Goal: Task Accomplishment & Management: Complete application form

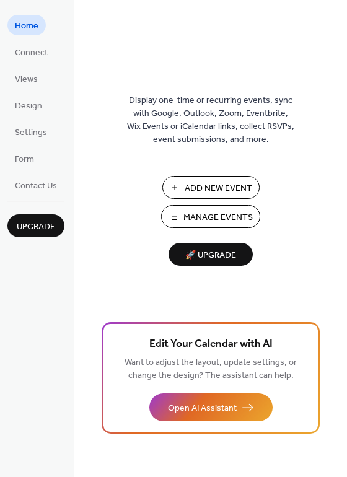
click at [198, 216] on span "Manage Events" at bounding box center [217, 217] width 69 height 13
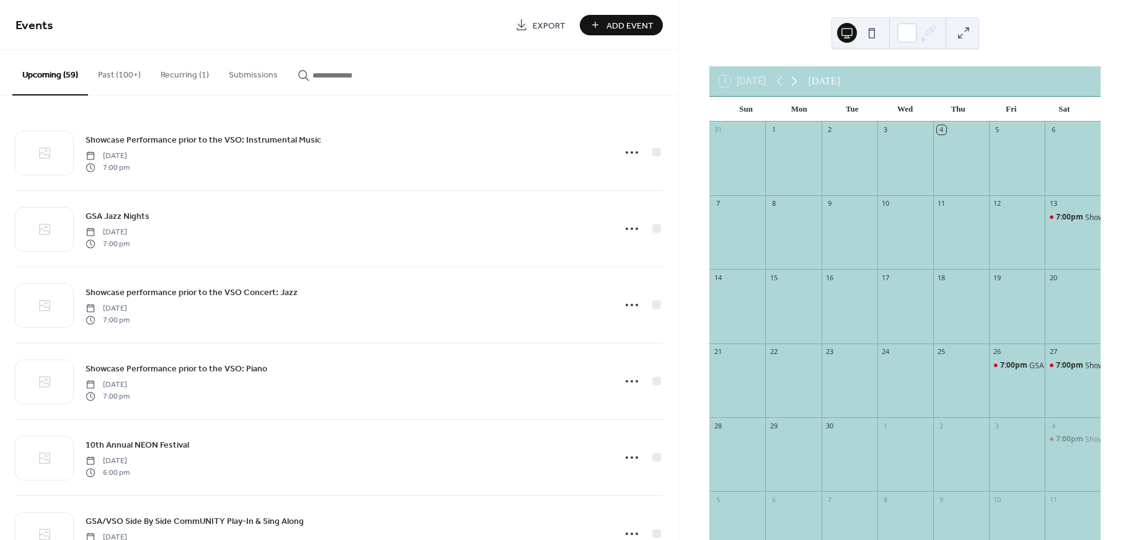
click at [793, 84] on icon at bounding box center [794, 81] width 15 height 15
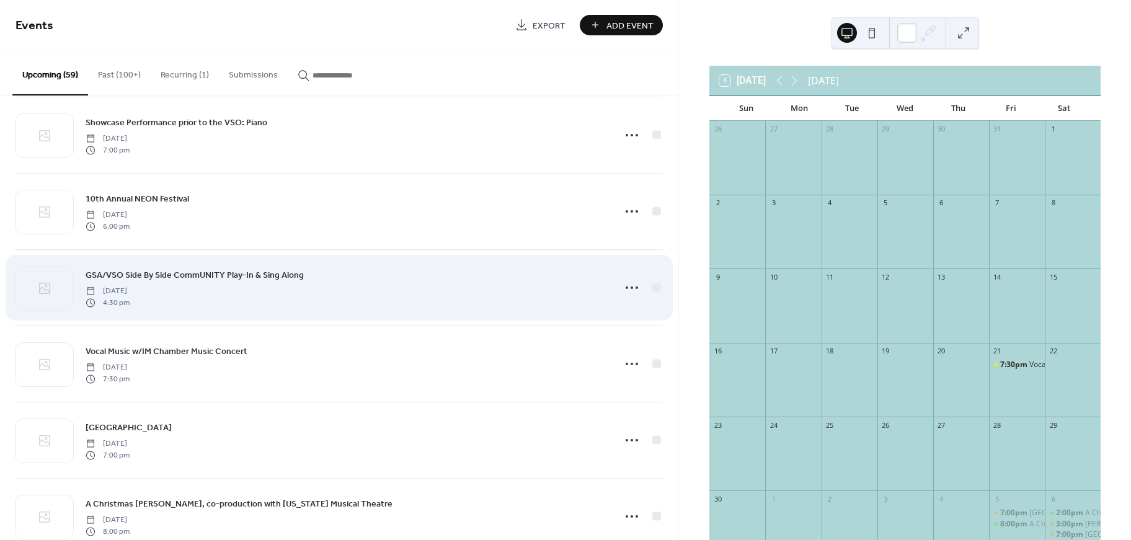
scroll to position [248, 0]
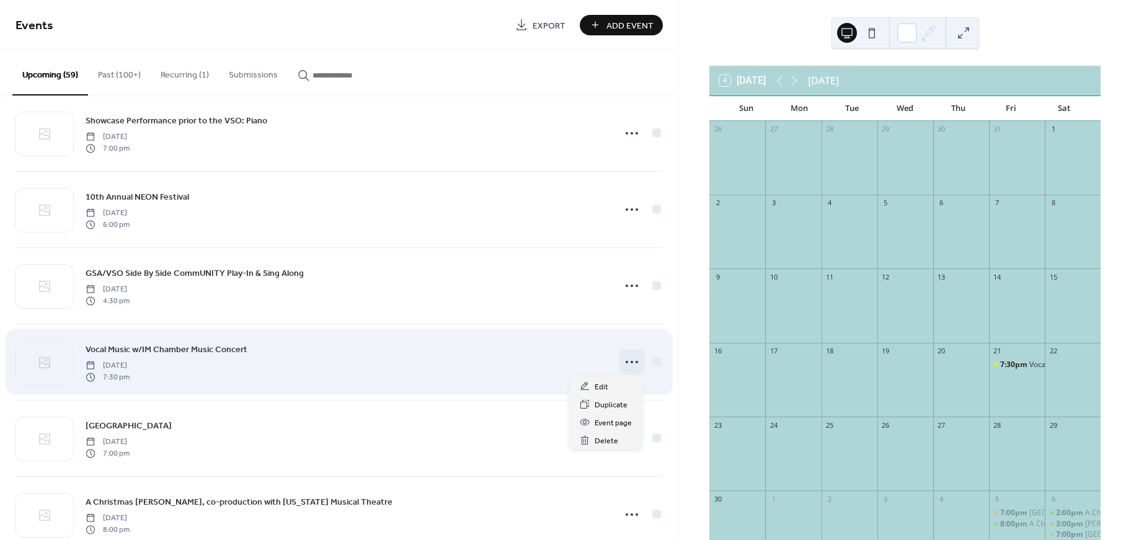
click at [624, 360] on icon at bounding box center [632, 362] width 20 height 20
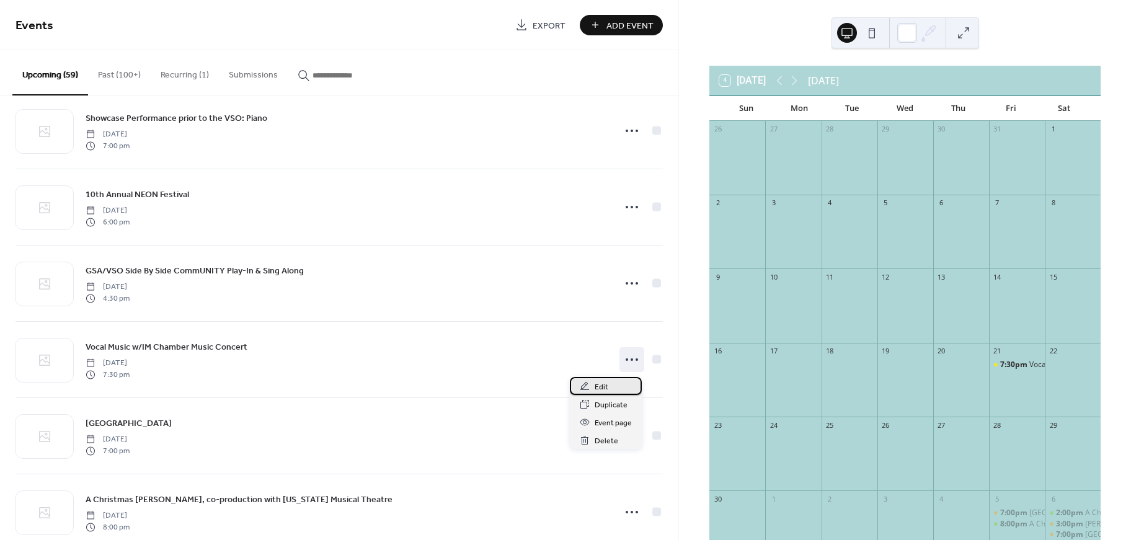
click at [607, 389] on span "Edit" at bounding box center [601, 387] width 14 height 13
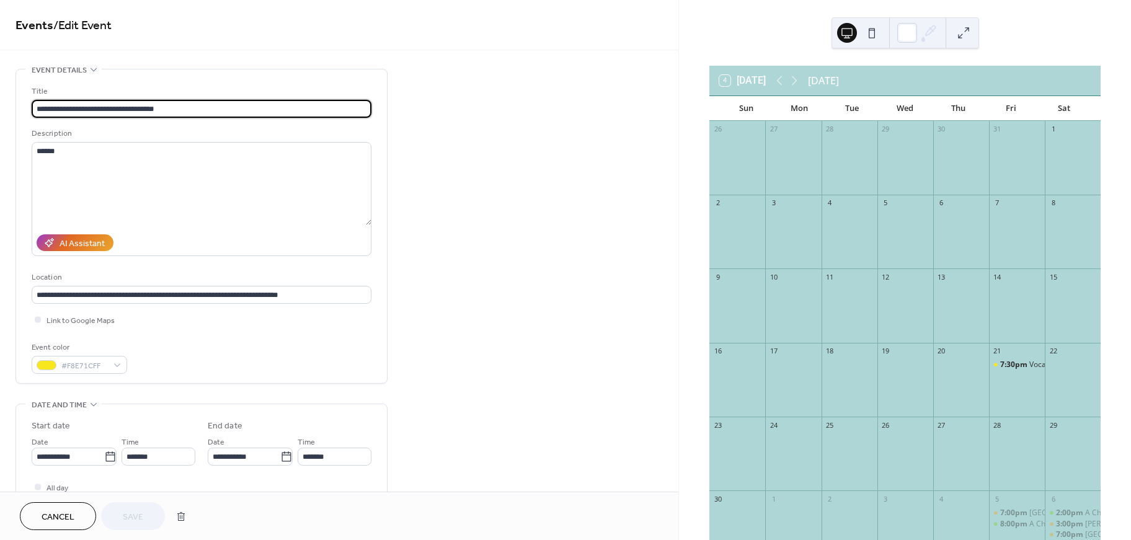
drag, startPoint x: 89, startPoint y: 108, endPoint x: 100, endPoint y: 108, distance: 11.2
click at [92, 108] on input "**********" at bounding box center [202, 109] width 340 height 18
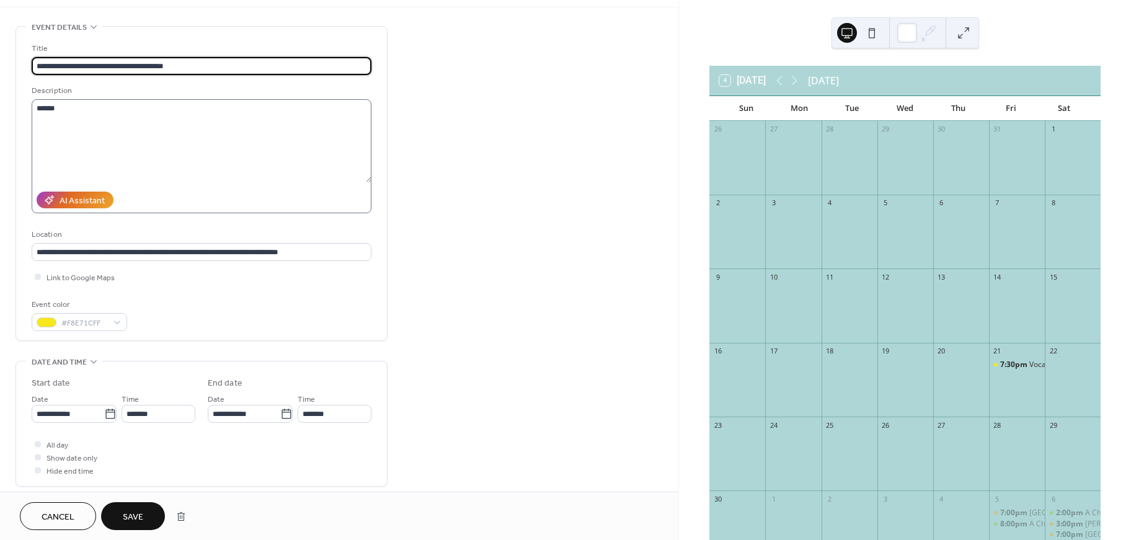
type input "**********"
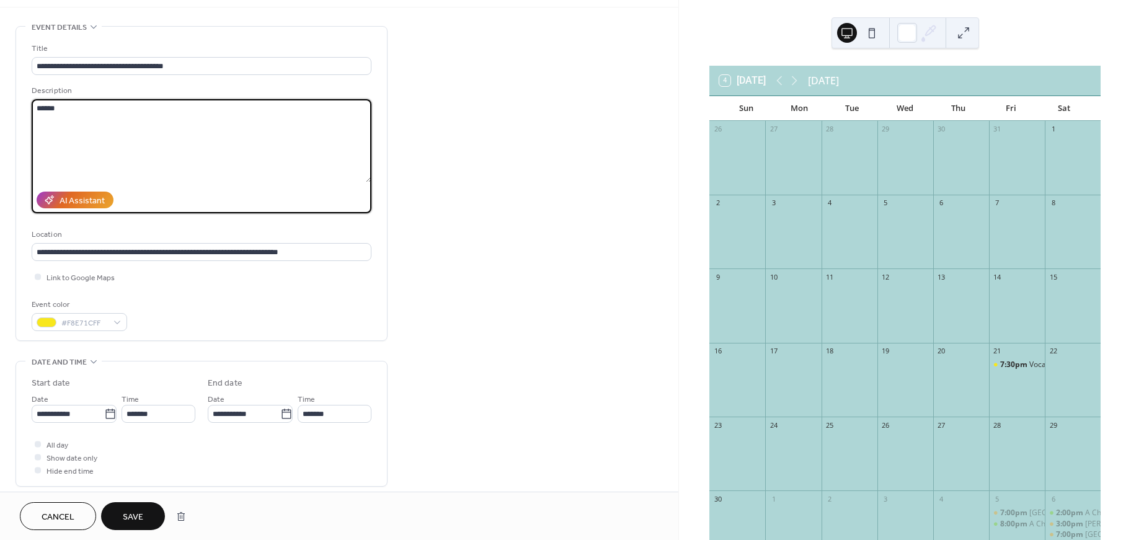
click at [150, 123] on textarea "*****" at bounding box center [202, 140] width 340 height 83
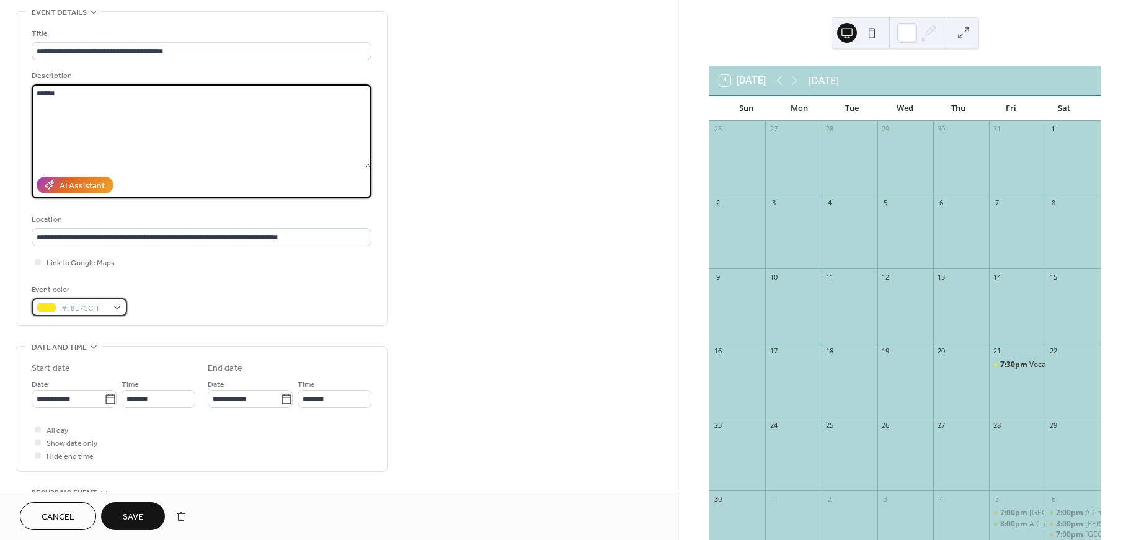
click at [90, 307] on span "#F8E71CFF" at bounding box center [84, 308] width 46 height 13
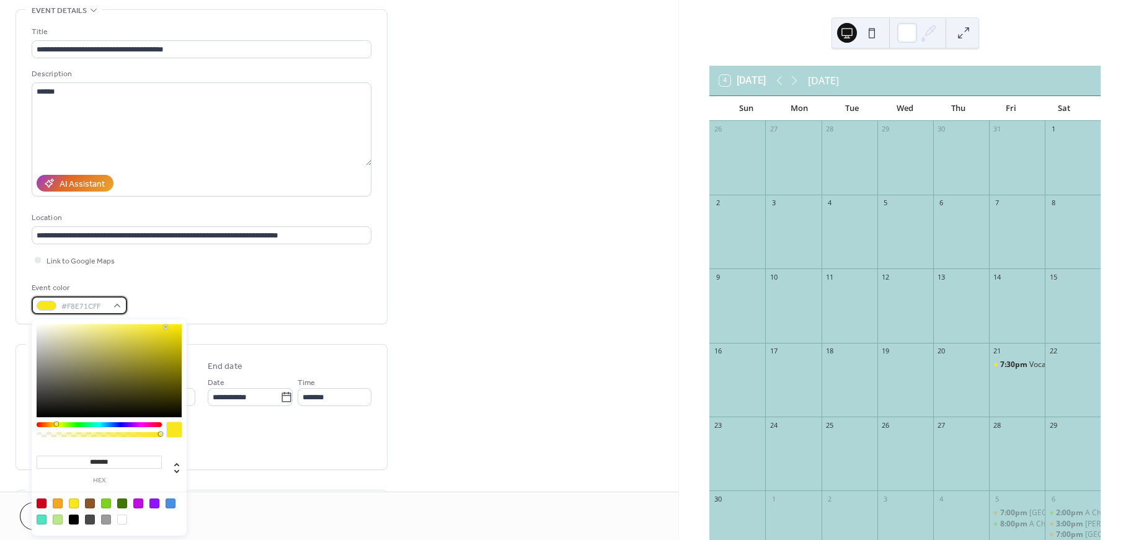
scroll to position [58, 0]
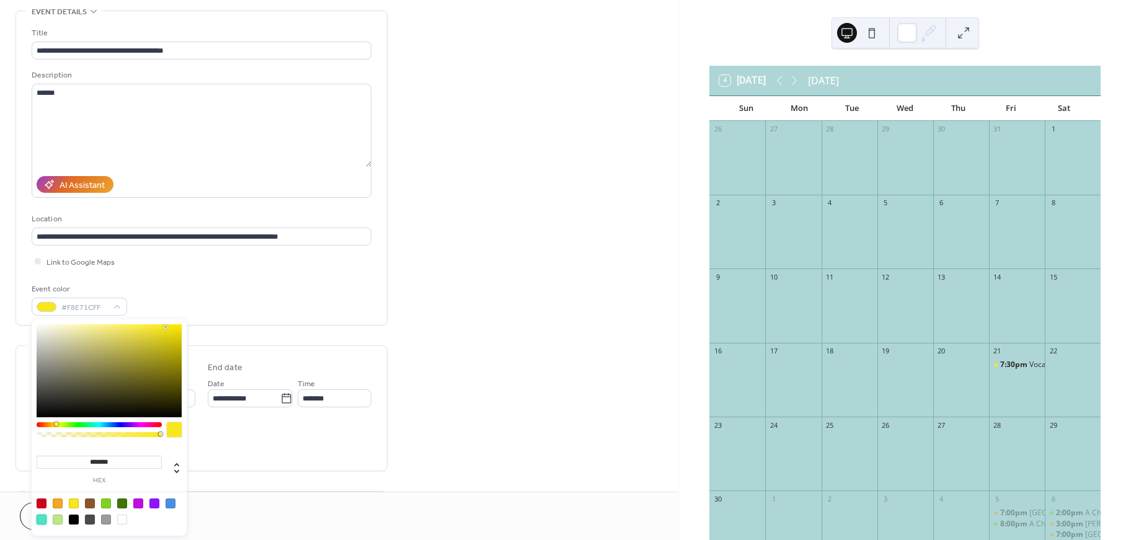
click at [37, 519] on div at bounding box center [42, 519] width 10 height 10
type input "*******"
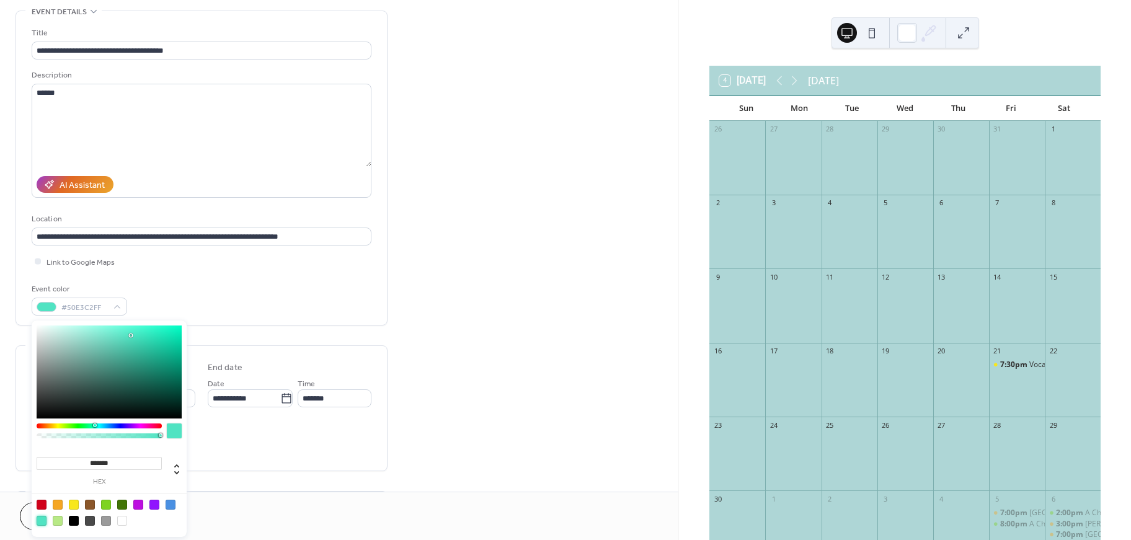
click at [461, 407] on div "**********" at bounding box center [339, 390] width 678 height 759
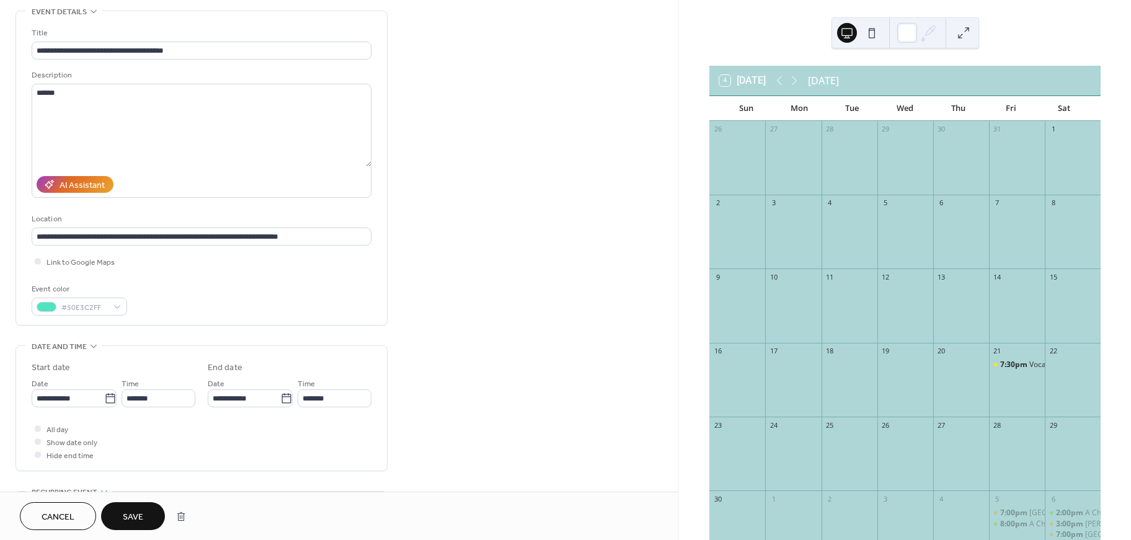
click at [137, 523] on span "Save" at bounding box center [133, 517] width 20 height 13
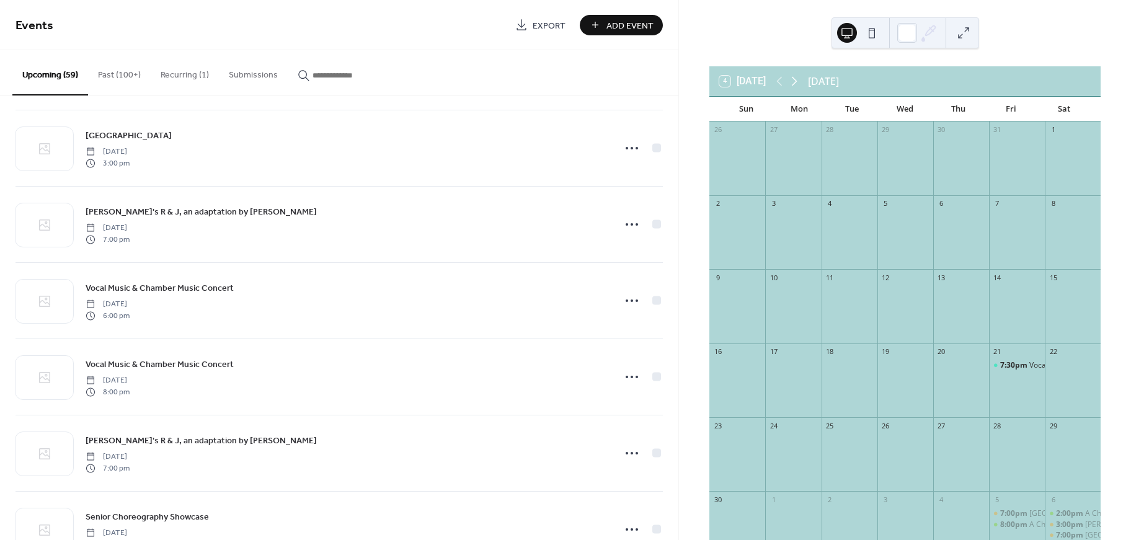
click at [801, 84] on icon at bounding box center [794, 81] width 15 height 15
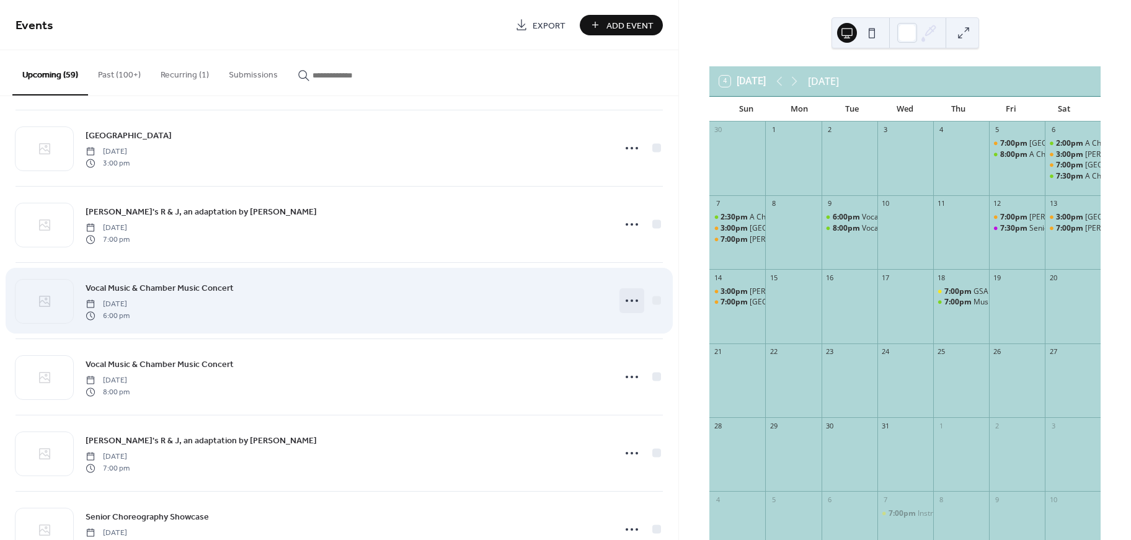
click at [630, 304] on icon at bounding box center [632, 301] width 20 height 20
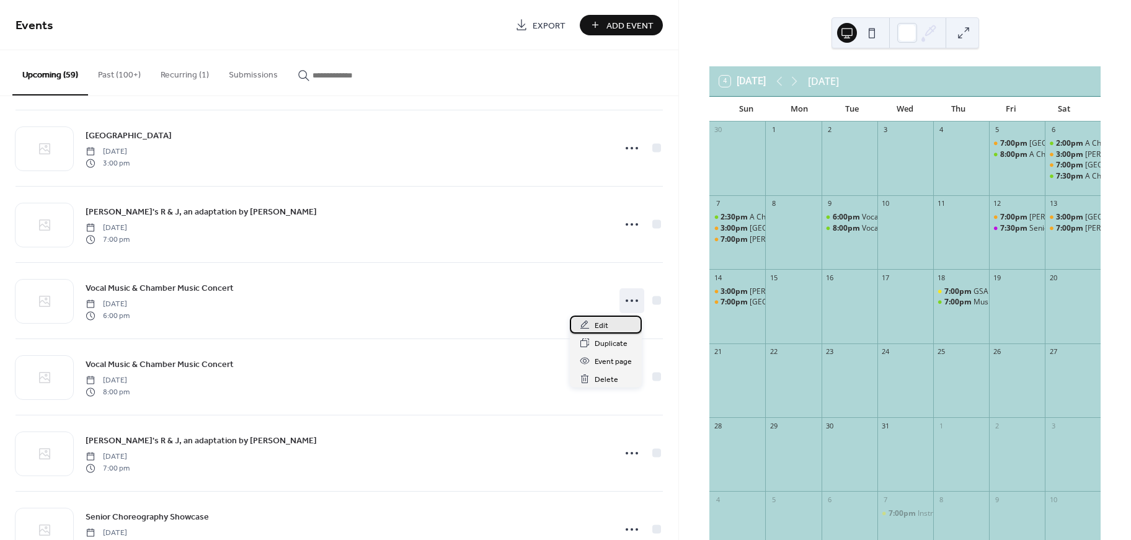
click at [611, 321] on div "Edit" at bounding box center [606, 325] width 72 height 18
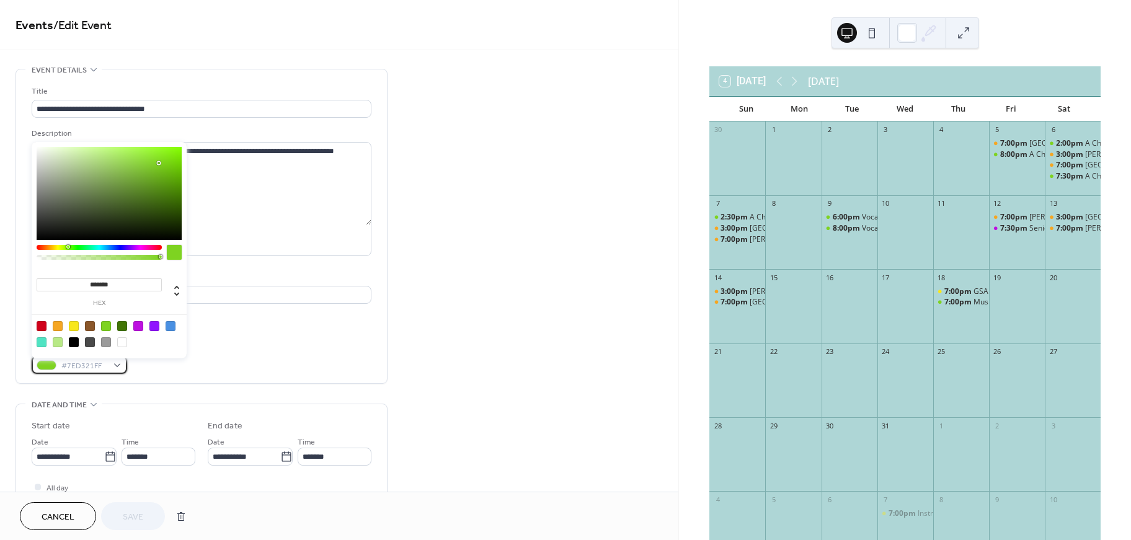
click at [110, 364] on div "#7ED321FF" at bounding box center [79, 365] width 95 height 18
click at [36, 340] on div at bounding box center [108, 333] width 157 height 39
click at [39, 341] on div at bounding box center [42, 342] width 10 height 10
type input "*******"
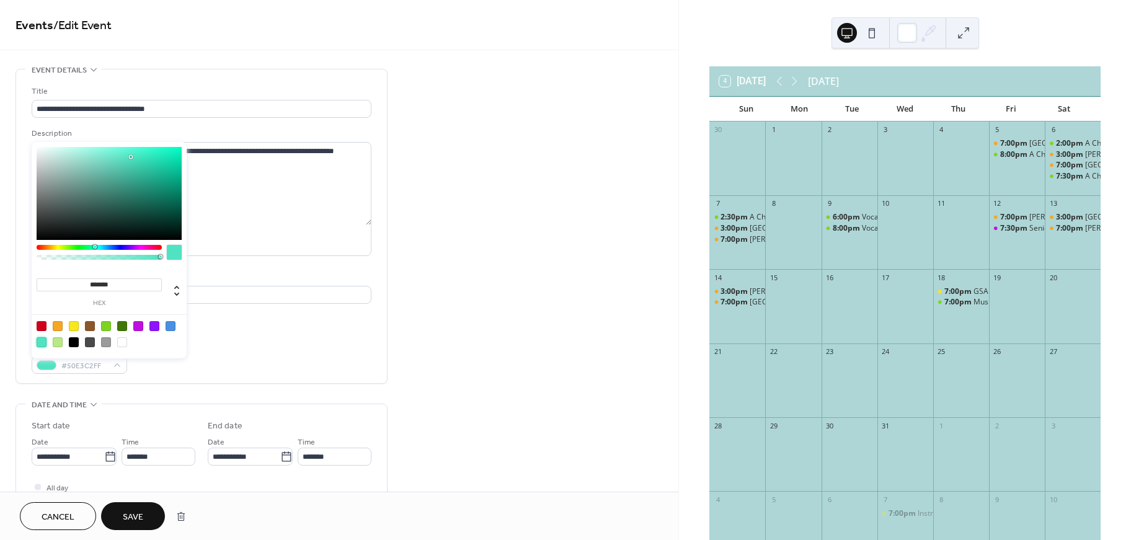
click at [456, 367] on div "**********" at bounding box center [339, 448] width 678 height 759
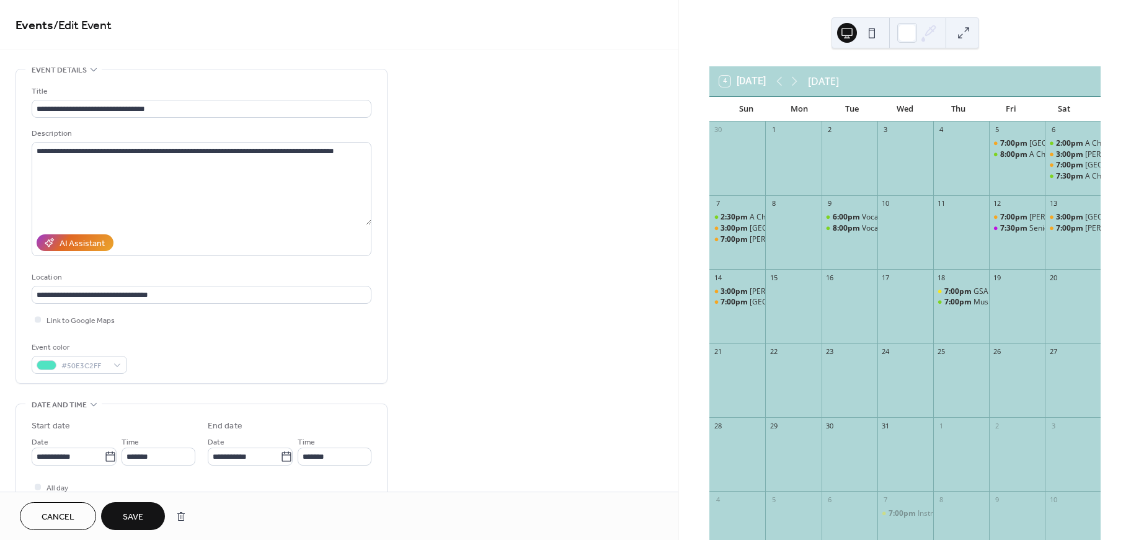
click at [132, 514] on span "Save" at bounding box center [133, 517] width 20 height 13
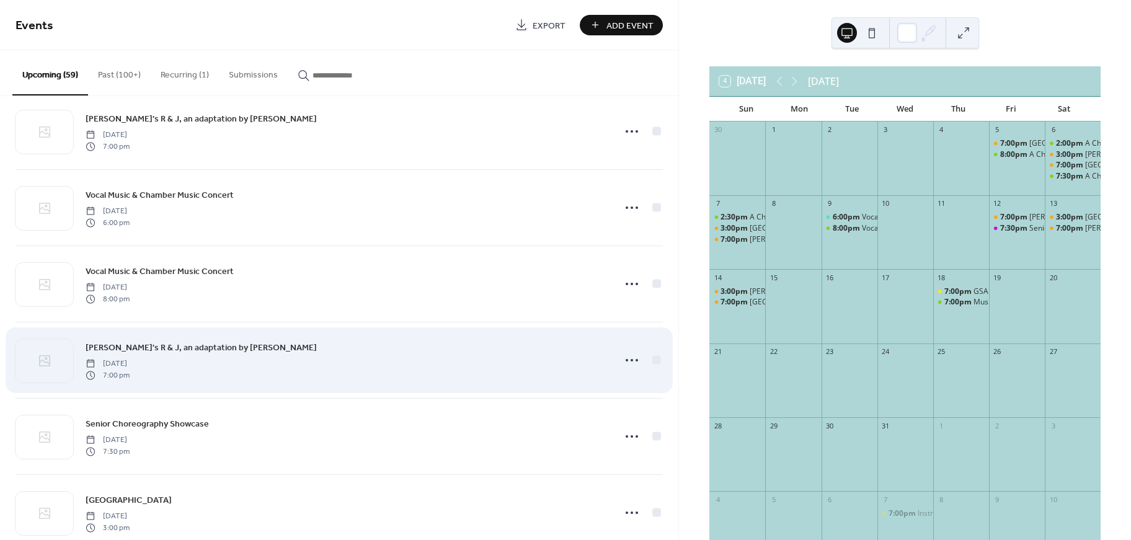
scroll to position [1162, 0]
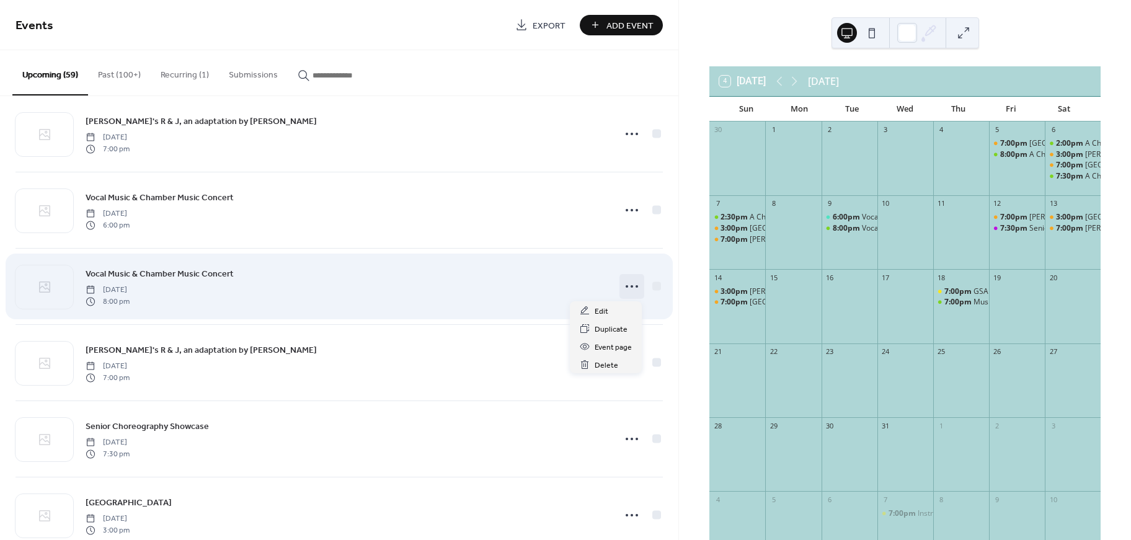
click at [622, 289] on icon at bounding box center [632, 286] width 20 height 20
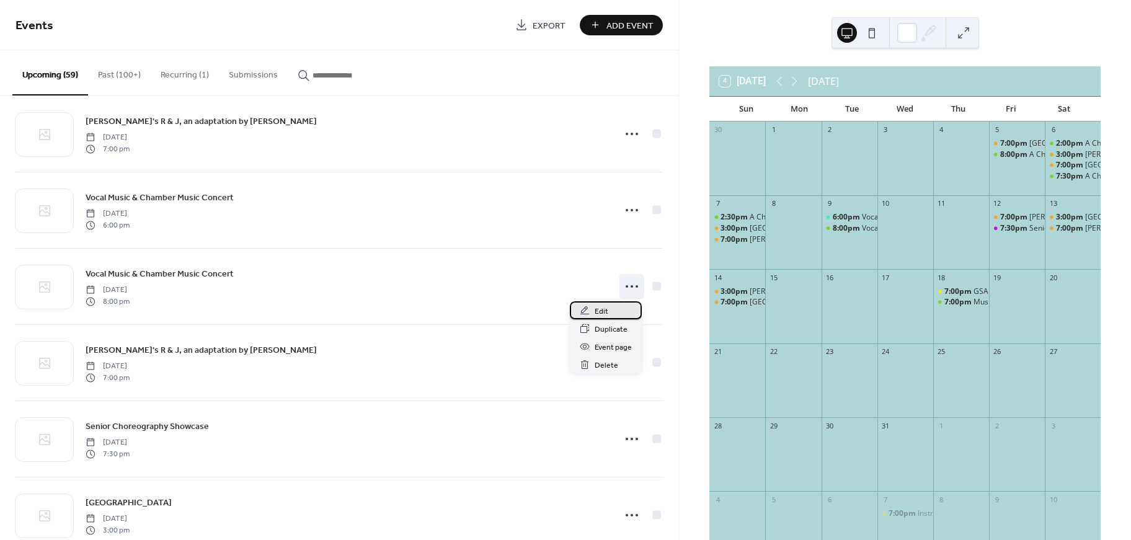
click at [610, 307] on div "Edit" at bounding box center [606, 310] width 72 height 18
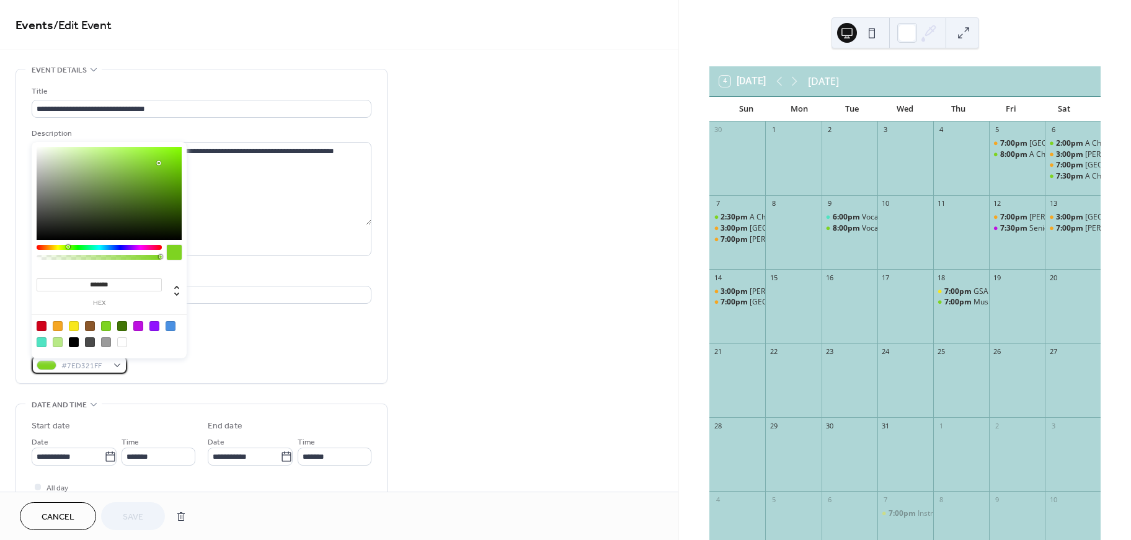
click at [58, 364] on div "#7ED321FF" at bounding box center [79, 365] width 95 height 18
click at [38, 345] on div at bounding box center [42, 342] width 10 height 10
type input "*******"
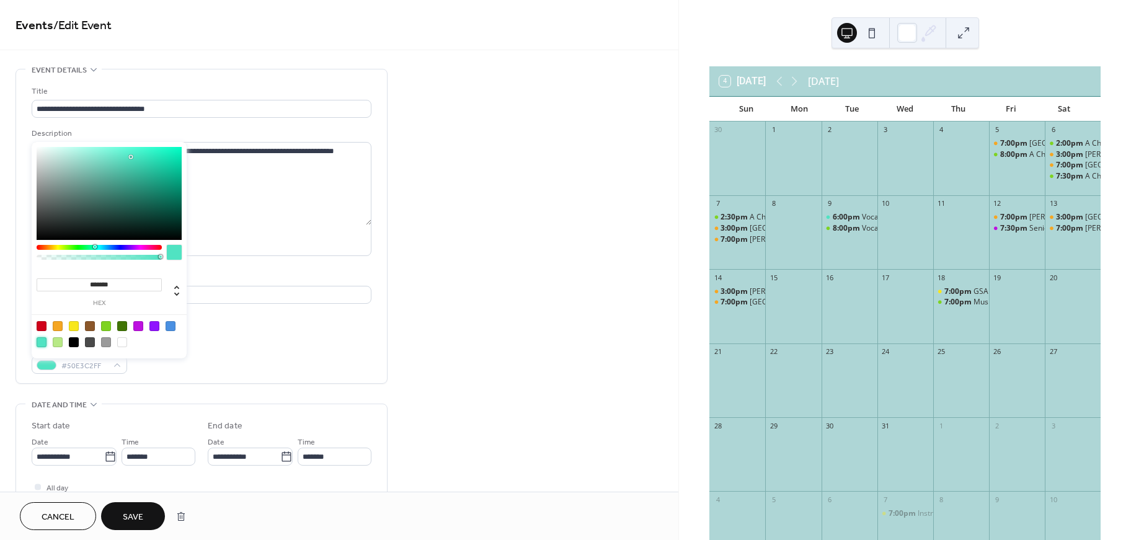
click at [130, 516] on span "Save" at bounding box center [133, 517] width 20 height 13
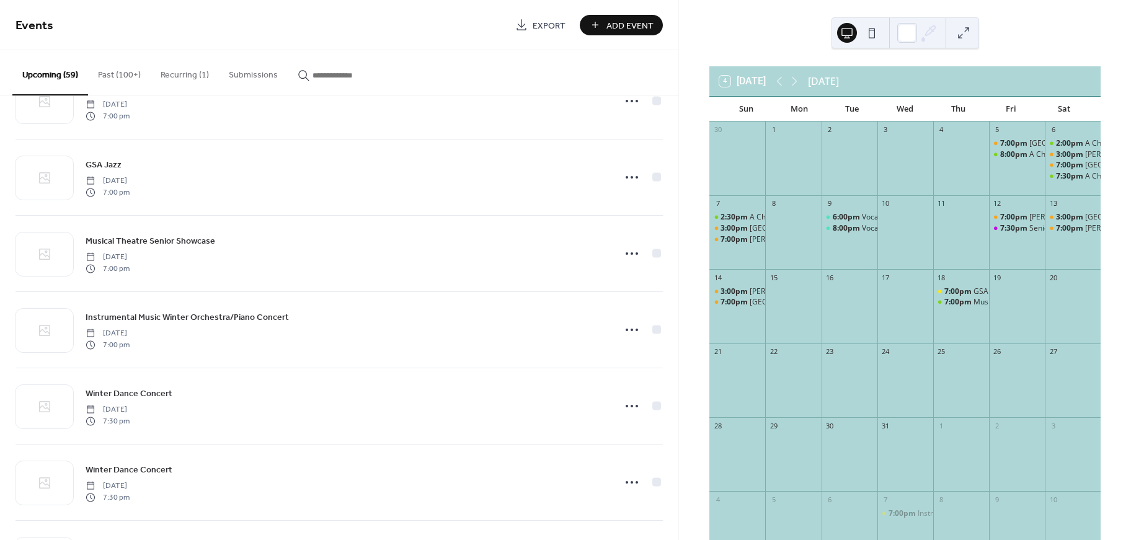
scroll to position [1827, 0]
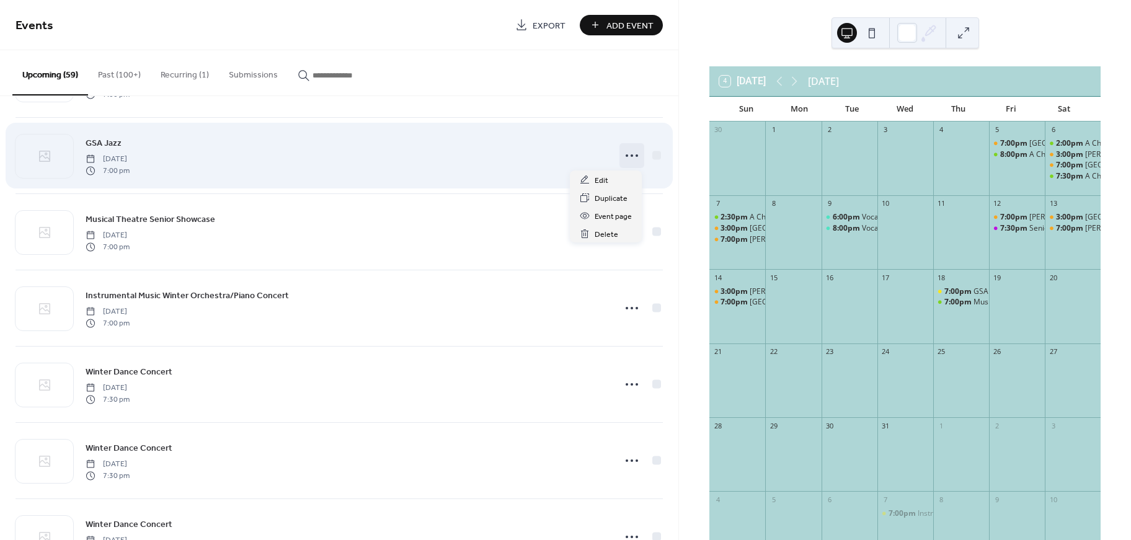
click at [630, 156] on icon at bounding box center [632, 156] width 20 height 20
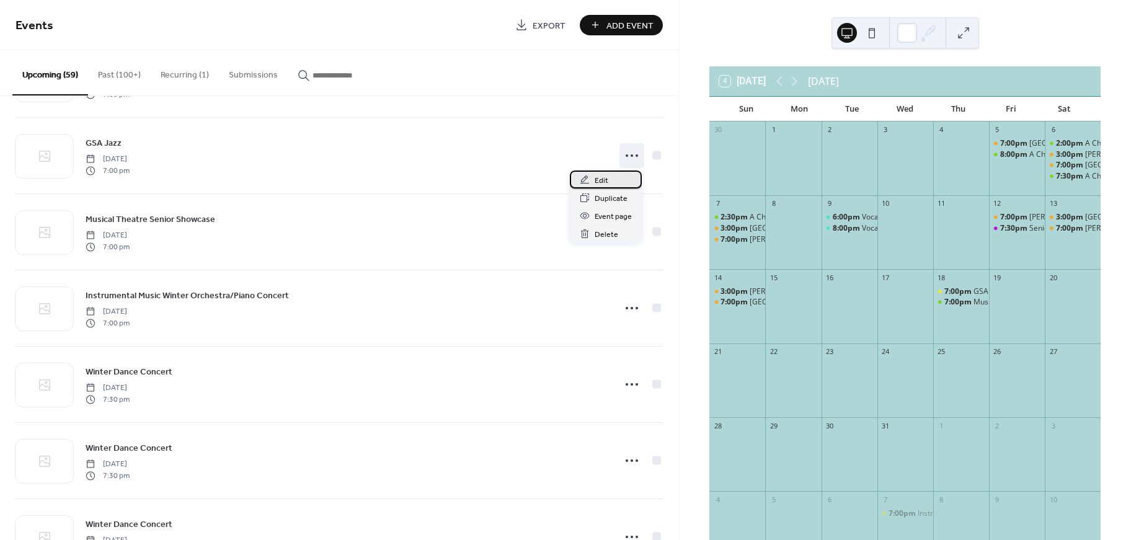
click at [605, 177] on span "Edit" at bounding box center [601, 180] width 14 height 13
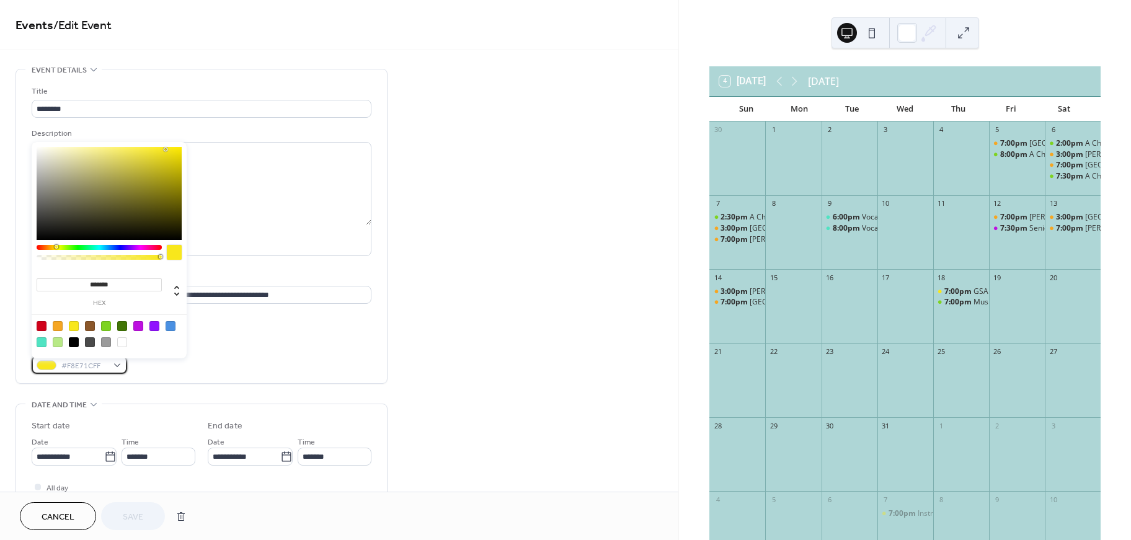
click at [68, 365] on span "#F8E71CFF" at bounding box center [84, 366] width 46 height 13
click at [43, 345] on div at bounding box center [42, 342] width 10 height 10
type input "*******"
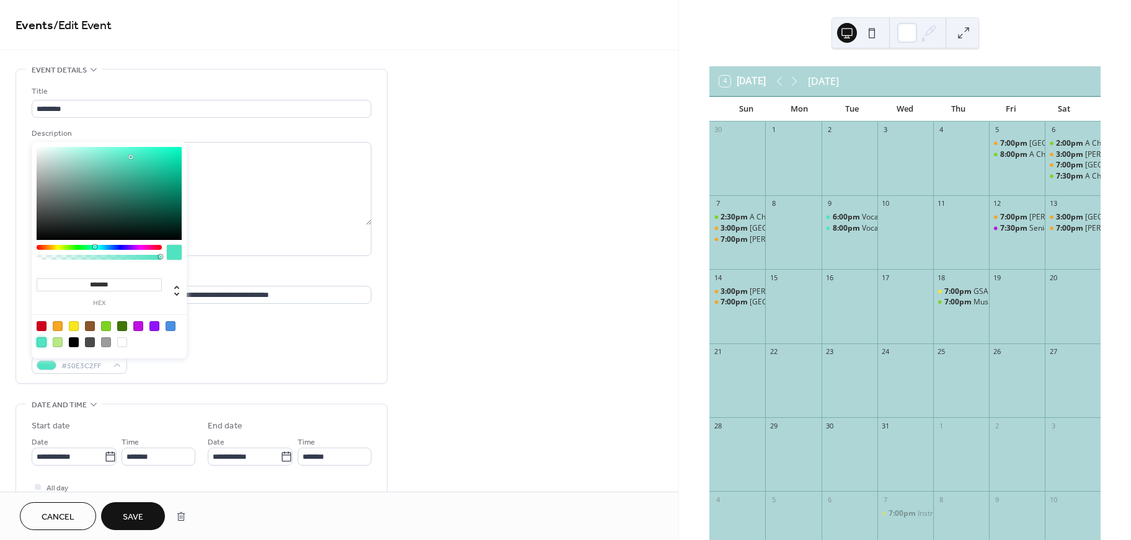
click at [297, 368] on div "Event color #50E3C2FF" at bounding box center [202, 357] width 340 height 33
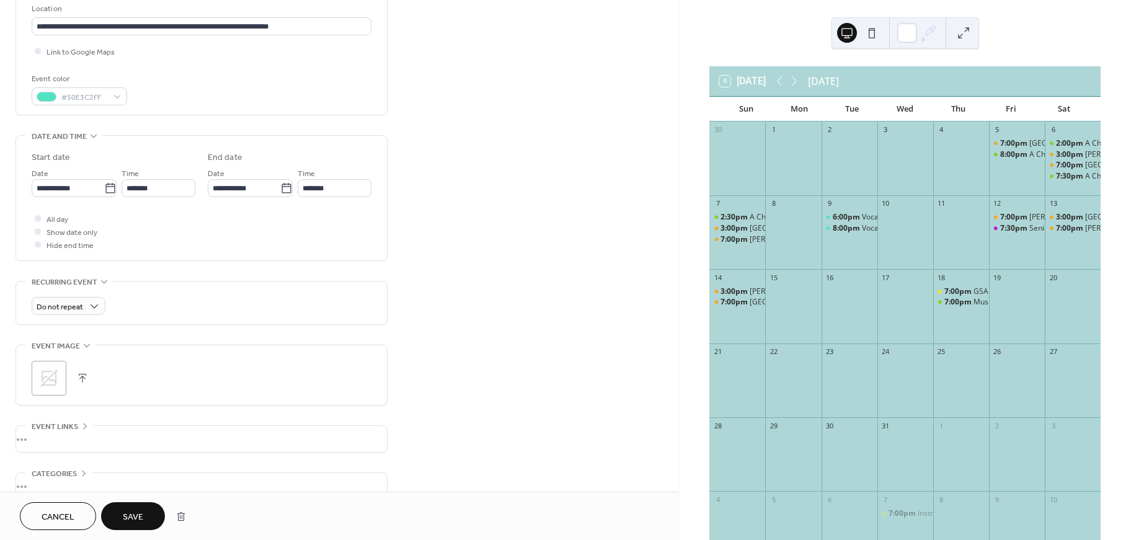
scroll to position [269, 0]
click at [143, 517] on span "Save" at bounding box center [133, 517] width 20 height 13
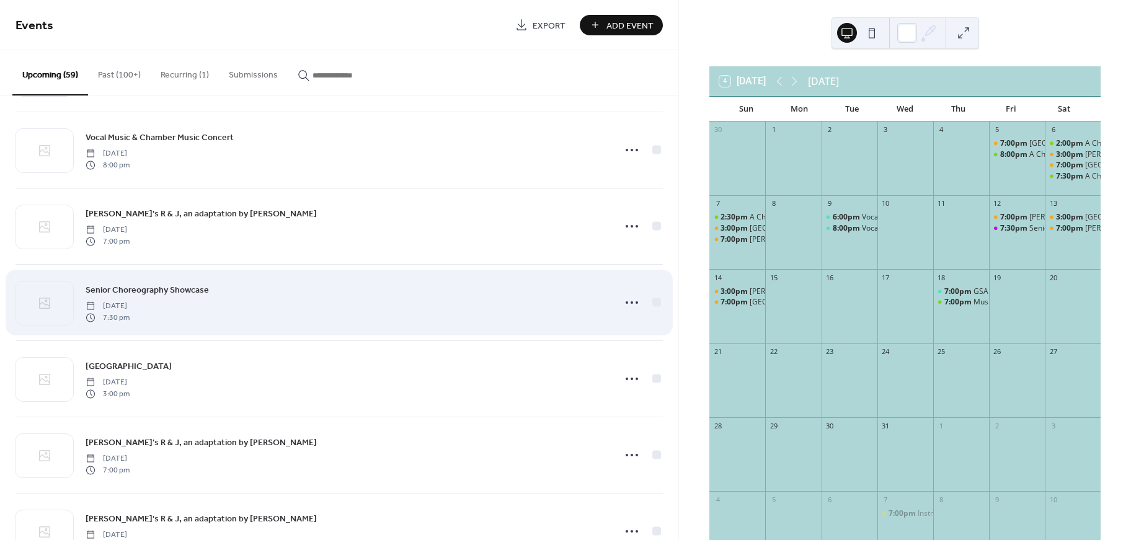
scroll to position [1300, 0]
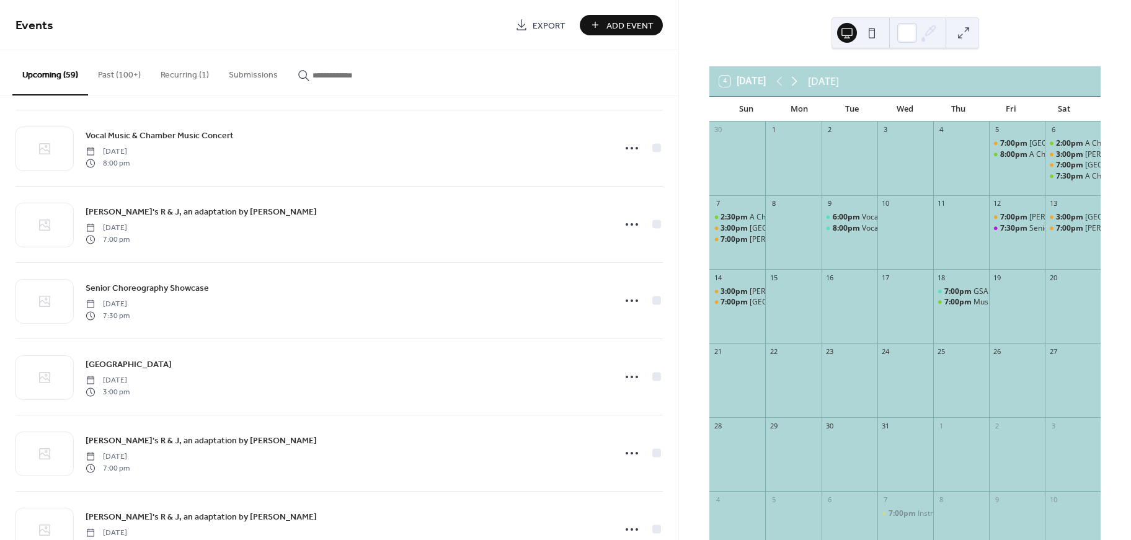
click at [799, 85] on icon at bounding box center [794, 81] width 15 height 15
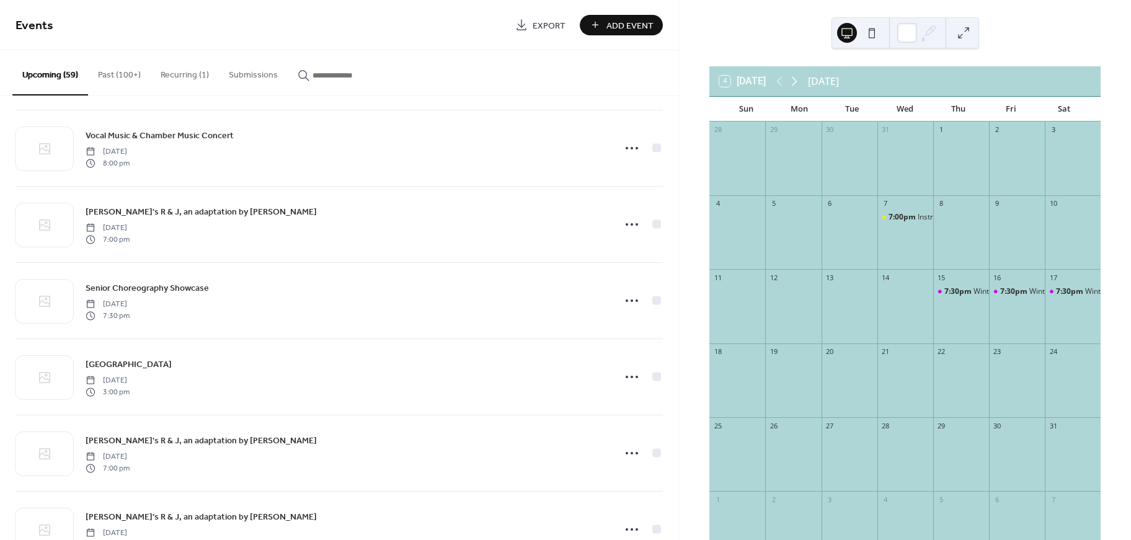
click at [799, 85] on icon at bounding box center [794, 81] width 15 height 15
click at [785, 84] on icon at bounding box center [779, 81] width 15 height 15
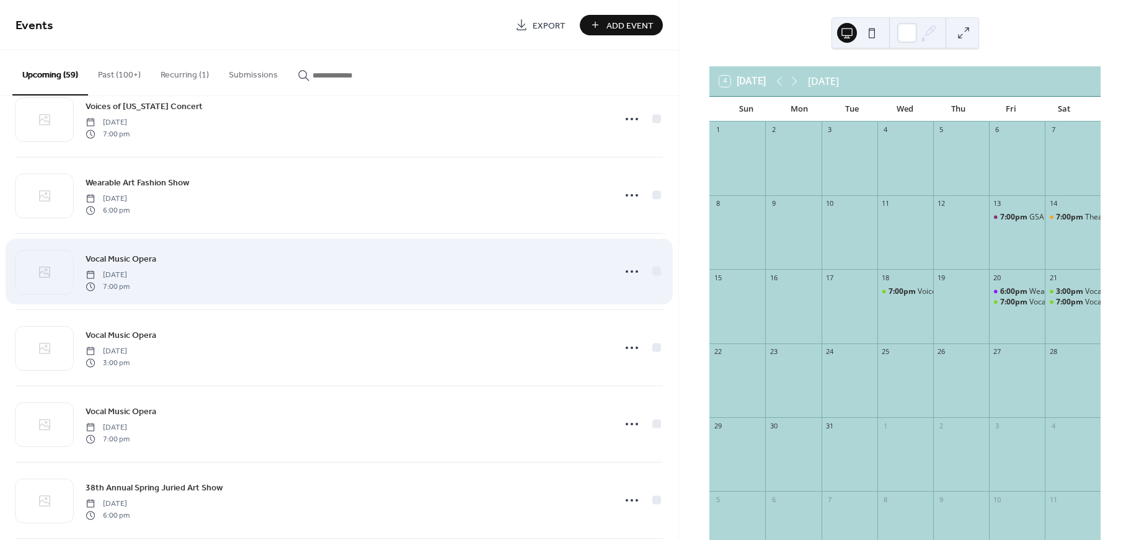
scroll to position [2472, 0]
click at [630, 276] on icon at bounding box center [632, 273] width 20 height 20
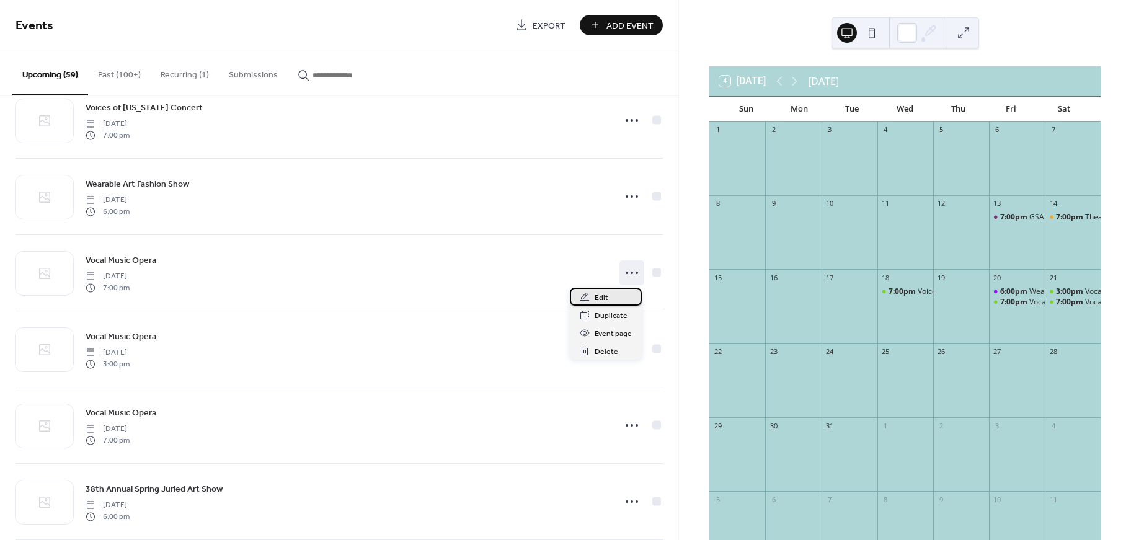
click at [606, 297] on span "Edit" at bounding box center [601, 297] width 14 height 13
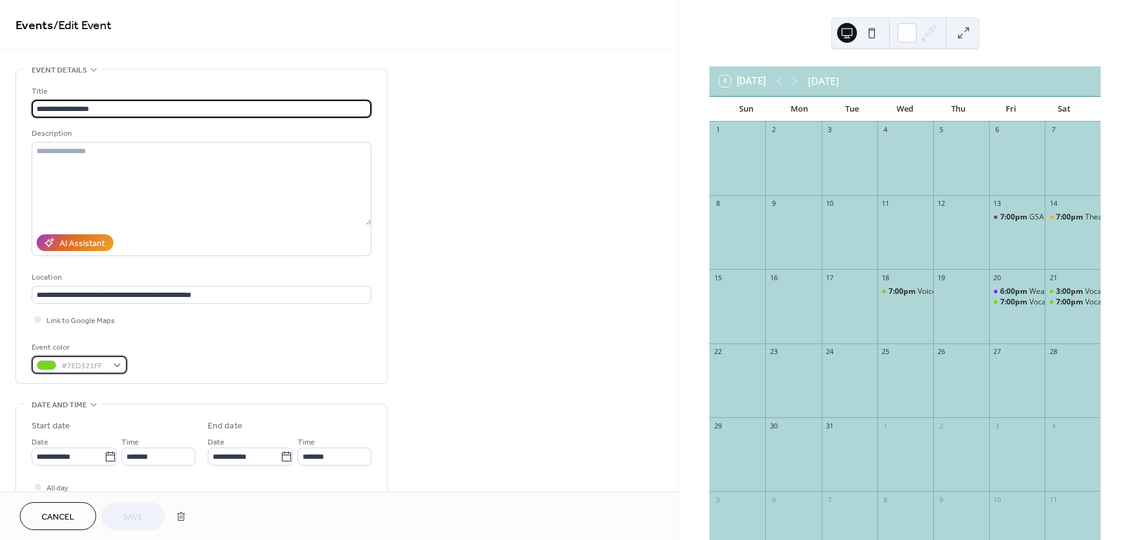
click at [93, 368] on span "#7ED321FF" at bounding box center [84, 366] width 46 height 13
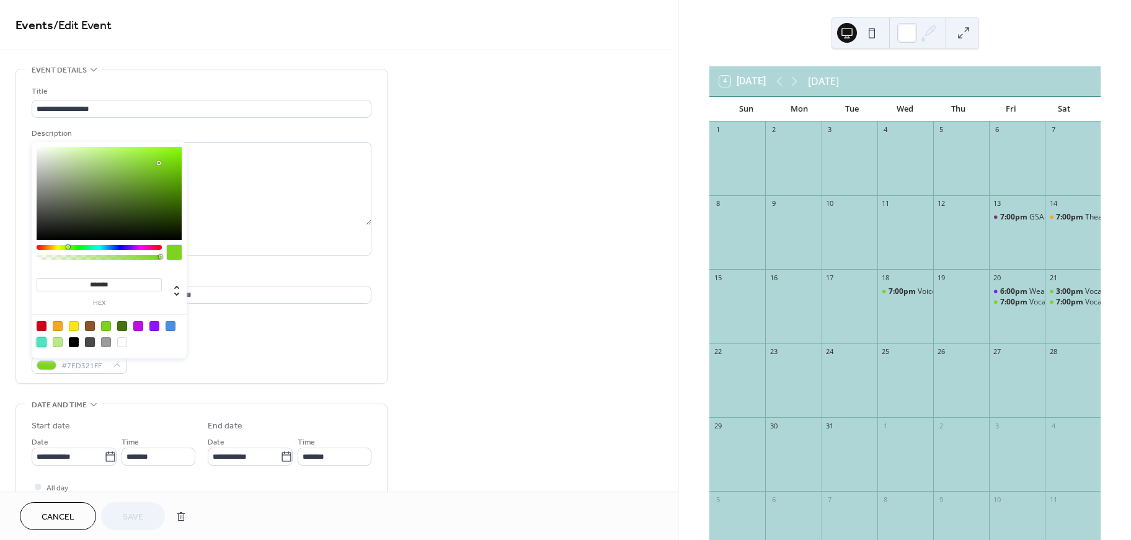
click at [41, 340] on div at bounding box center [42, 342] width 10 height 10
type input "*******"
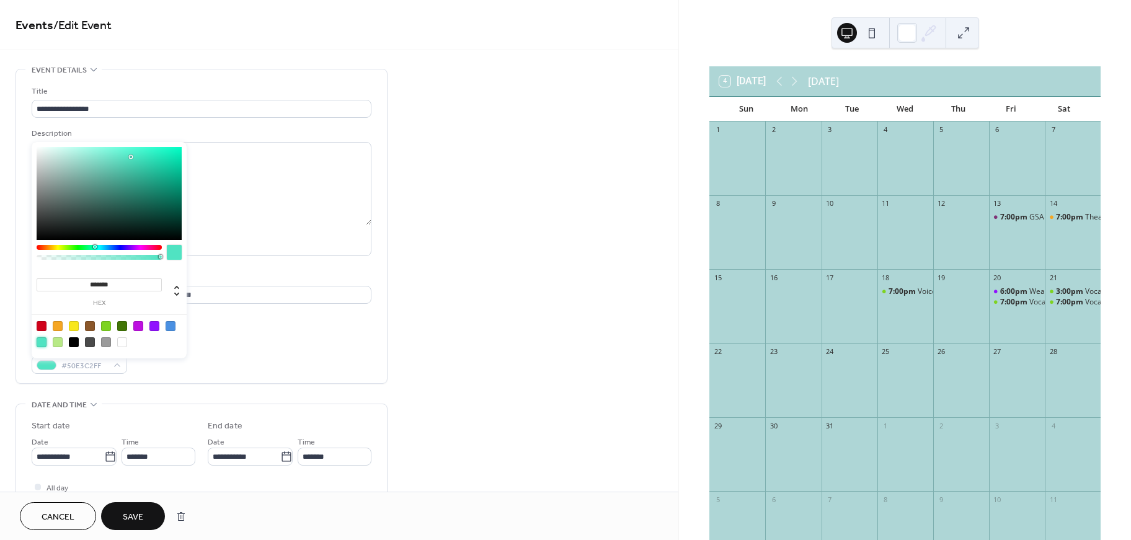
click at [287, 351] on div "Event color #50E3C2FF" at bounding box center [202, 357] width 340 height 33
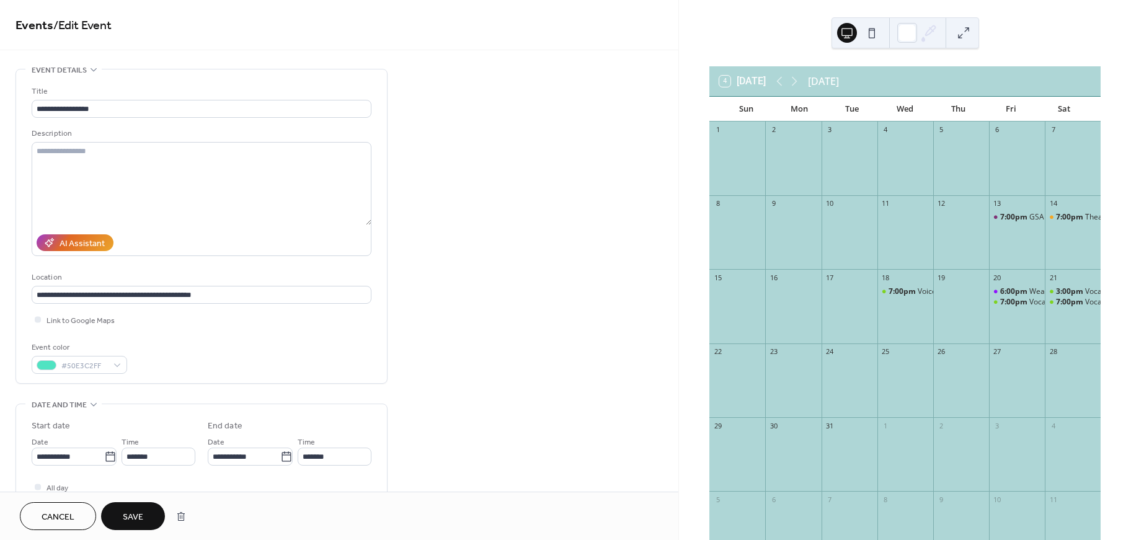
click at [135, 515] on span "Save" at bounding box center [133, 517] width 20 height 13
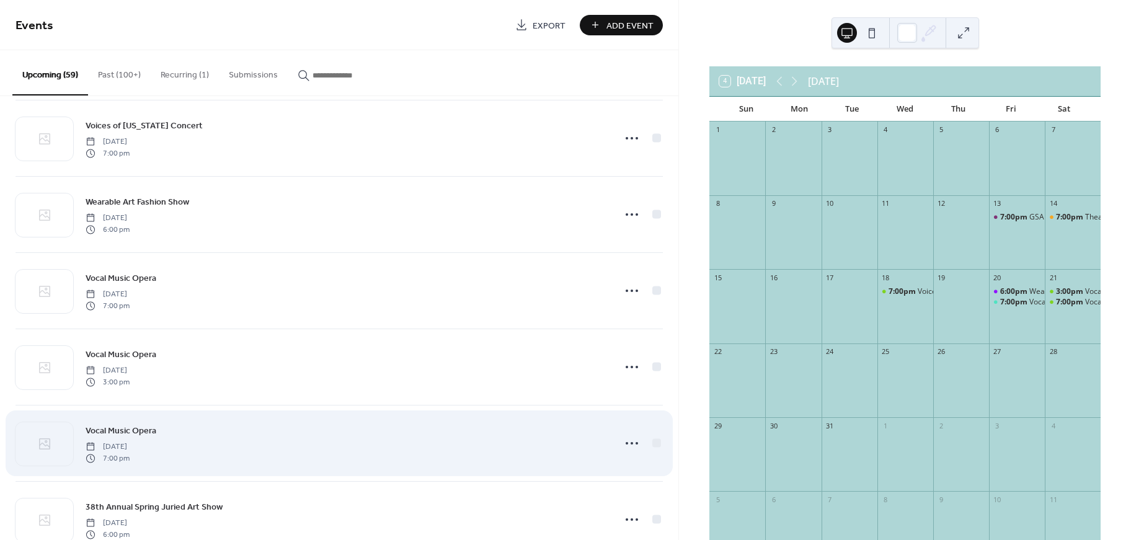
scroll to position [2455, 0]
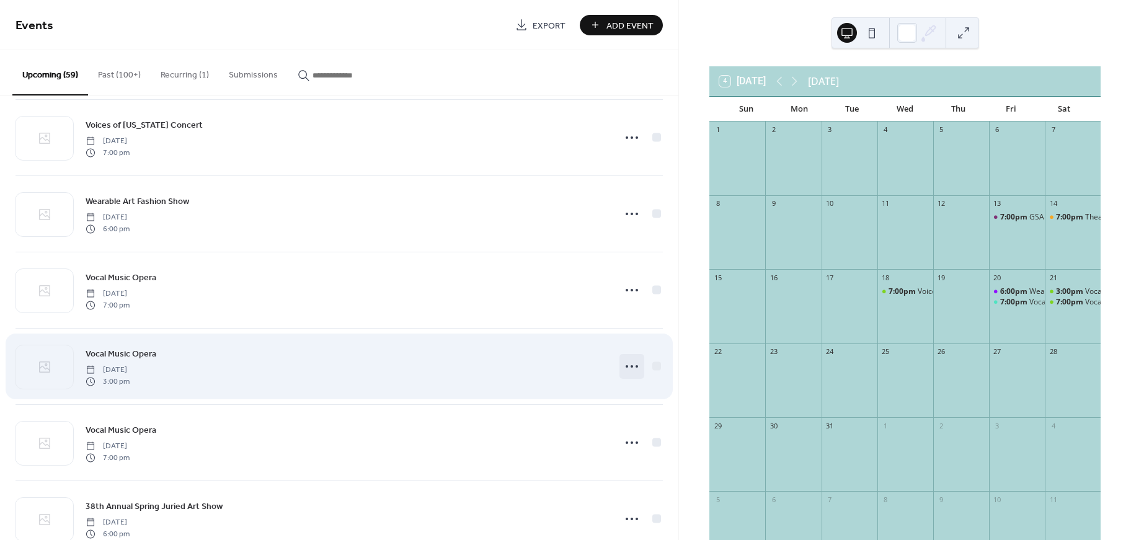
click at [630, 366] on icon at bounding box center [632, 366] width 20 height 20
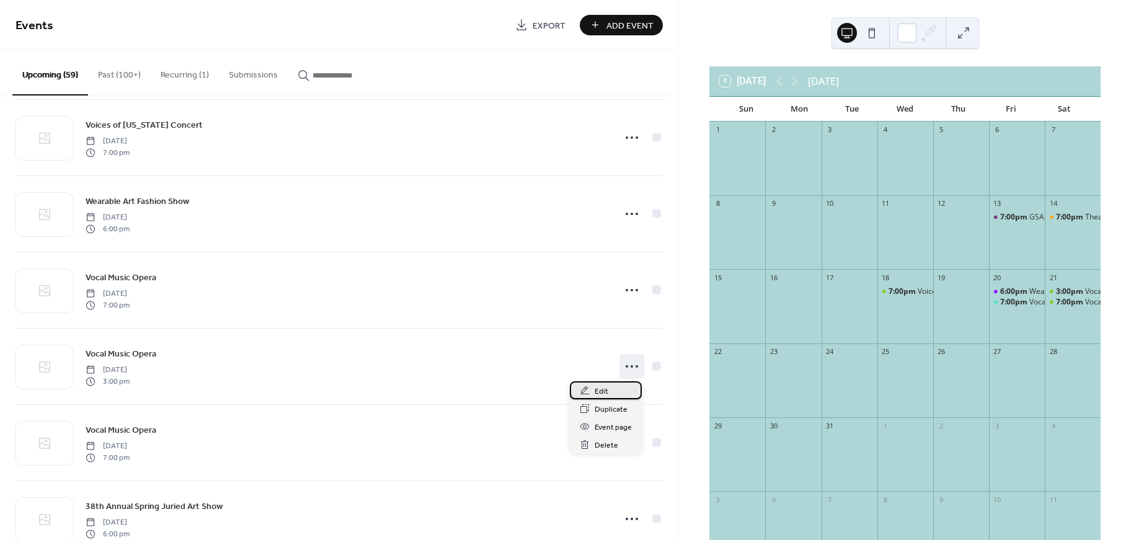
click at [607, 387] on span "Edit" at bounding box center [601, 391] width 14 height 13
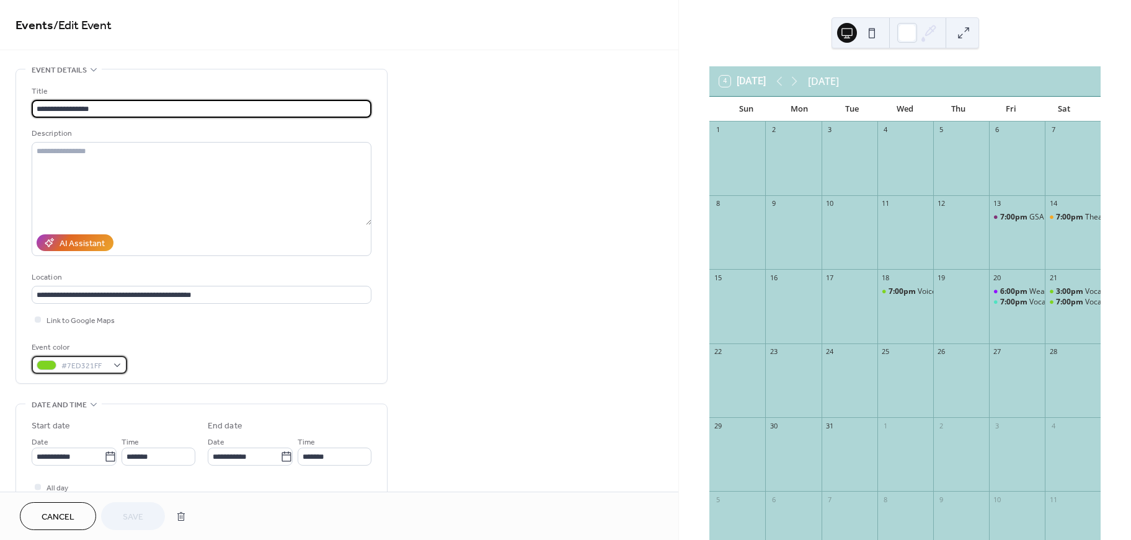
click at [61, 364] on div "#7ED321FF" at bounding box center [79, 365] width 95 height 18
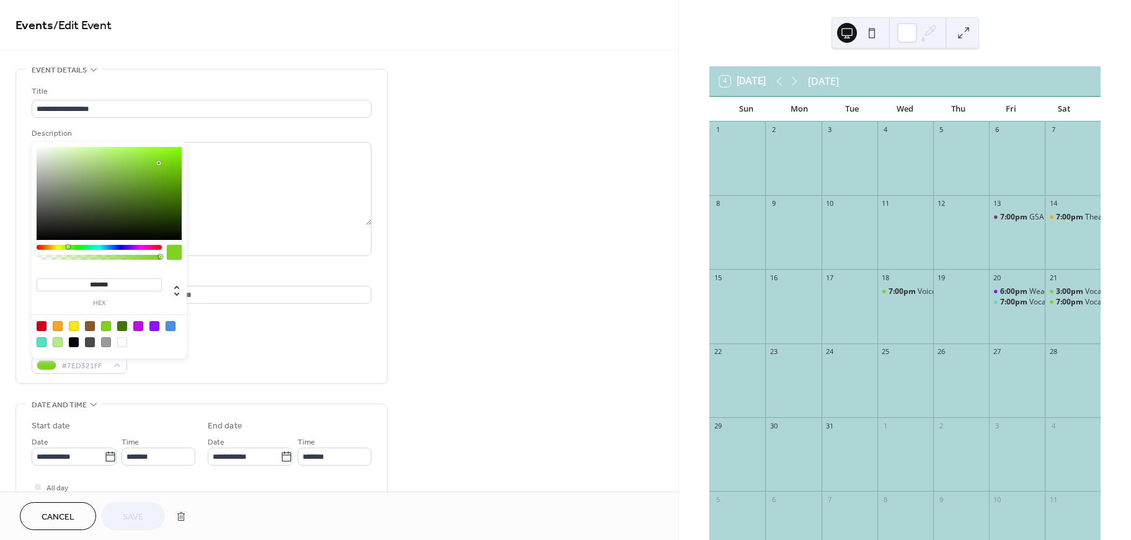
click at [42, 345] on div at bounding box center [42, 342] width 10 height 10
type input "*******"
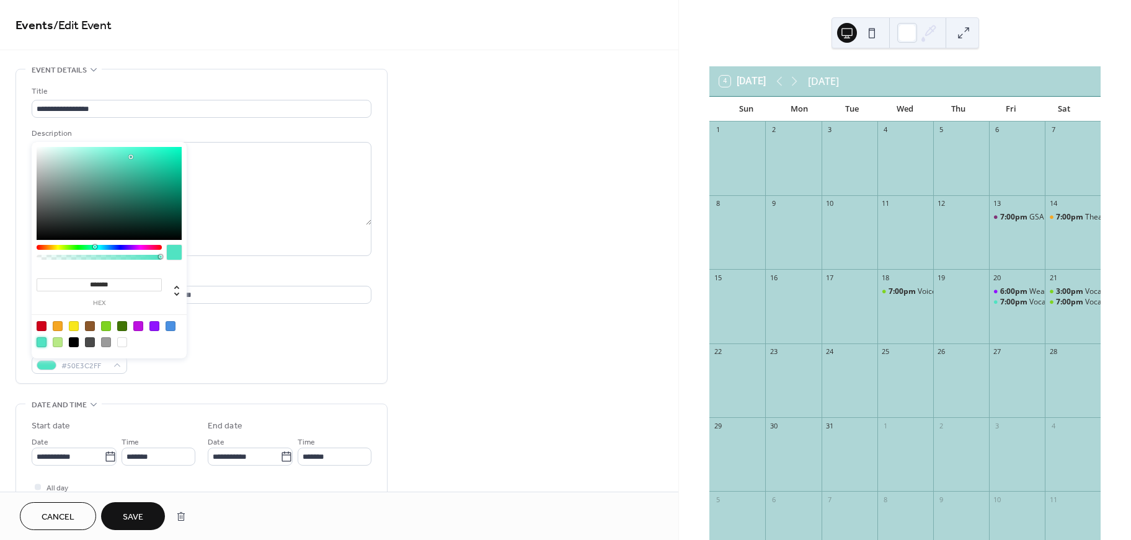
click at [144, 520] on button "Save" at bounding box center [133, 516] width 64 height 28
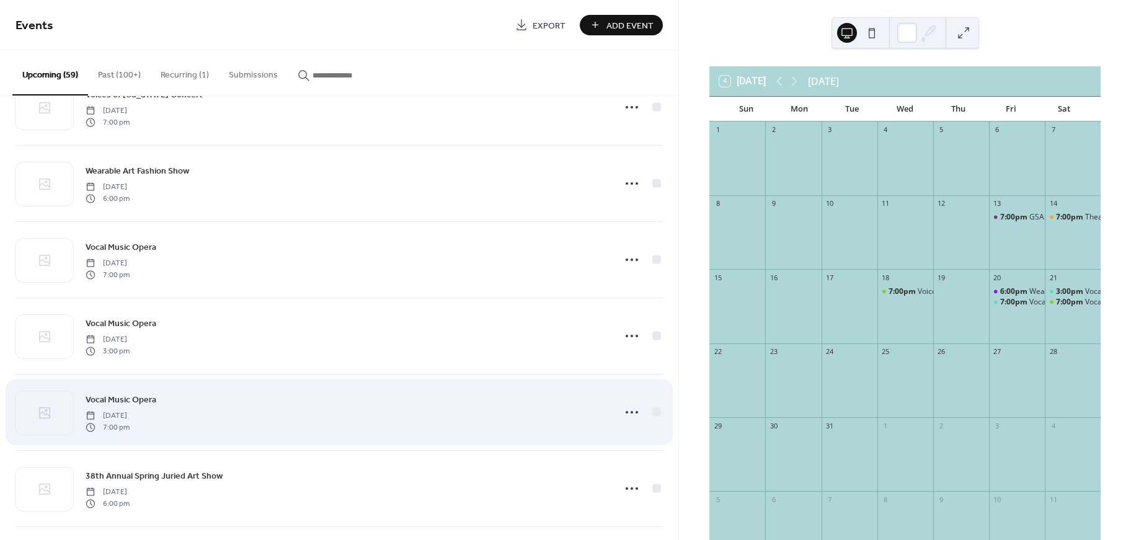
scroll to position [2483, 0]
click at [627, 418] on icon at bounding box center [632, 414] width 20 height 20
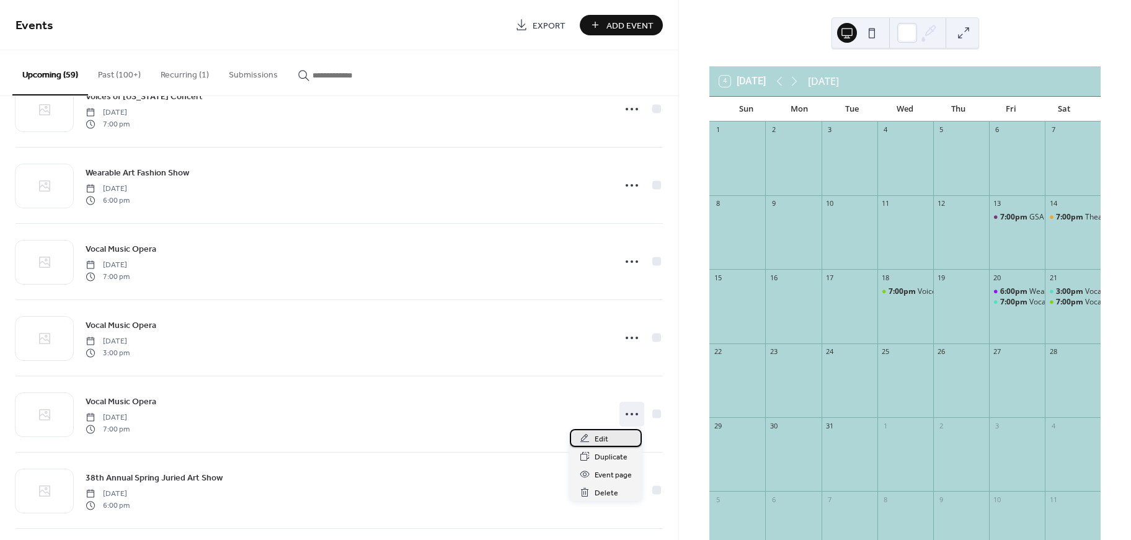
click at [603, 440] on span "Edit" at bounding box center [601, 439] width 14 height 13
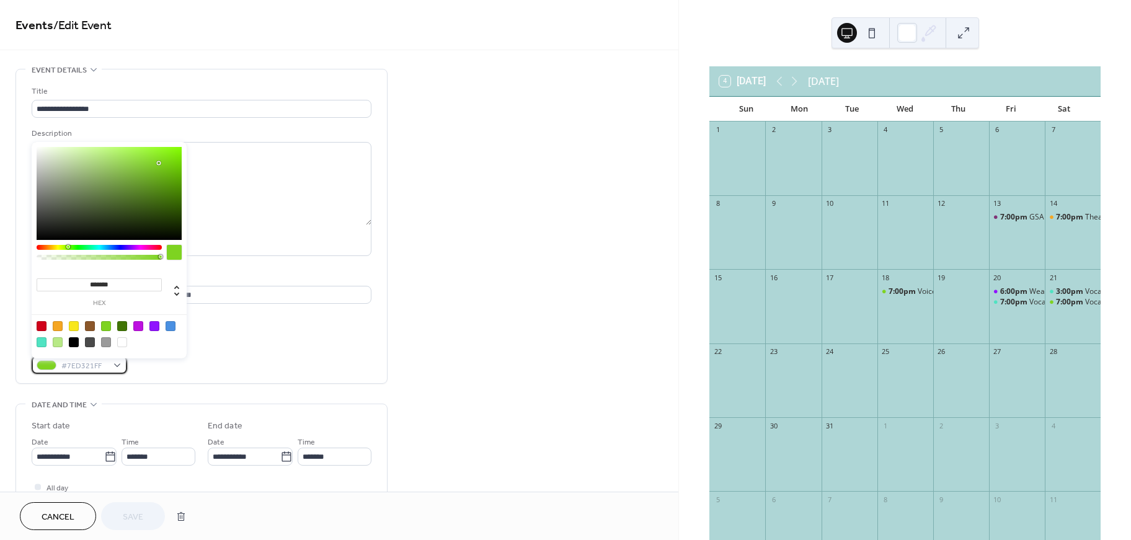
click at [57, 373] on div "#7ED321FF" at bounding box center [79, 365] width 95 height 18
click at [43, 345] on div at bounding box center [42, 342] width 10 height 10
type input "*******"
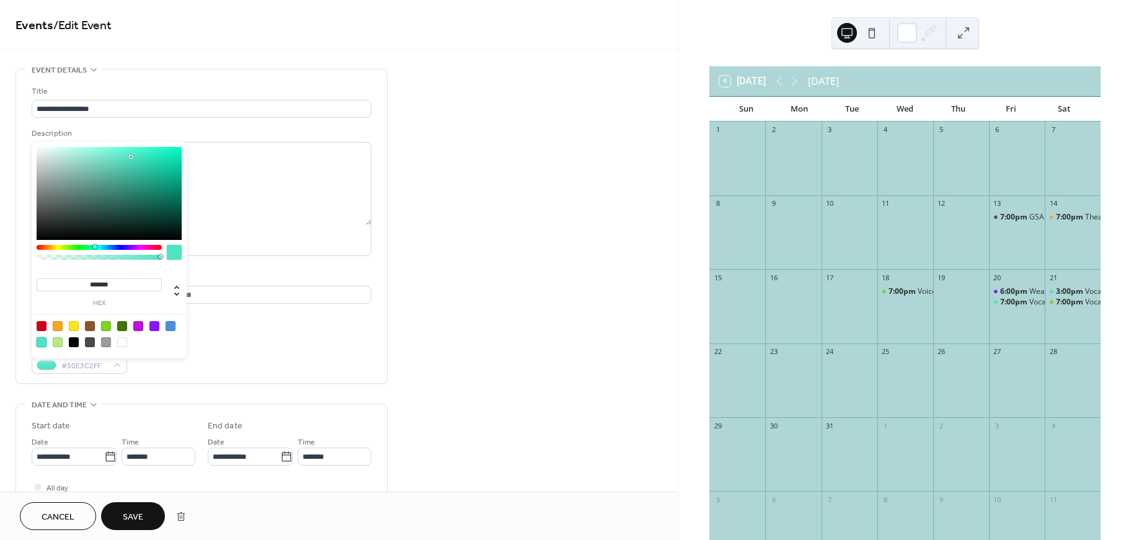
click at [125, 521] on span "Save" at bounding box center [133, 517] width 20 height 13
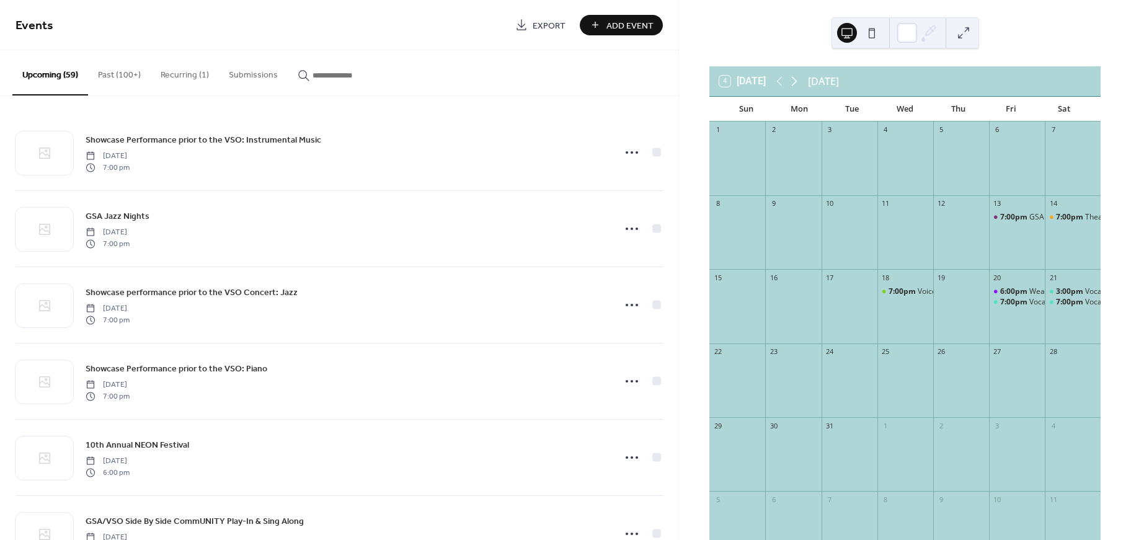
click at [800, 82] on icon at bounding box center [794, 81] width 15 height 15
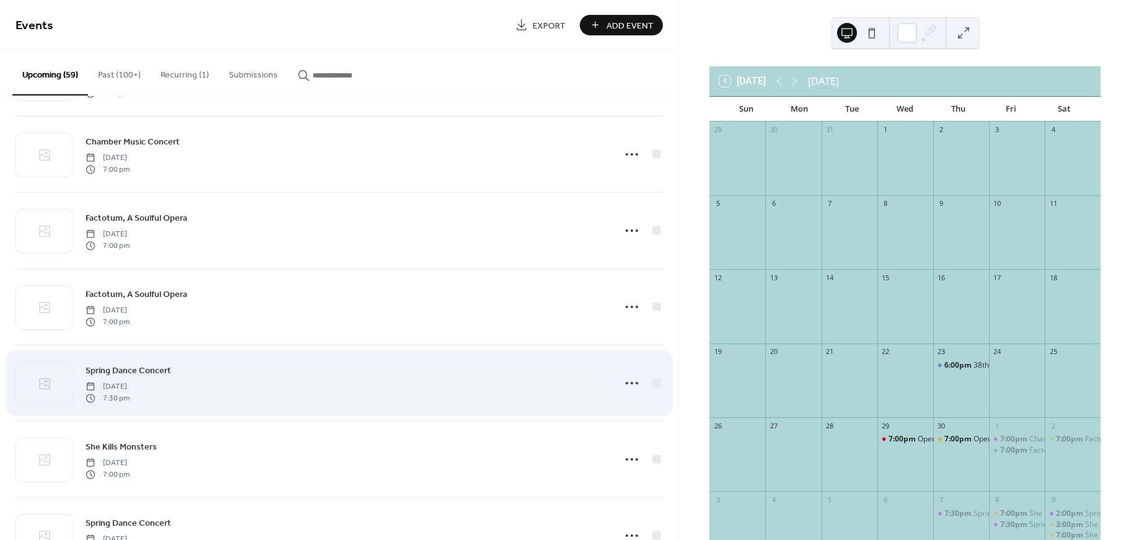
scroll to position [3046, 0]
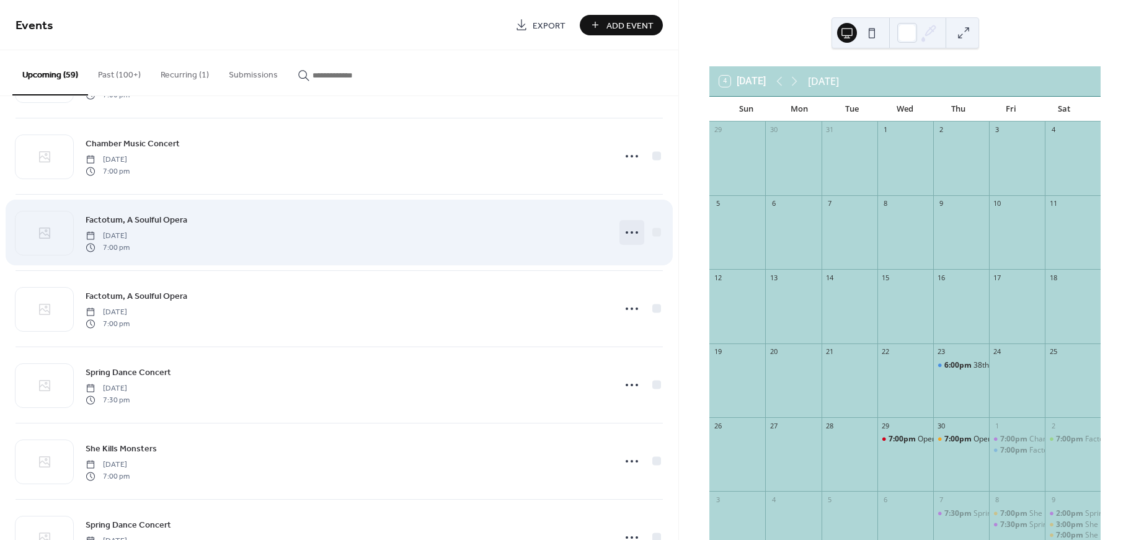
click at [624, 234] on icon at bounding box center [632, 233] width 20 height 20
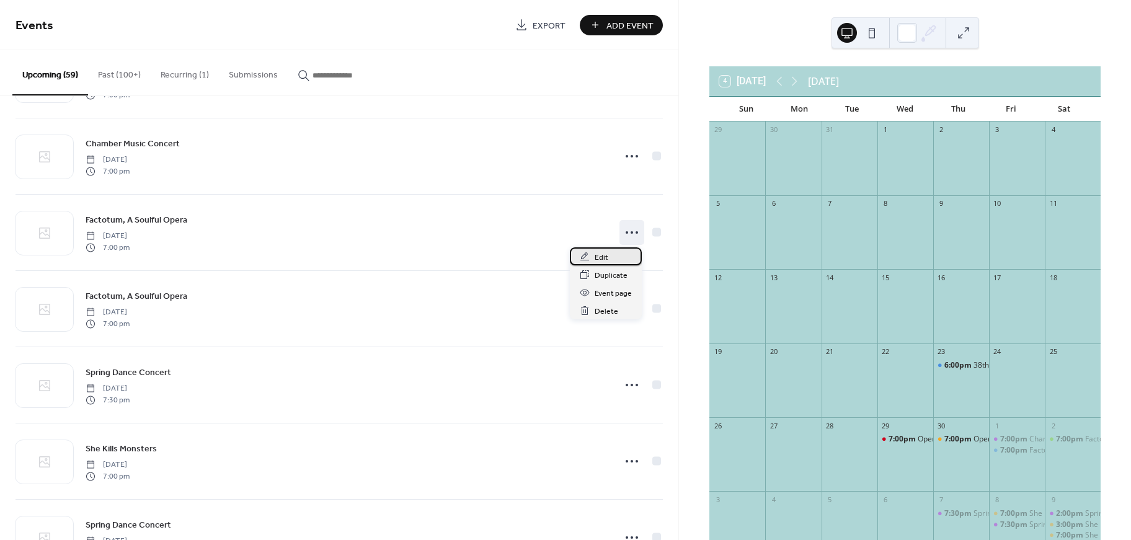
click at [609, 260] on div "Edit" at bounding box center [606, 256] width 72 height 18
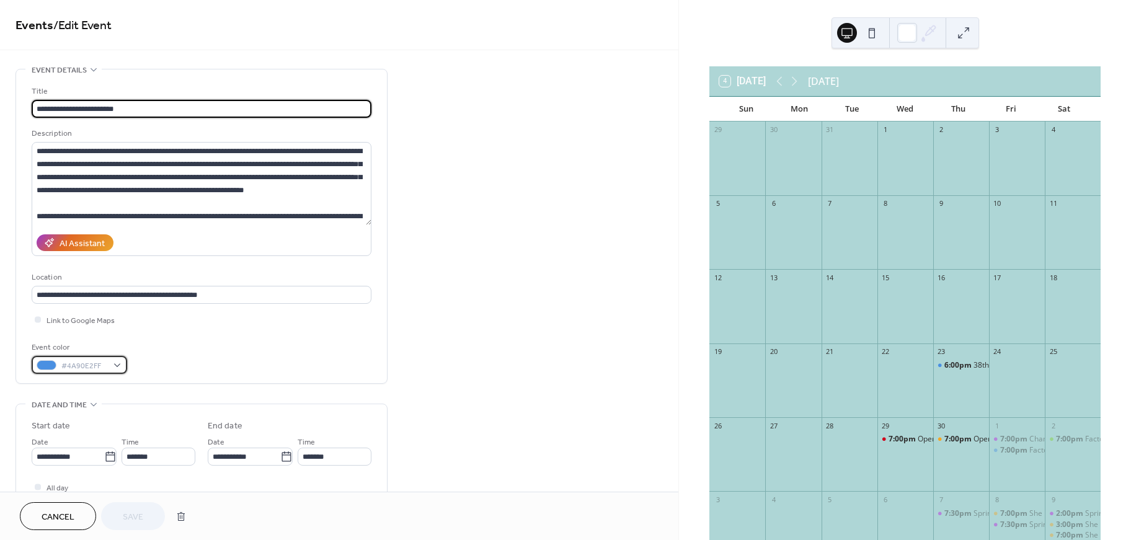
click at [89, 371] on span "#4A90E2FF" at bounding box center [84, 366] width 46 height 13
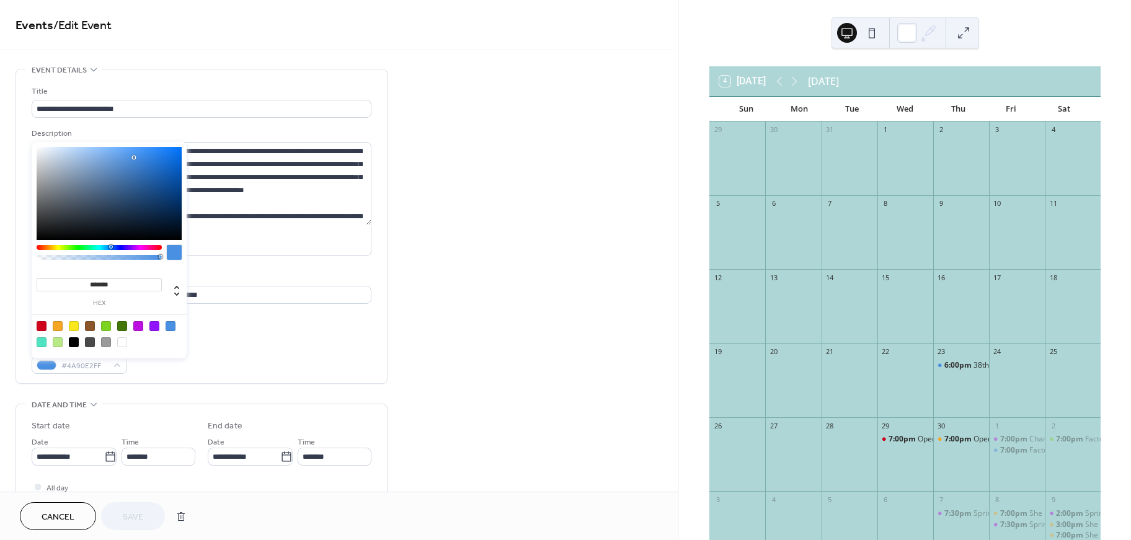
click at [42, 343] on div at bounding box center [42, 342] width 10 height 10
type input "*******"
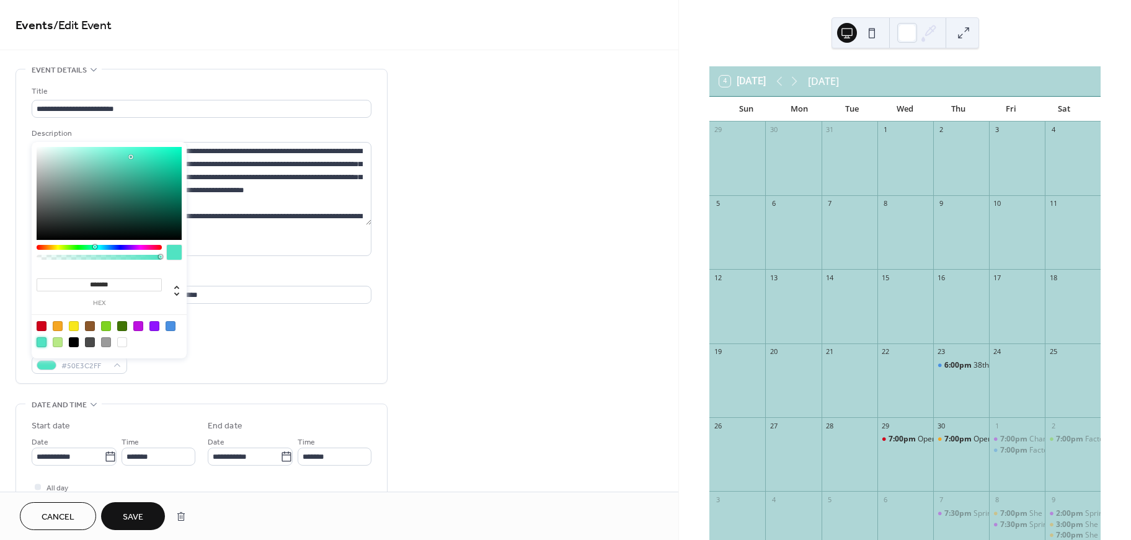
click at [125, 521] on span "Save" at bounding box center [133, 517] width 20 height 13
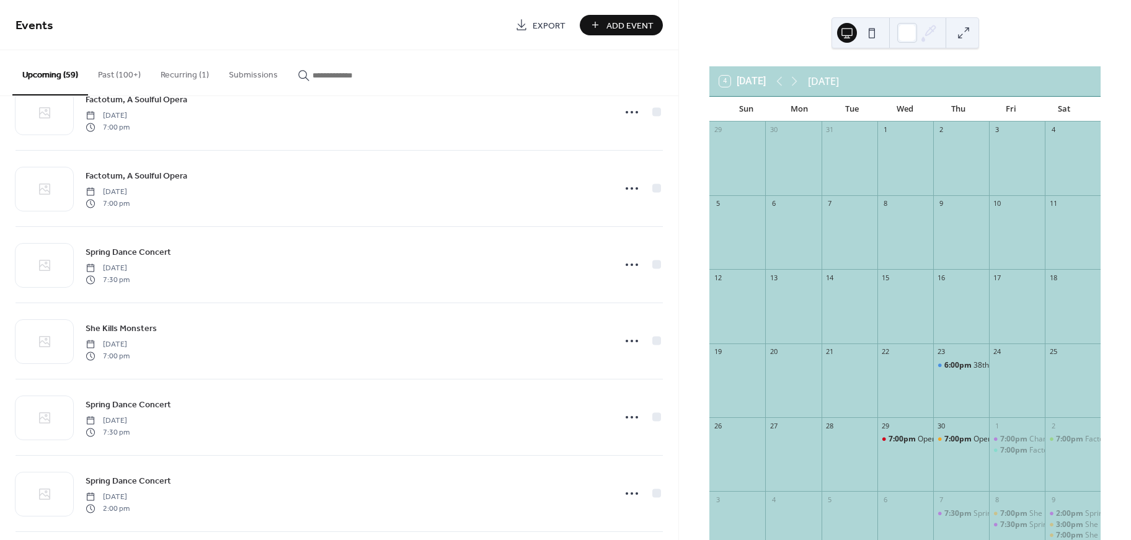
scroll to position [3167, 0]
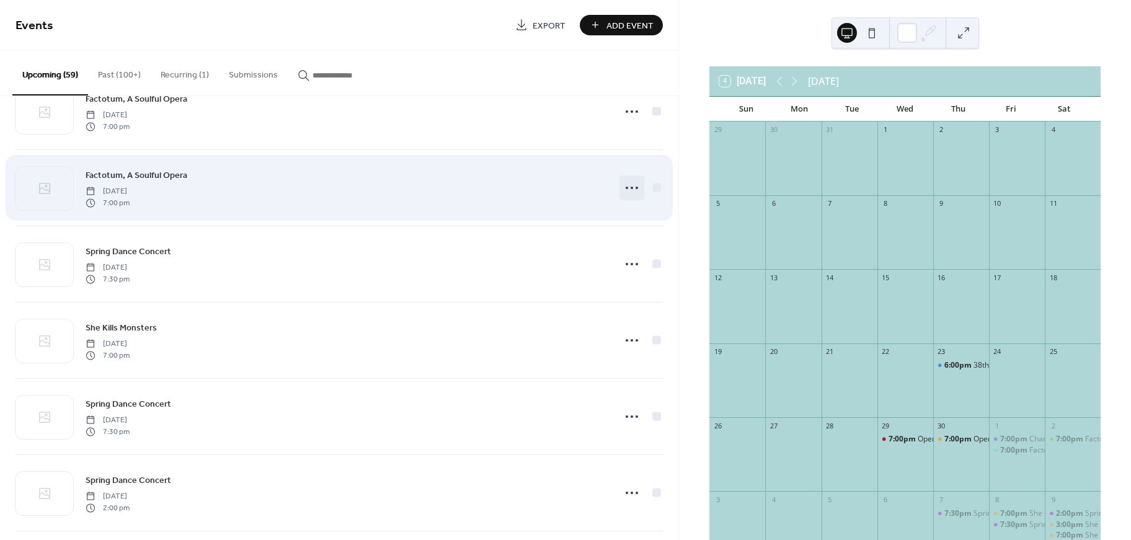
click at [631, 189] on icon at bounding box center [632, 188] width 20 height 20
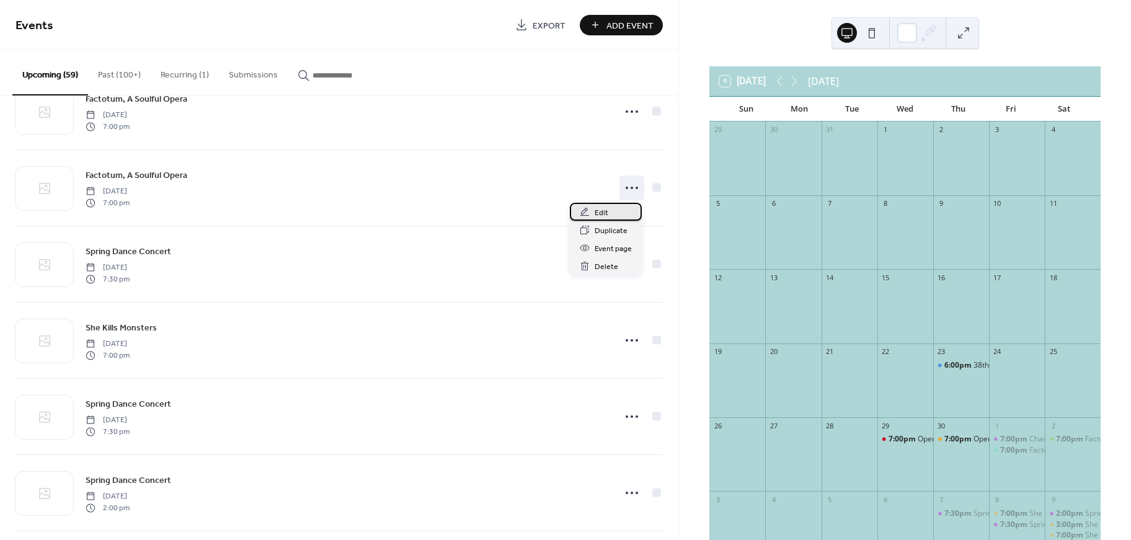
click at [607, 212] on div "Edit" at bounding box center [606, 212] width 72 height 18
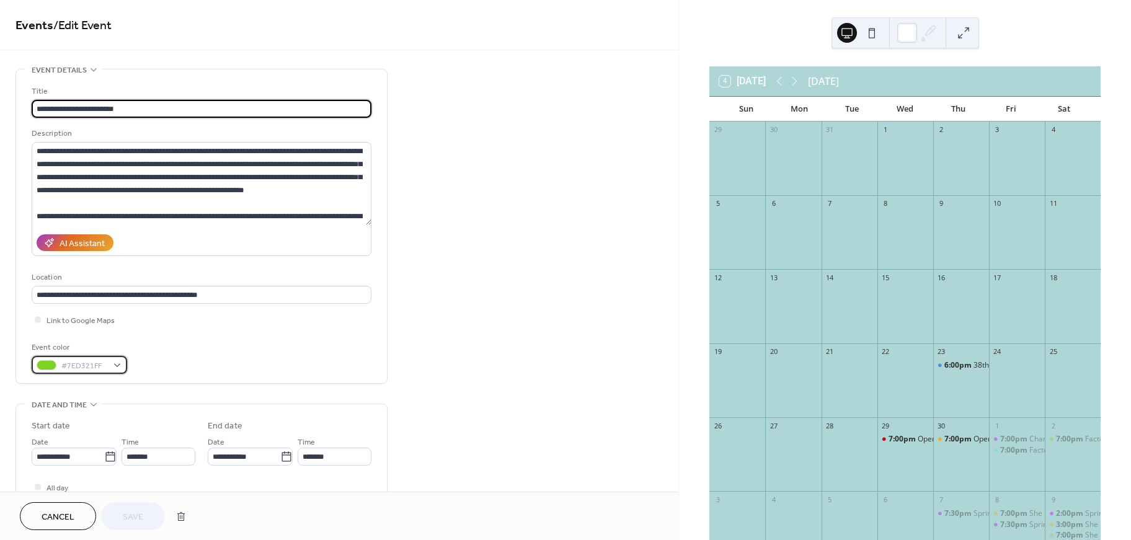
click at [104, 366] on span "#7ED321FF" at bounding box center [84, 366] width 46 height 13
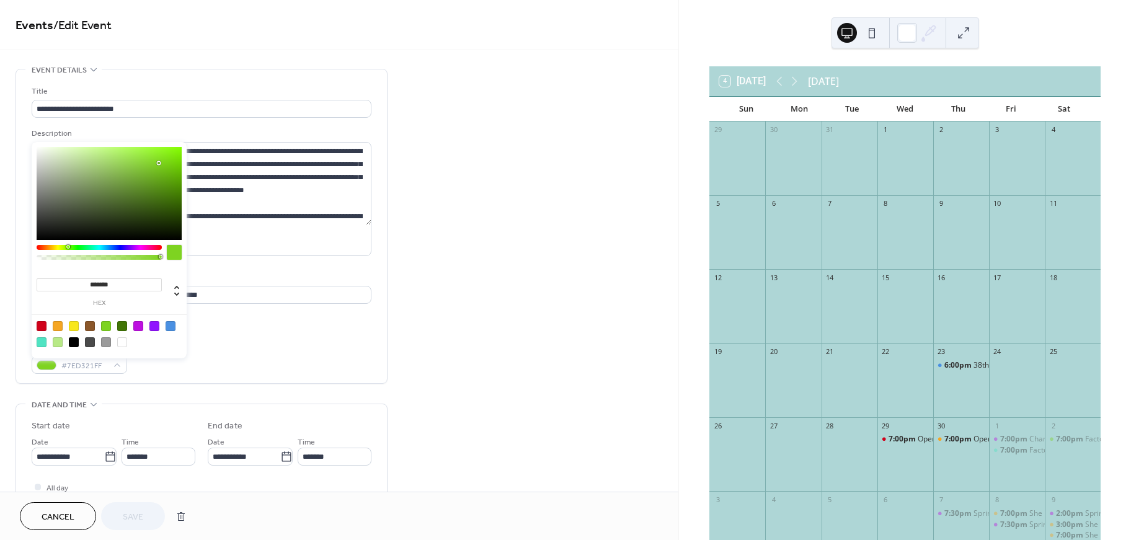
click at [42, 346] on div at bounding box center [42, 342] width 10 height 10
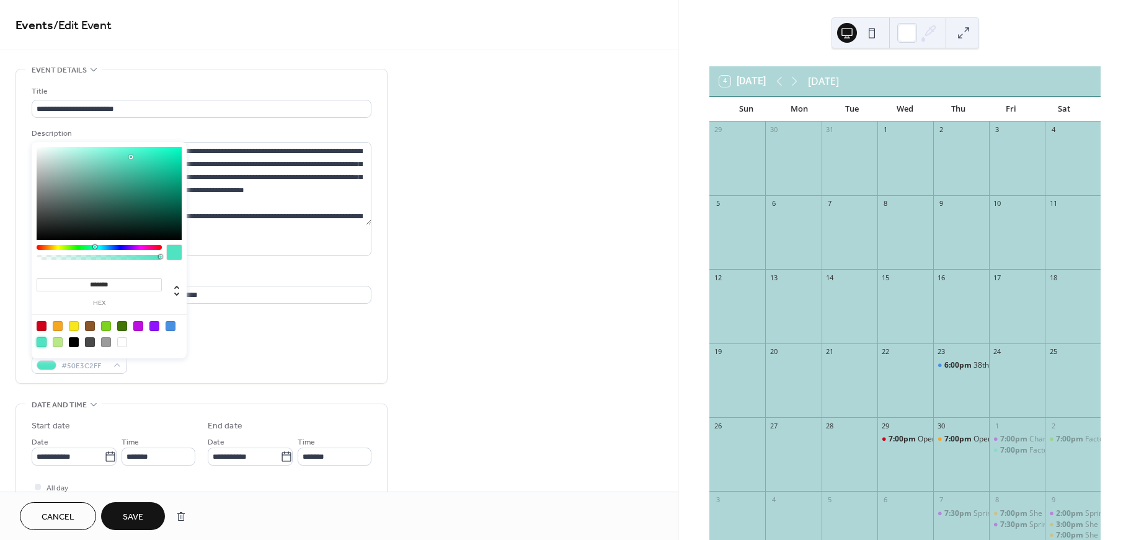
type input "*******"
click at [128, 514] on span "Save" at bounding box center [133, 517] width 20 height 13
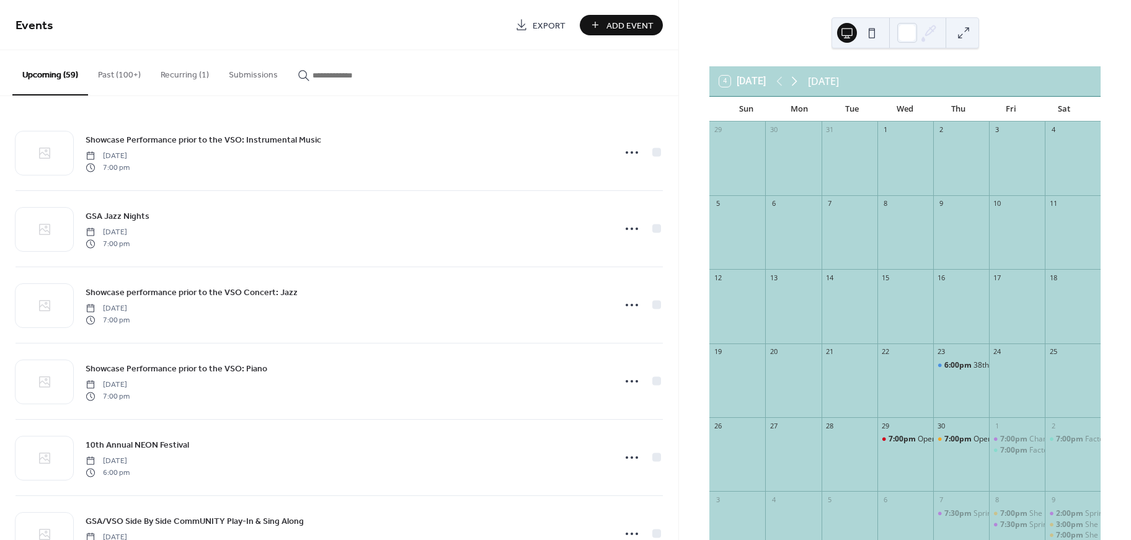
click at [790, 81] on icon at bounding box center [794, 81] width 15 height 15
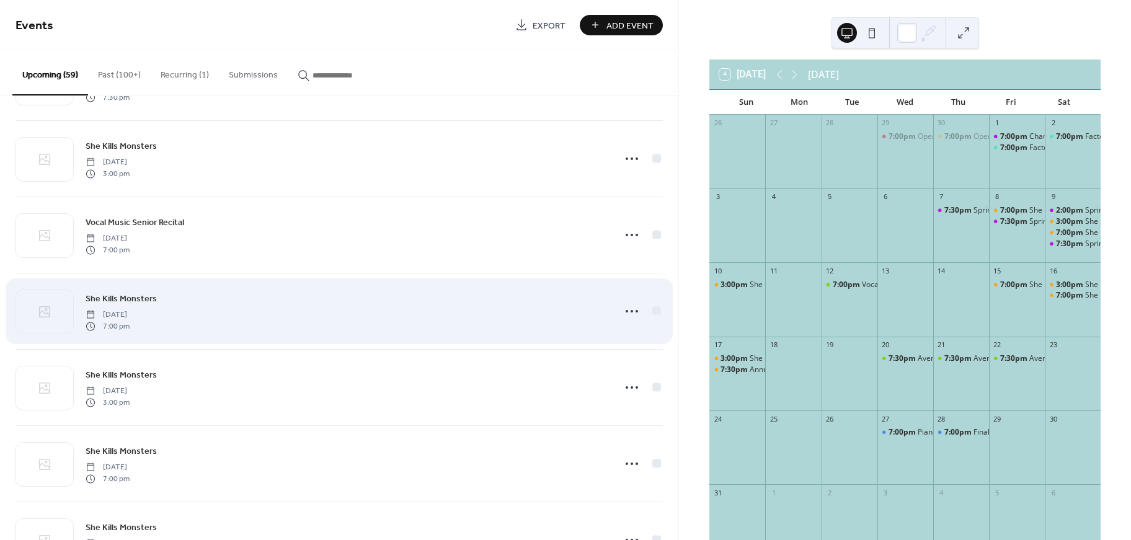
scroll to position [3805, 0]
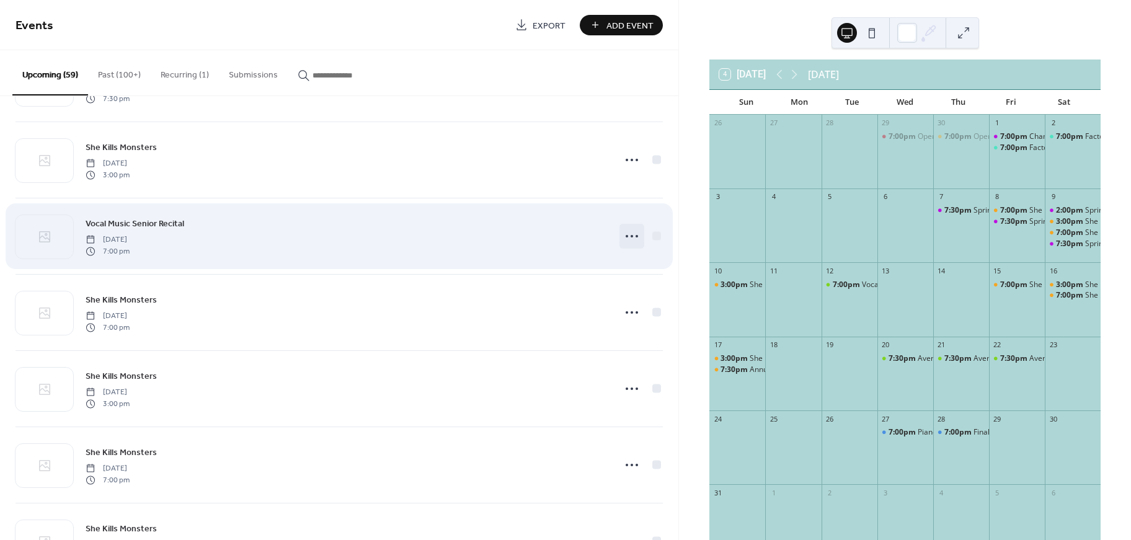
click at [630, 237] on icon at bounding box center [632, 236] width 20 height 20
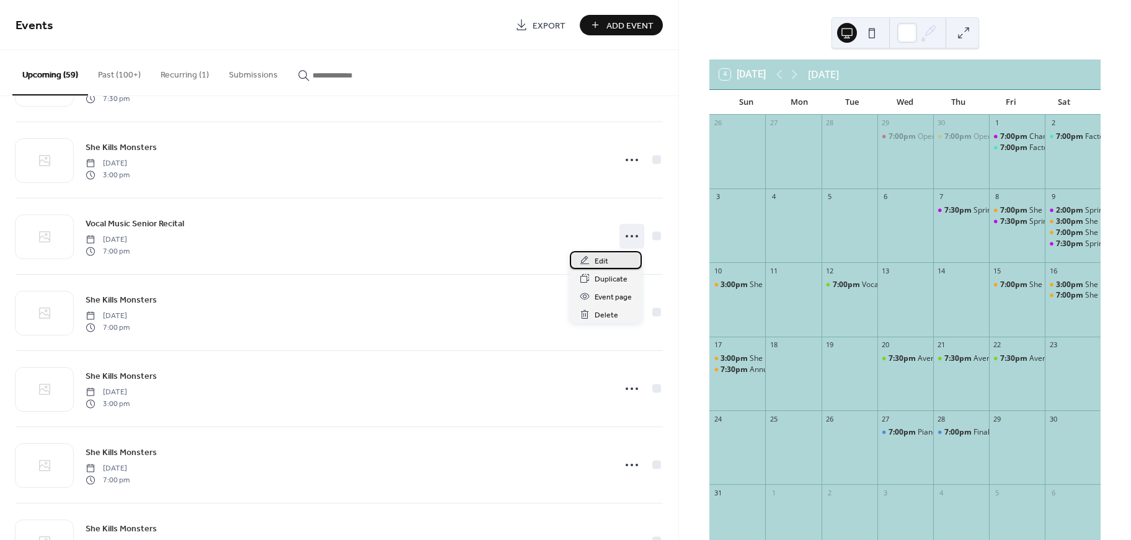
click at [607, 264] on div "Edit" at bounding box center [606, 260] width 72 height 18
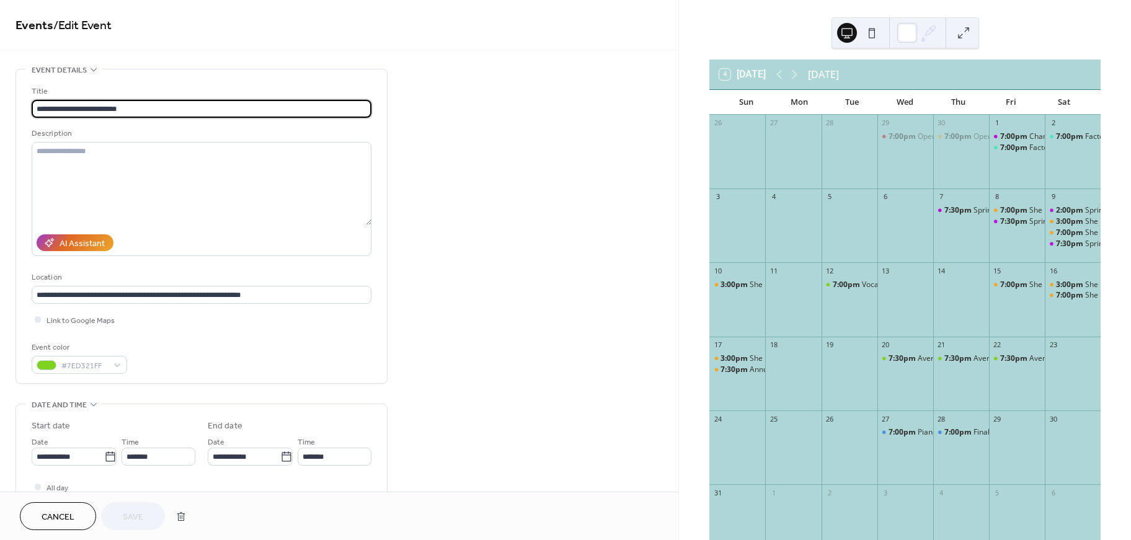
scroll to position [3, 0]
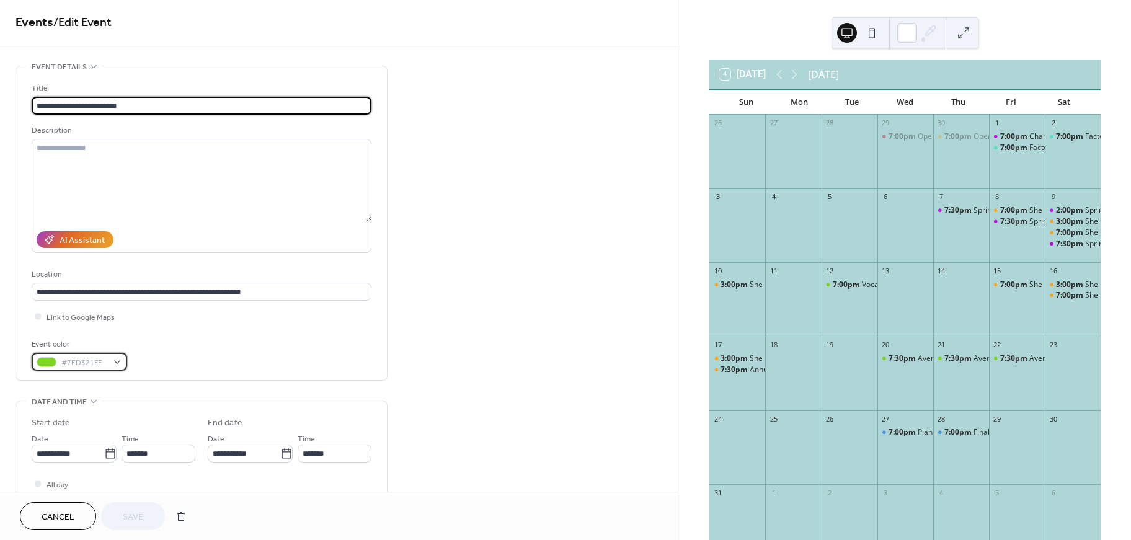
click at [82, 367] on span "#7ED321FF" at bounding box center [84, 362] width 46 height 13
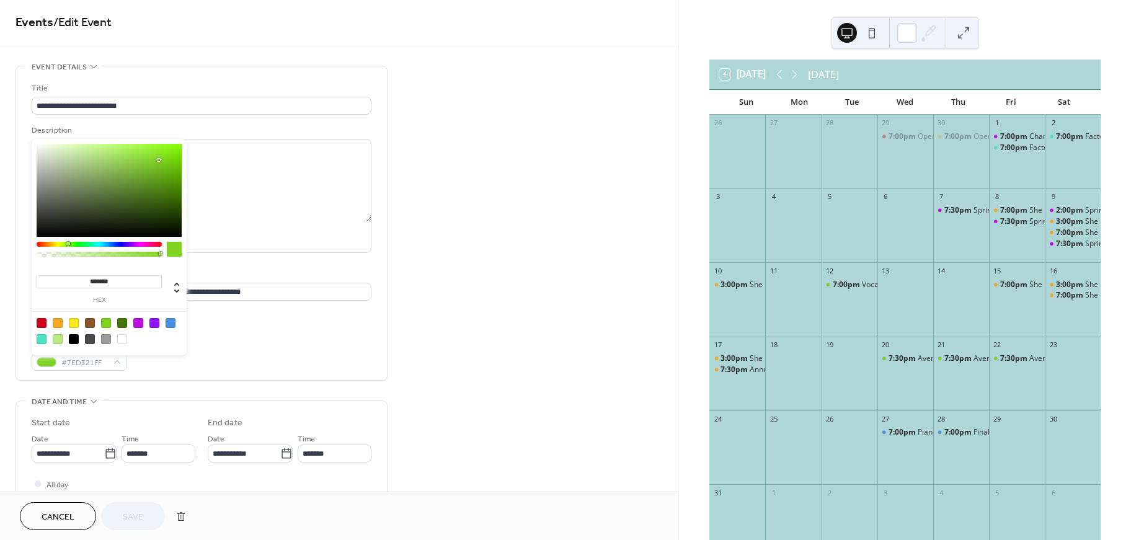
click at [40, 337] on div at bounding box center [42, 339] width 10 height 10
type input "*******"
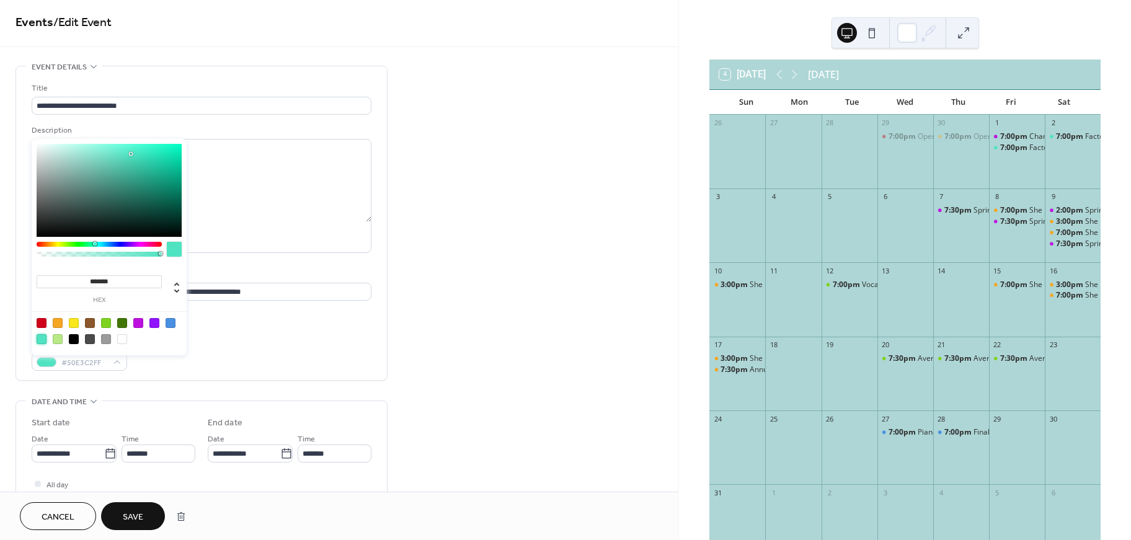
click at [125, 514] on span "Save" at bounding box center [133, 517] width 20 height 13
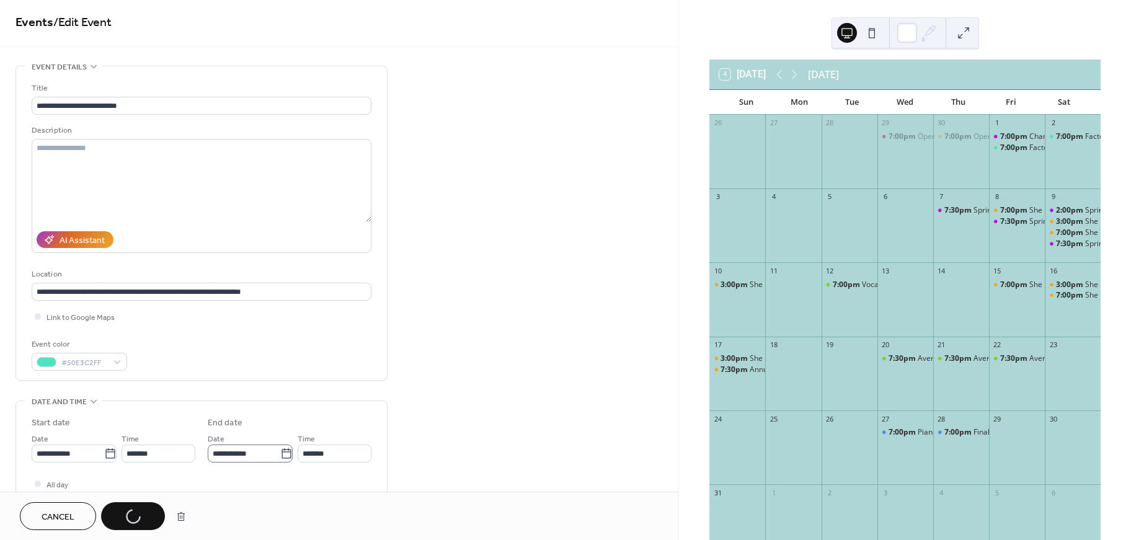
scroll to position [4, 0]
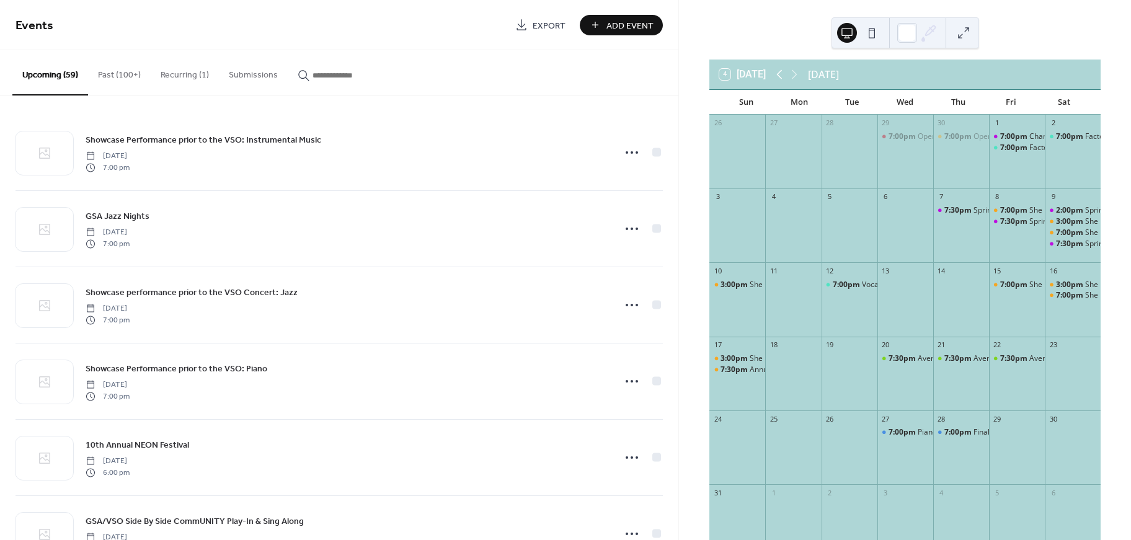
click at [783, 76] on icon at bounding box center [779, 74] width 15 height 15
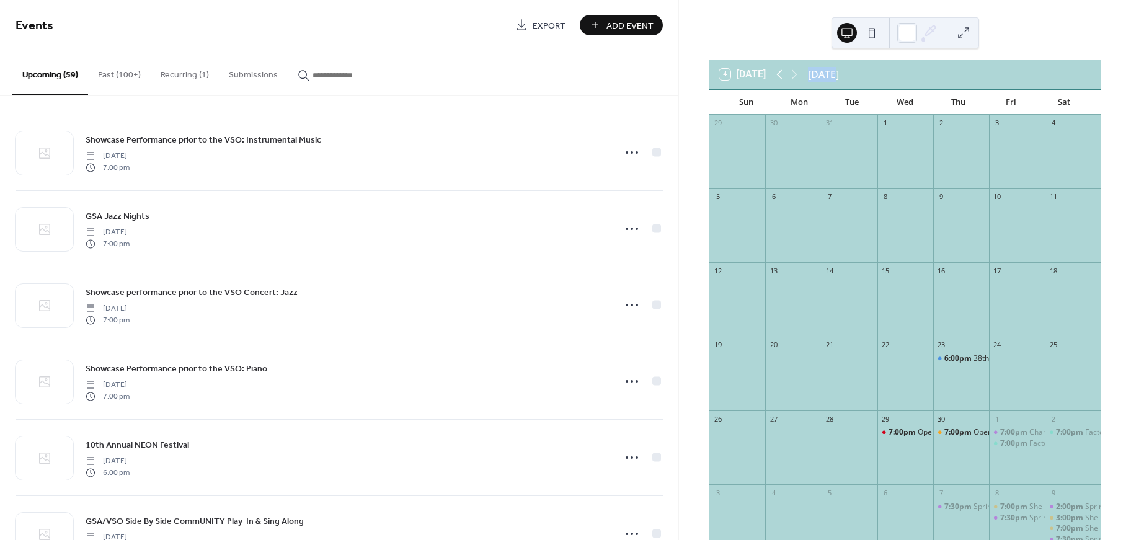
click at [783, 76] on icon at bounding box center [779, 74] width 15 height 15
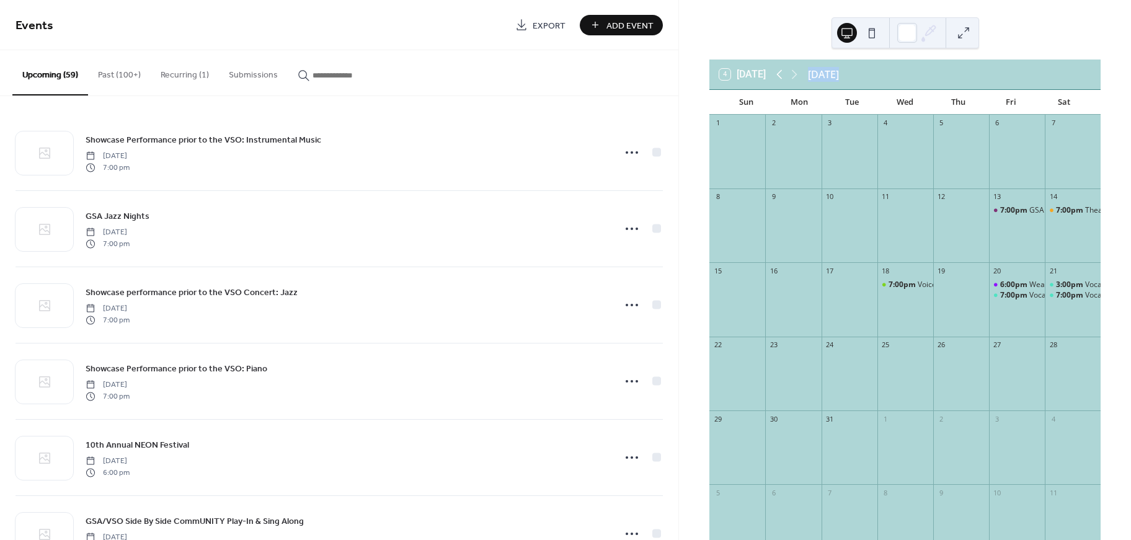
click at [783, 76] on icon at bounding box center [779, 74] width 15 height 15
click at [783, 75] on icon at bounding box center [779, 74] width 15 height 15
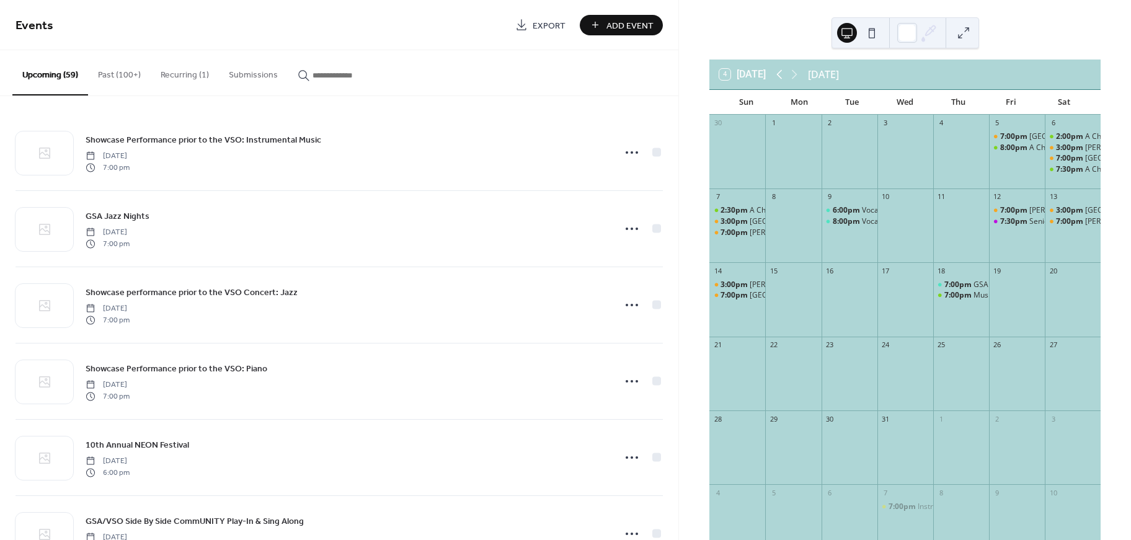
click at [783, 75] on icon at bounding box center [779, 74] width 15 height 15
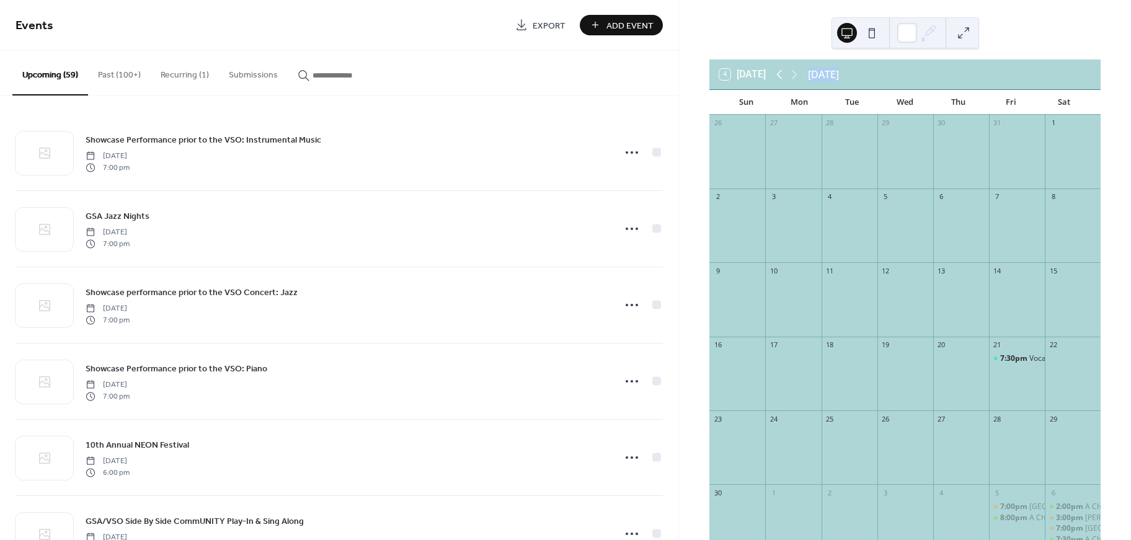
click at [783, 75] on icon at bounding box center [779, 74] width 15 height 15
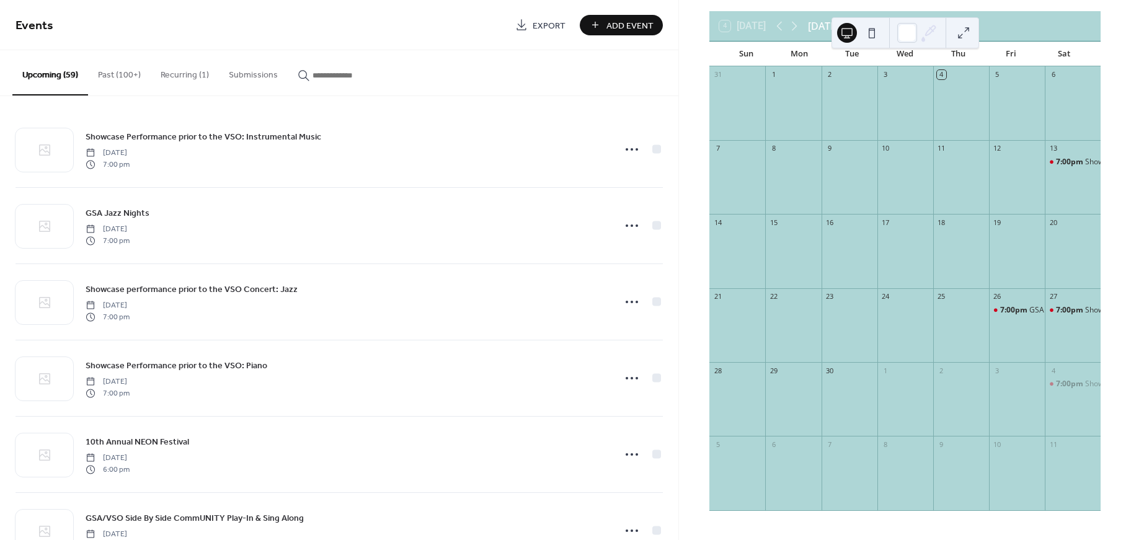
scroll to position [55, 0]
click at [800, 27] on icon at bounding box center [794, 26] width 15 height 15
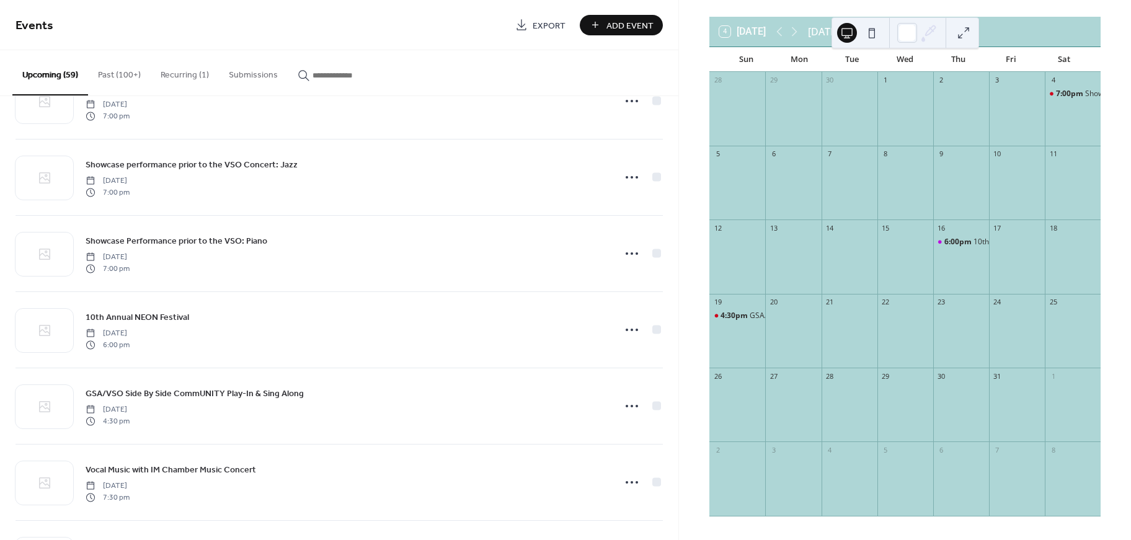
scroll to position [50, 0]
click at [796, 33] on icon at bounding box center [794, 31] width 15 height 15
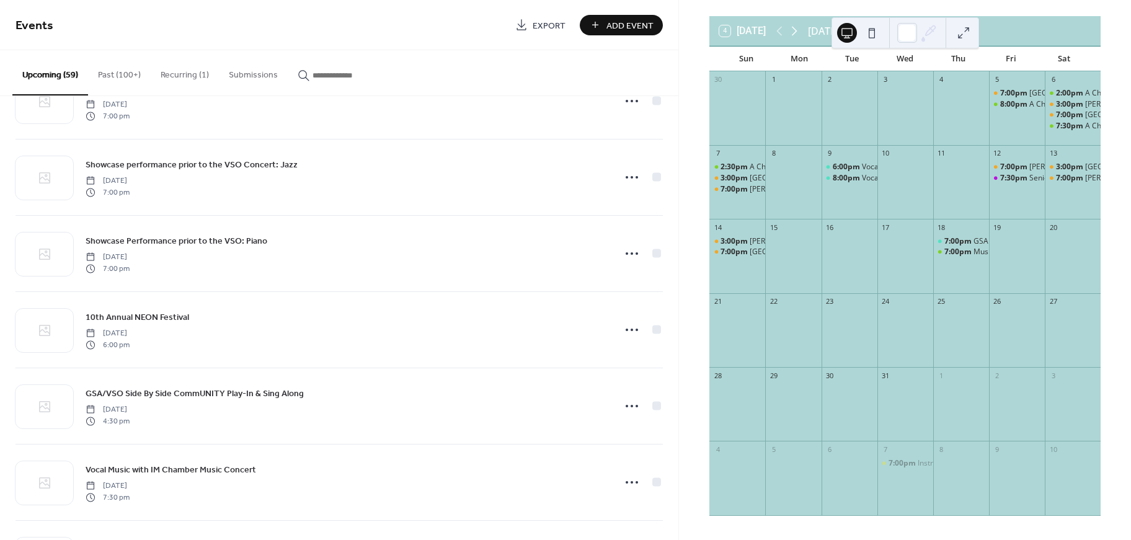
click at [795, 33] on icon at bounding box center [794, 31] width 15 height 15
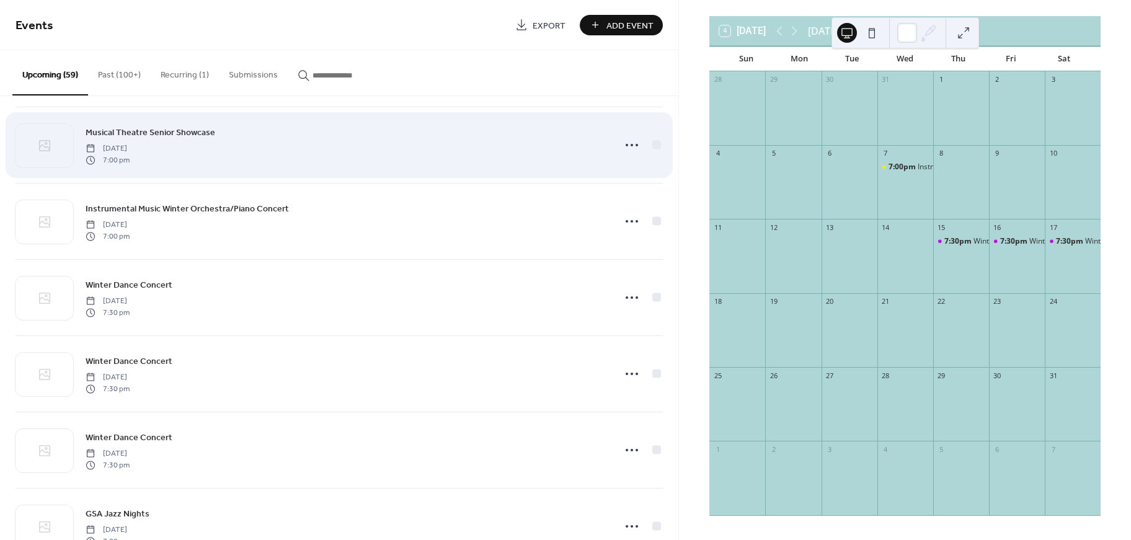
scroll to position [1916, 0]
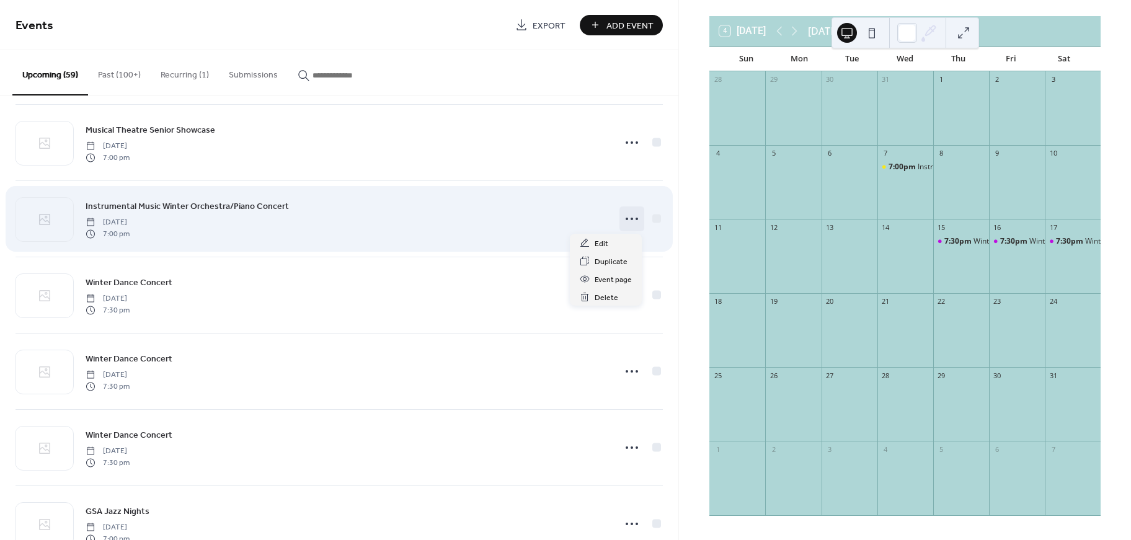
click at [627, 216] on icon at bounding box center [632, 219] width 20 height 20
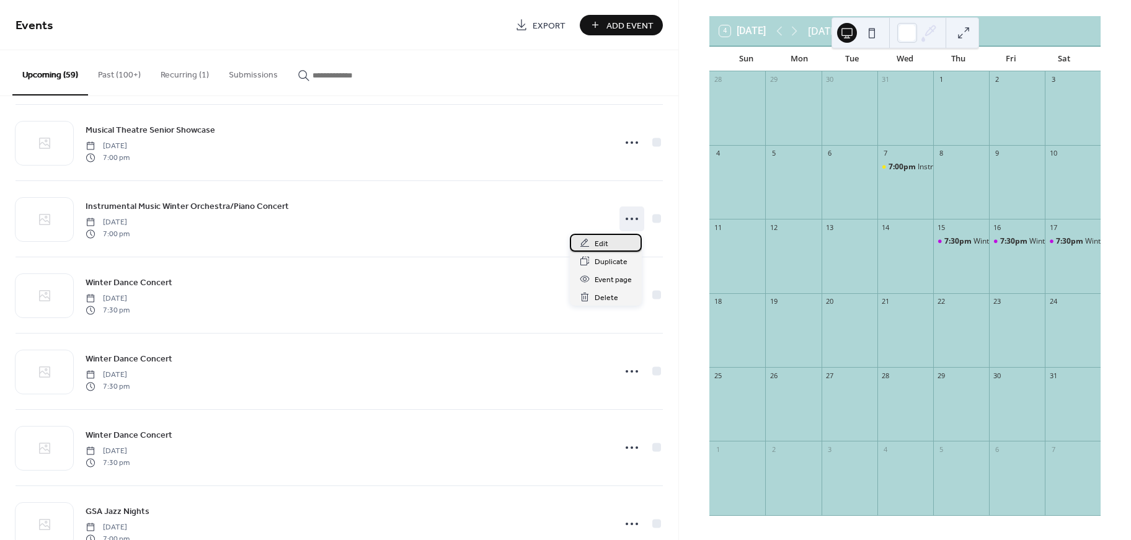
click at [600, 239] on span "Edit" at bounding box center [601, 243] width 14 height 13
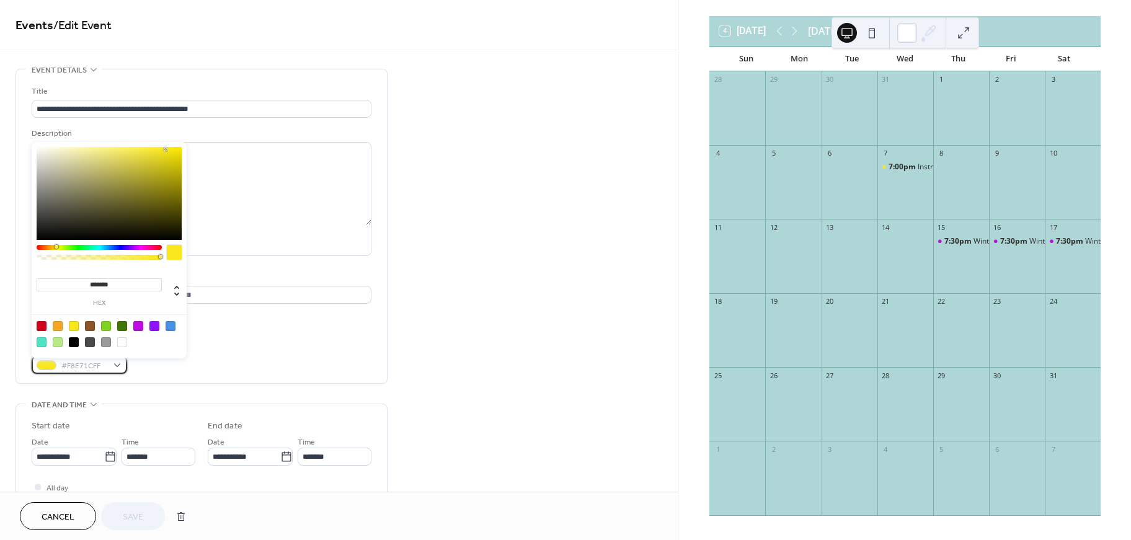
click at [88, 372] on span "#F8E71CFF" at bounding box center [84, 366] width 46 height 13
click at [42, 327] on div at bounding box center [42, 326] width 10 height 10
type input "*******"
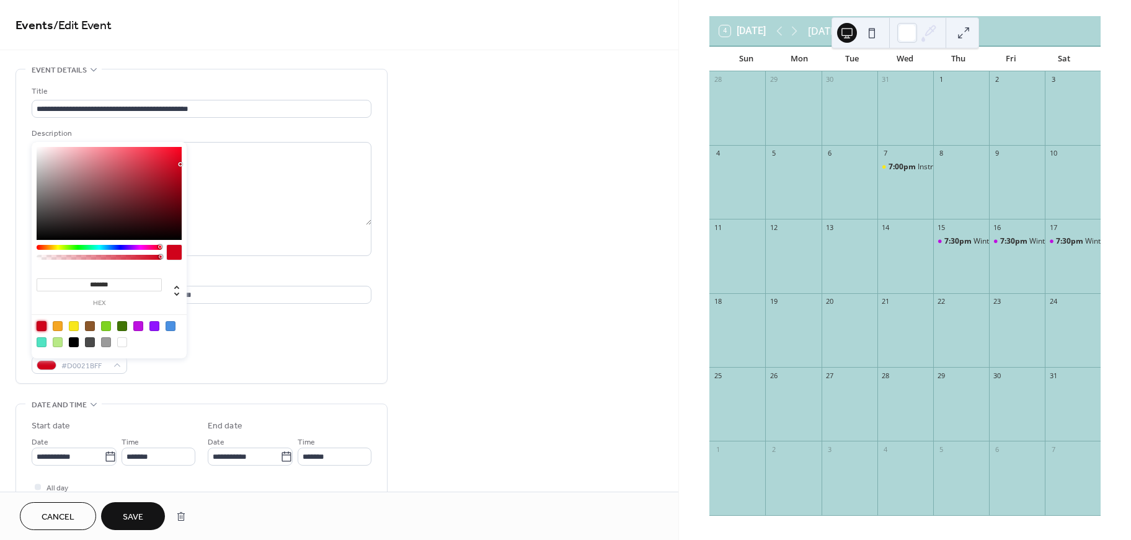
click at [128, 513] on span "Save" at bounding box center [133, 517] width 20 height 13
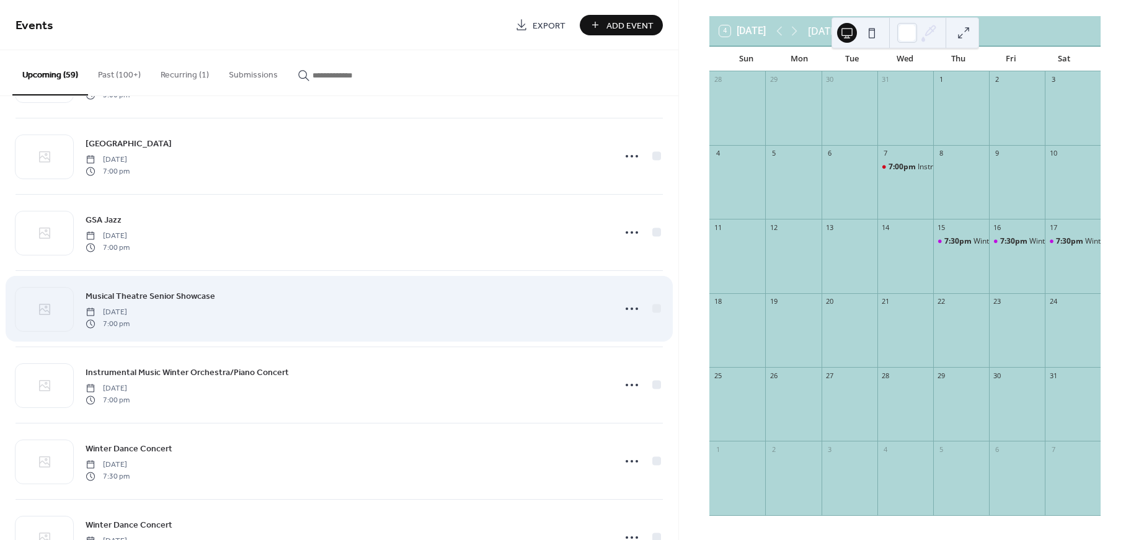
scroll to position [1724, 0]
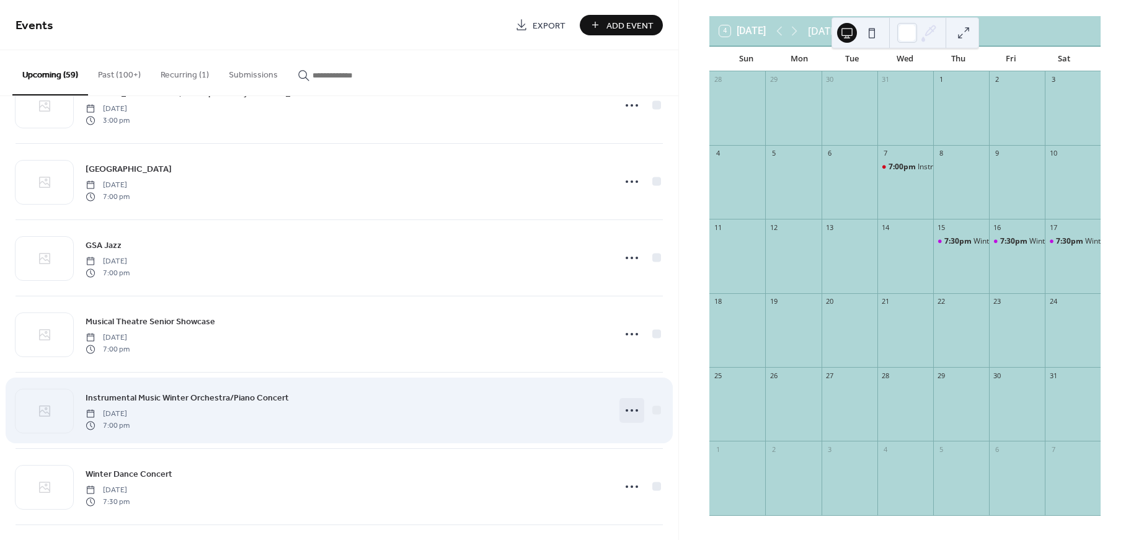
click at [632, 413] on icon at bounding box center [632, 410] width 20 height 20
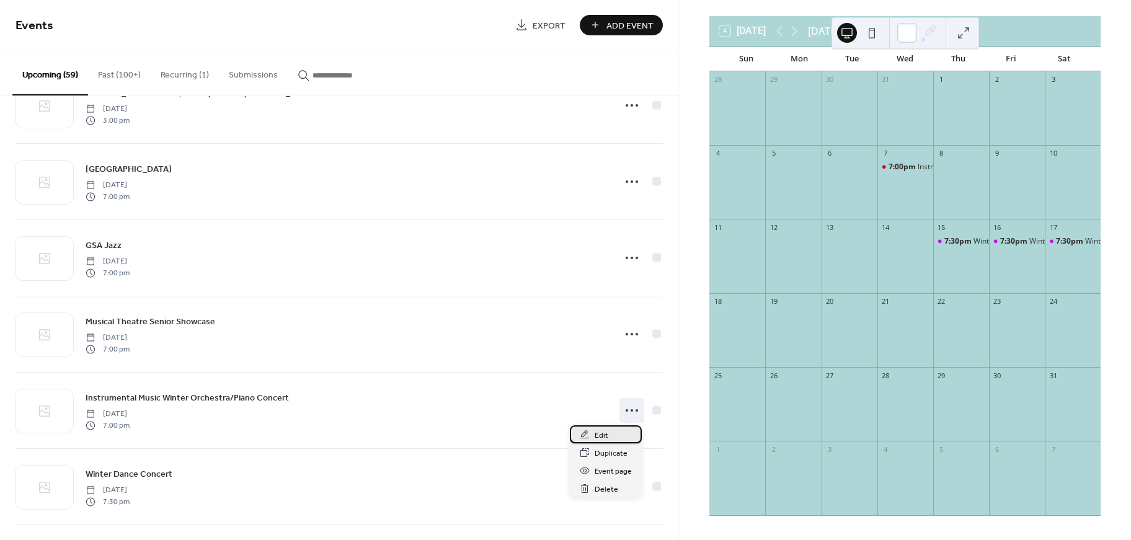
click at [599, 437] on span "Edit" at bounding box center [601, 435] width 14 height 13
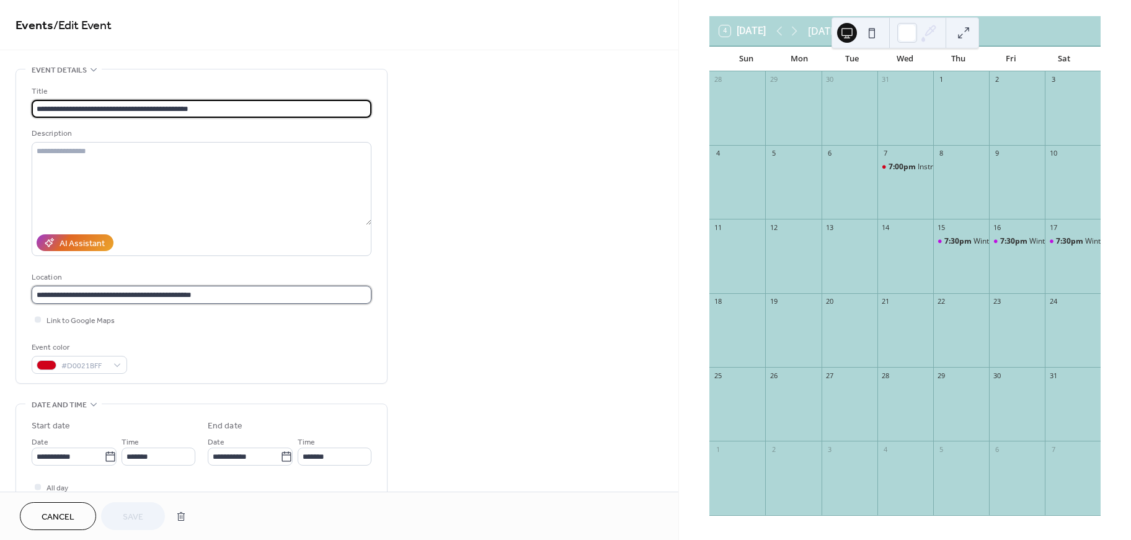
click at [183, 301] on input "**********" at bounding box center [202, 295] width 340 height 18
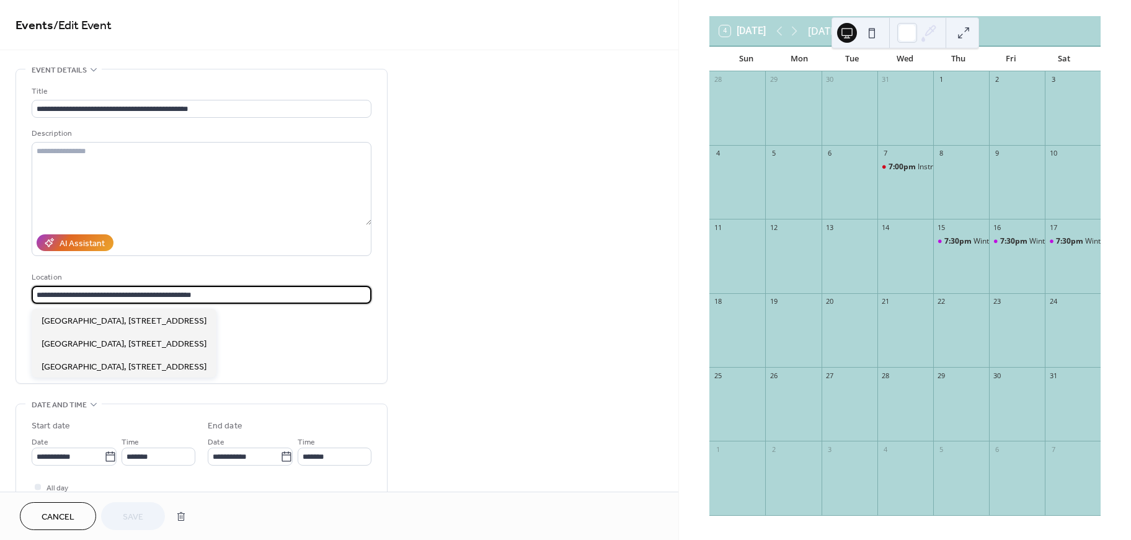
click at [183, 301] on input "**********" at bounding box center [202, 295] width 340 height 18
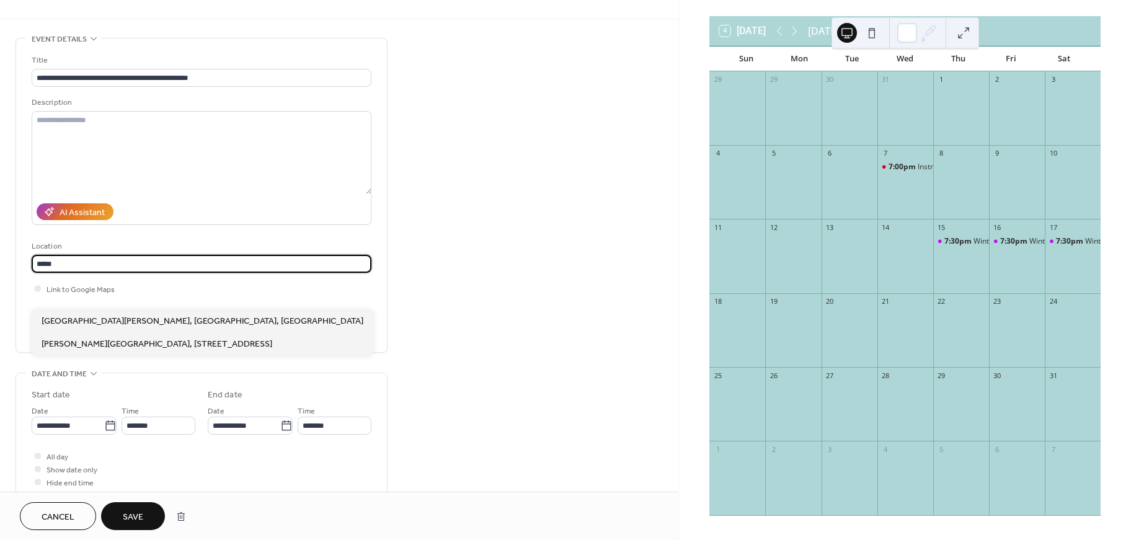
scroll to position [56, 0]
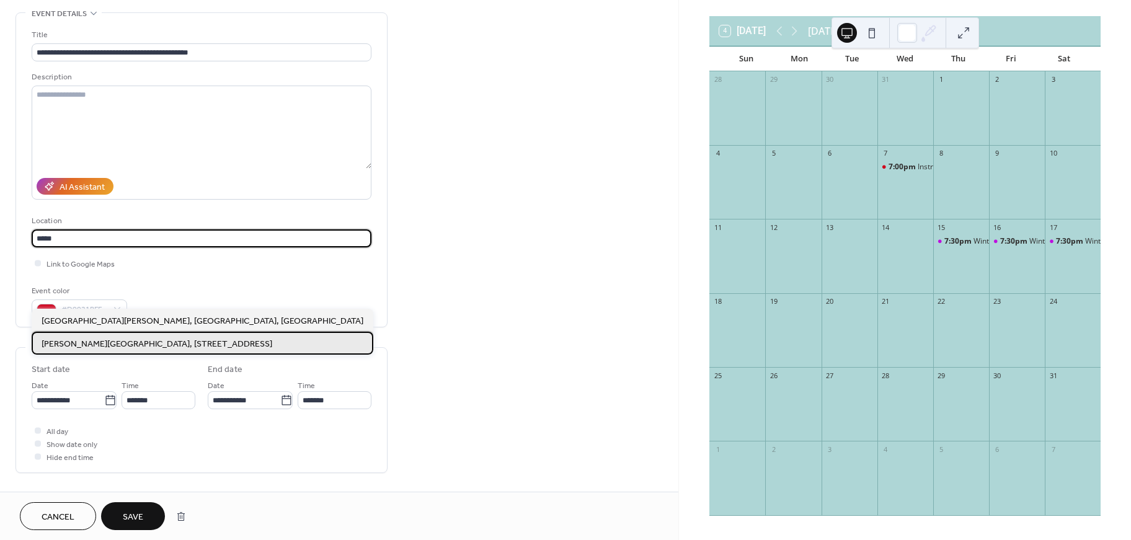
click at [169, 346] on span "Wells Theatre, 108 E. Tazewell St, Norfolk, VA 23510" at bounding box center [157, 344] width 231 height 13
type input "**********"
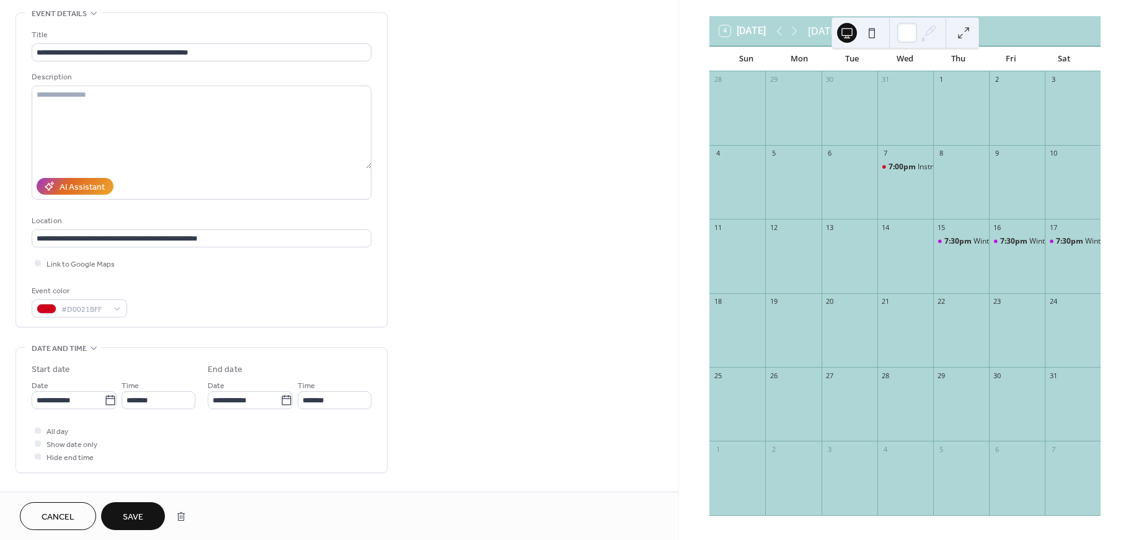
click at [138, 526] on button "Save" at bounding box center [133, 516] width 64 height 28
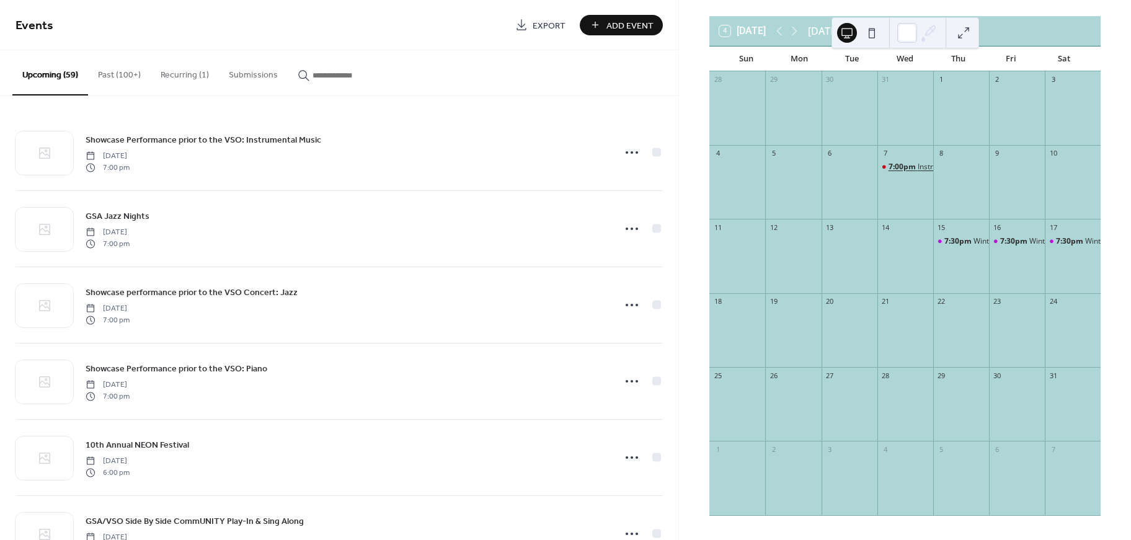
click at [896, 166] on span "7:00pm" at bounding box center [902, 167] width 29 height 11
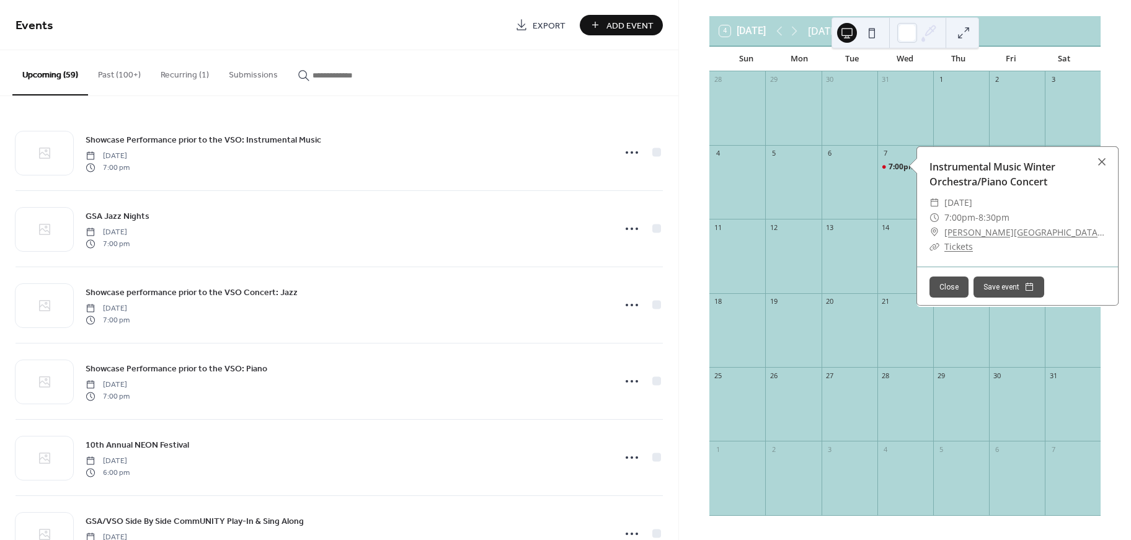
scroll to position [1, 0]
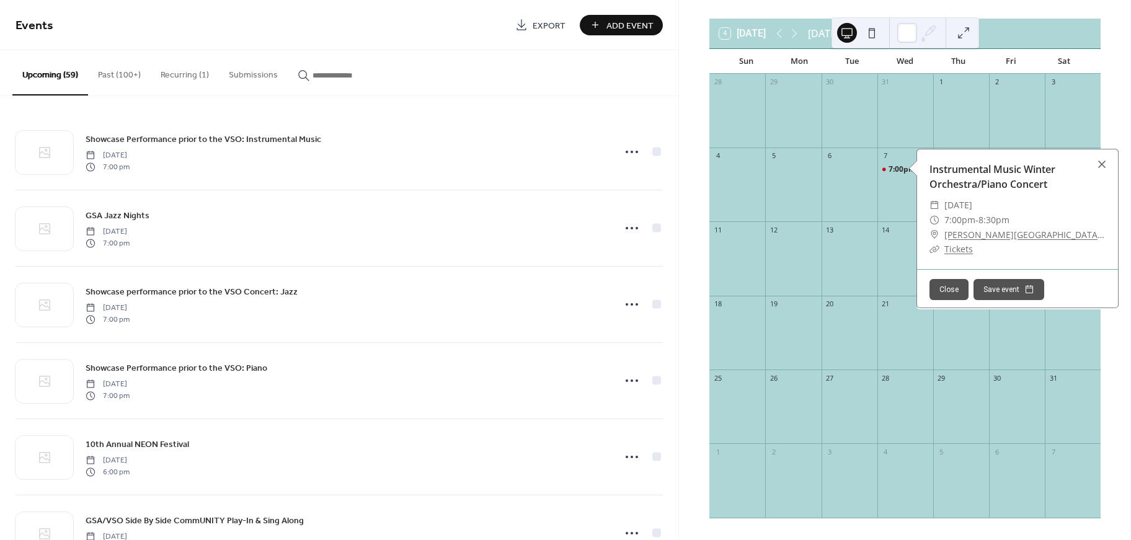
click at [700, 99] on div "4 Today January 2026 Sun Mon Tue Wed Thu Fri Sat 28 29 30 31 1 2 3 4 5 6 7 7:00…" at bounding box center [905, 273] width 412 height 510
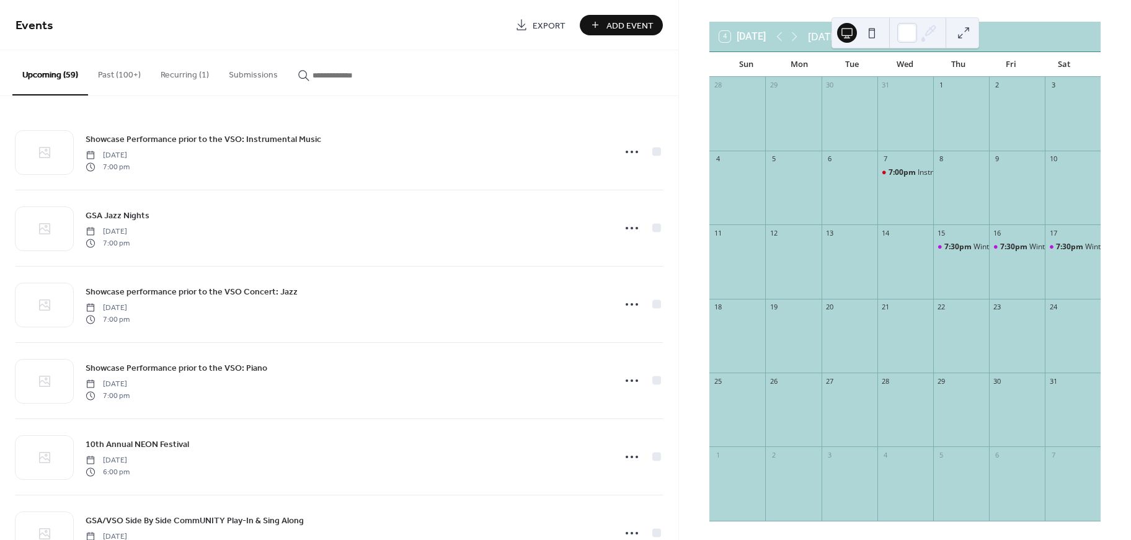
scroll to position [44, 0]
click at [800, 40] on icon at bounding box center [794, 37] width 15 height 15
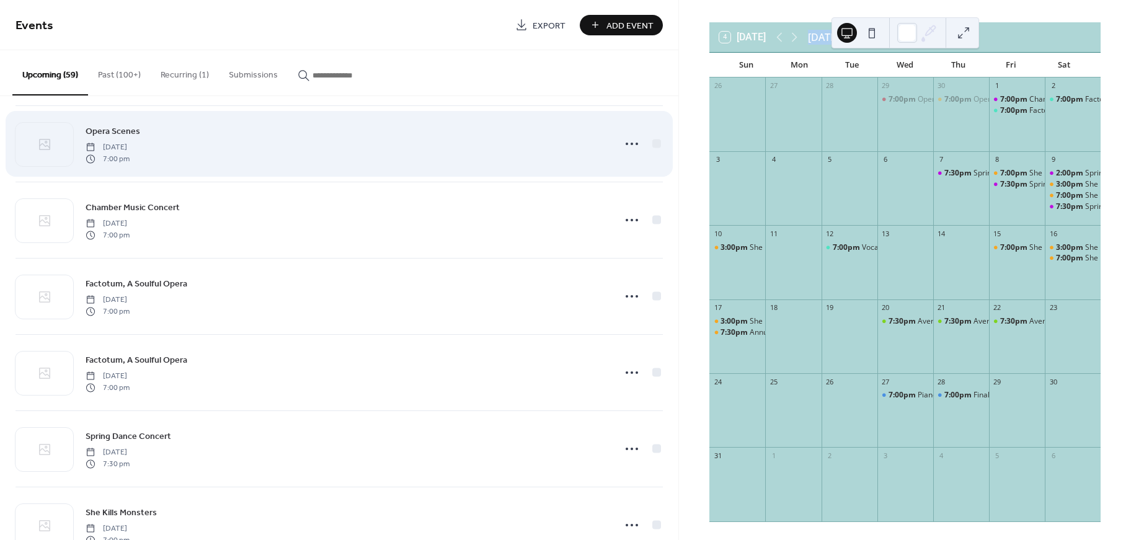
scroll to position [2975, 0]
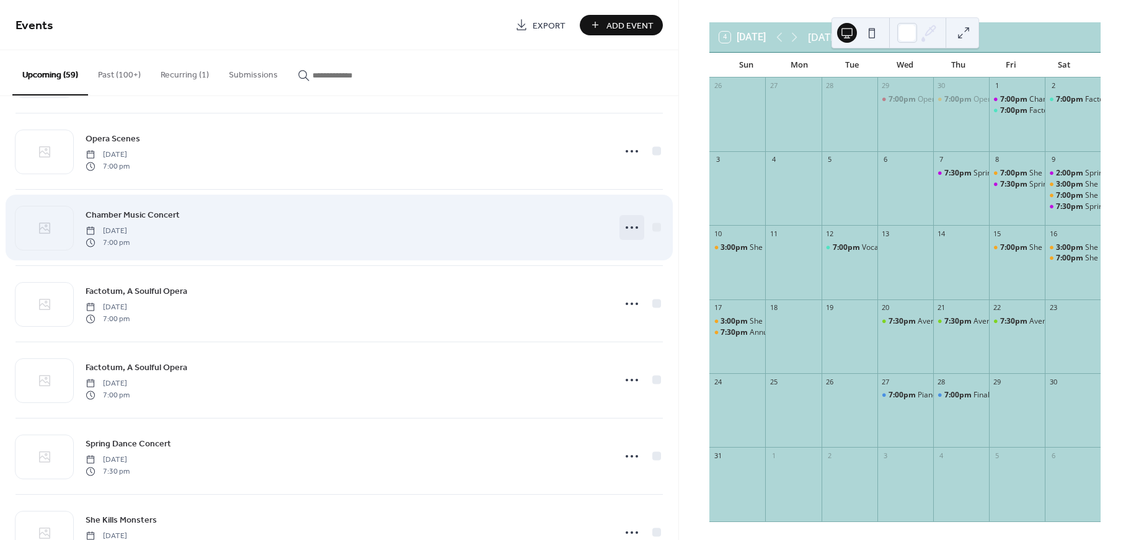
click at [625, 227] on circle at bounding box center [626, 227] width 2 height 2
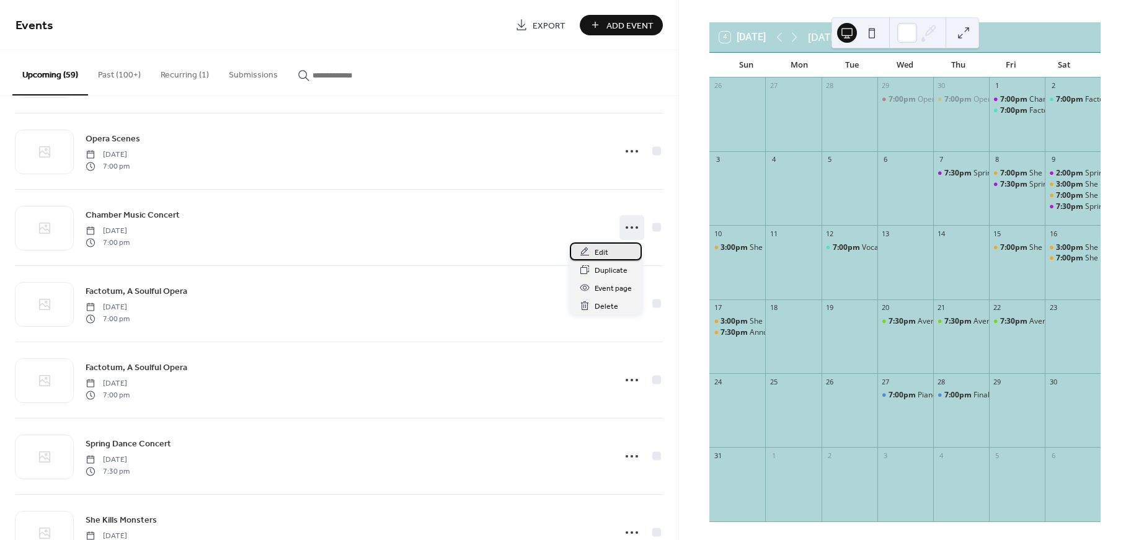
click at [598, 255] on span "Edit" at bounding box center [601, 252] width 14 height 13
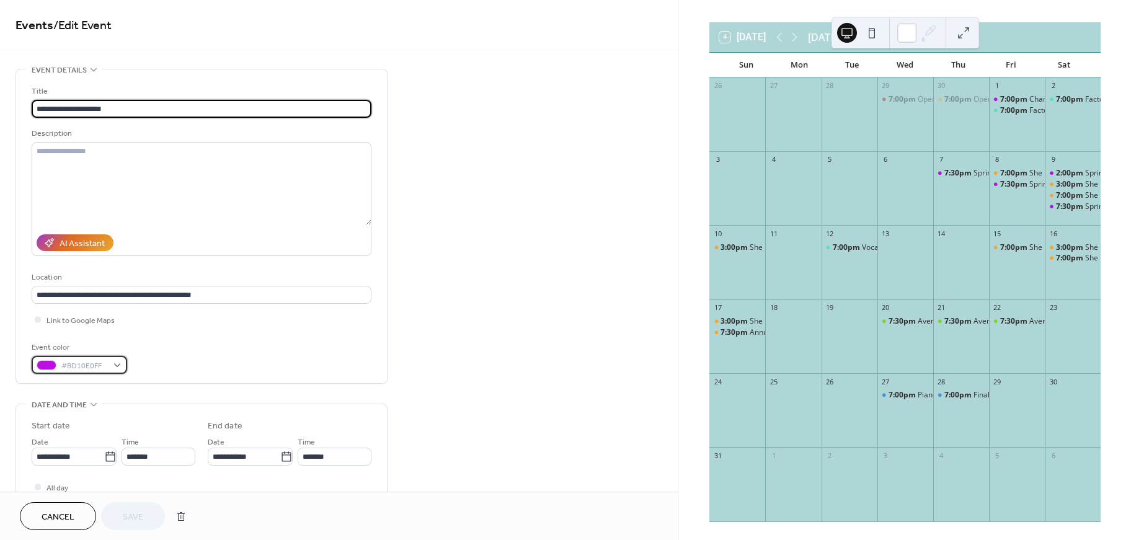
click at [64, 370] on span "#BD10E0FF" at bounding box center [84, 366] width 46 height 13
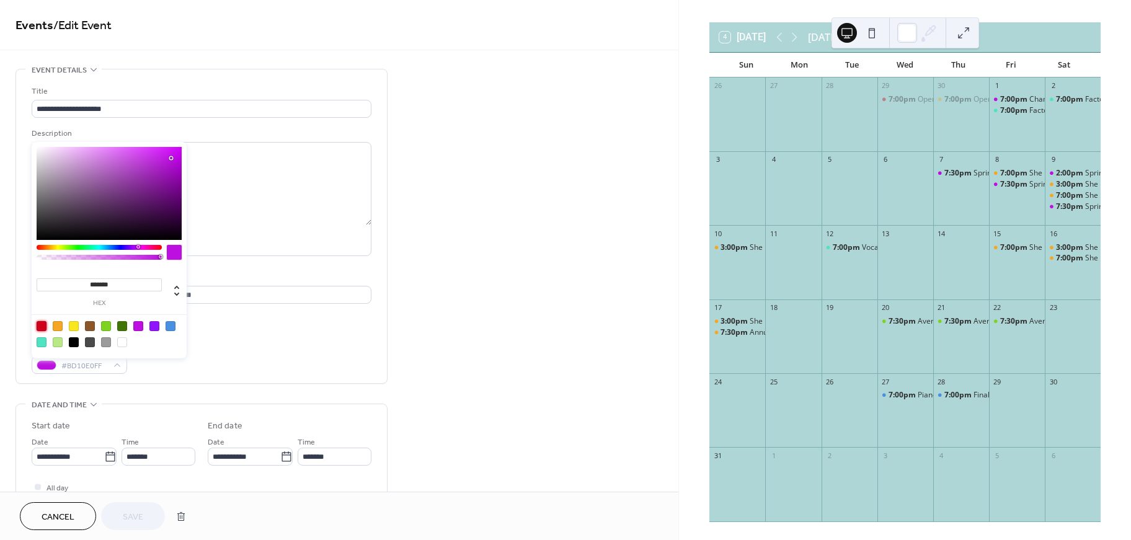
click at [42, 328] on div at bounding box center [42, 326] width 10 height 10
type input "*******"
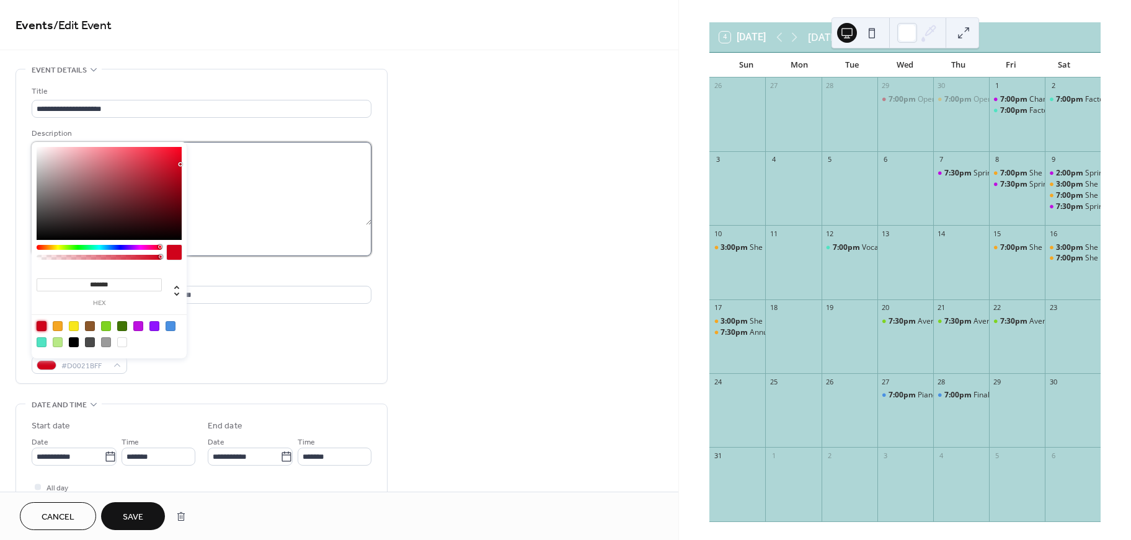
click at [270, 185] on textarea at bounding box center [202, 183] width 340 height 83
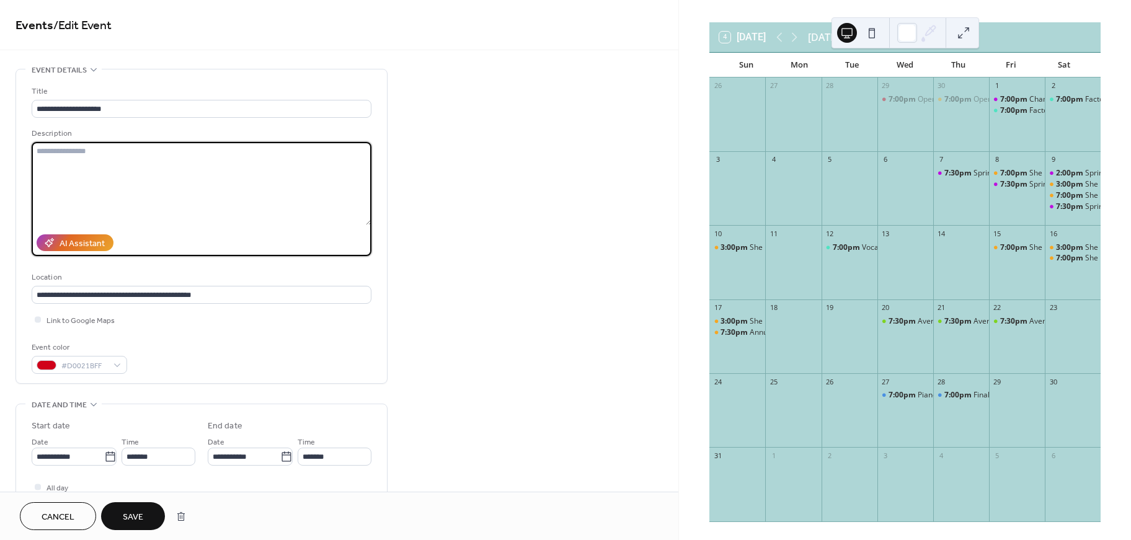
click at [143, 521] on span "Save" at bounding box center [133, 517] width 20 height 13
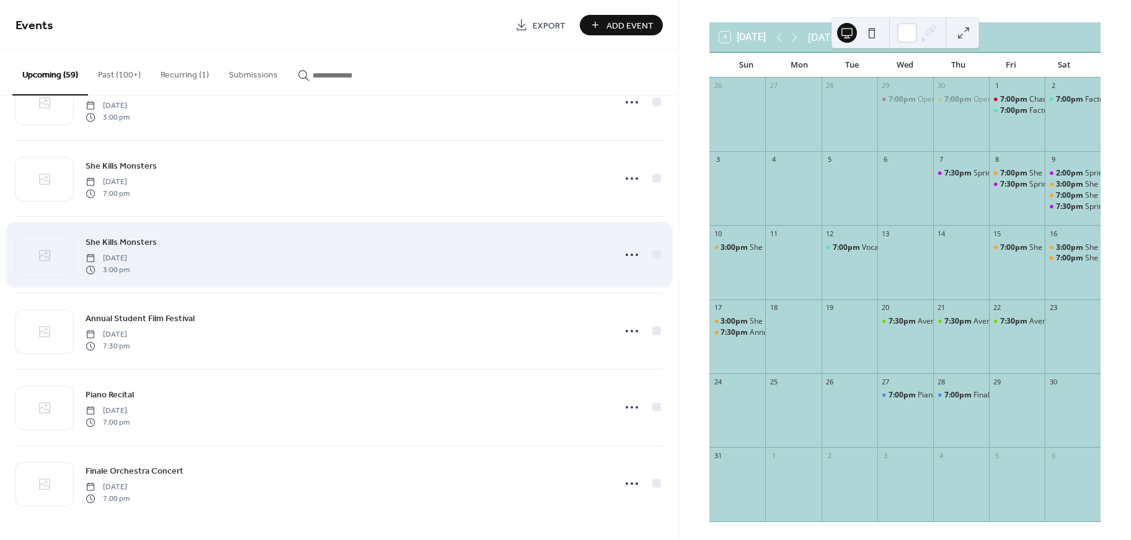
scroll to position [4091, 0]
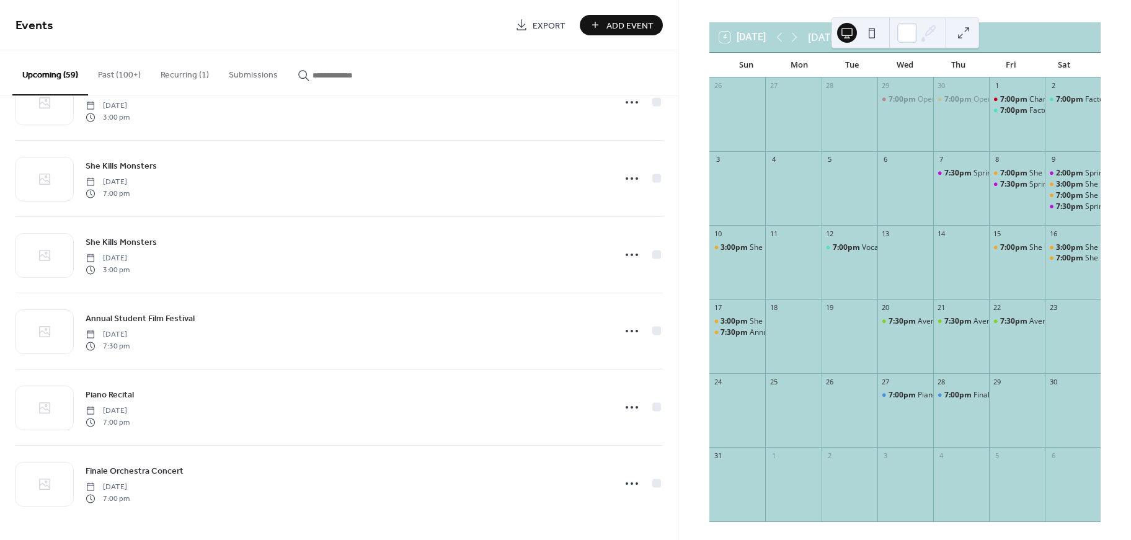
click at [637, 25] on span "Add Event" at bounding box center [629, 25] width 47 height 13
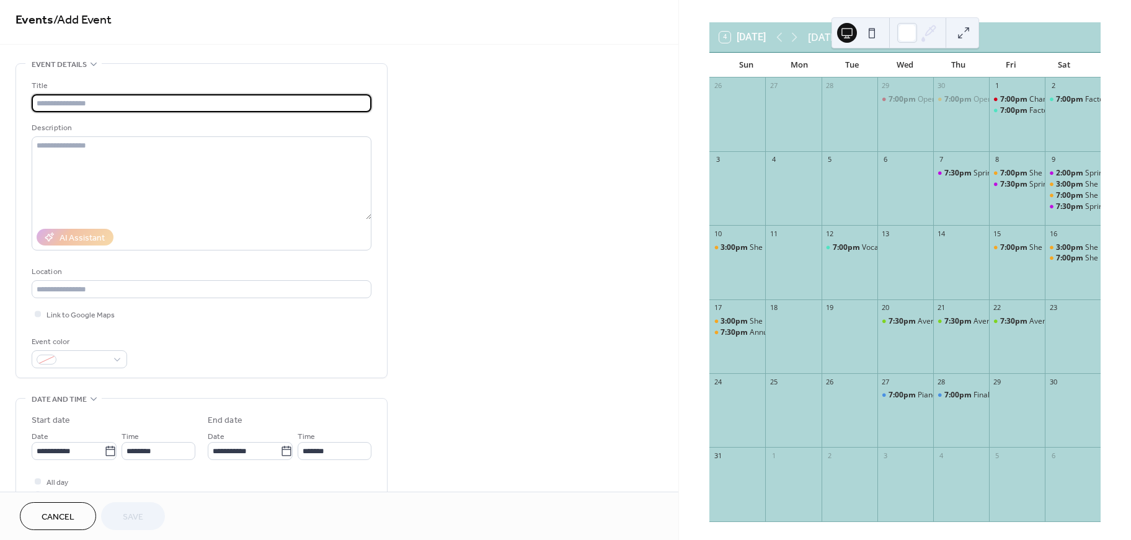
scroll to position [8, 0]
type input "**********"
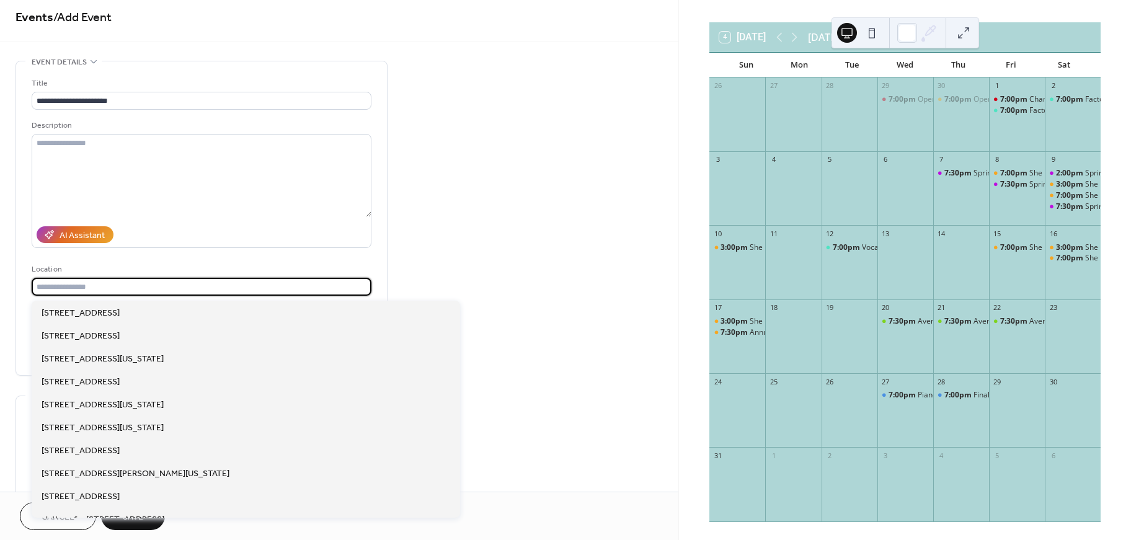
click at [232, 290] on input "text" at bounding box center [202, 287] width 340 height 18
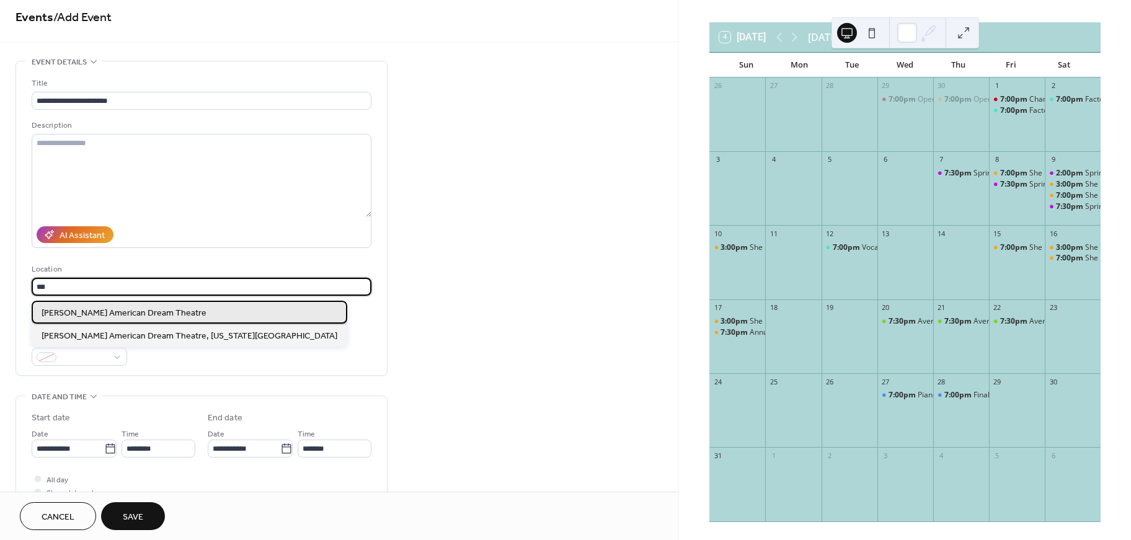
click at [195, 307] on div "Zeiders American Dream Theatre" at bounding box center [190, 312] width 316 height 23
type input "**********"
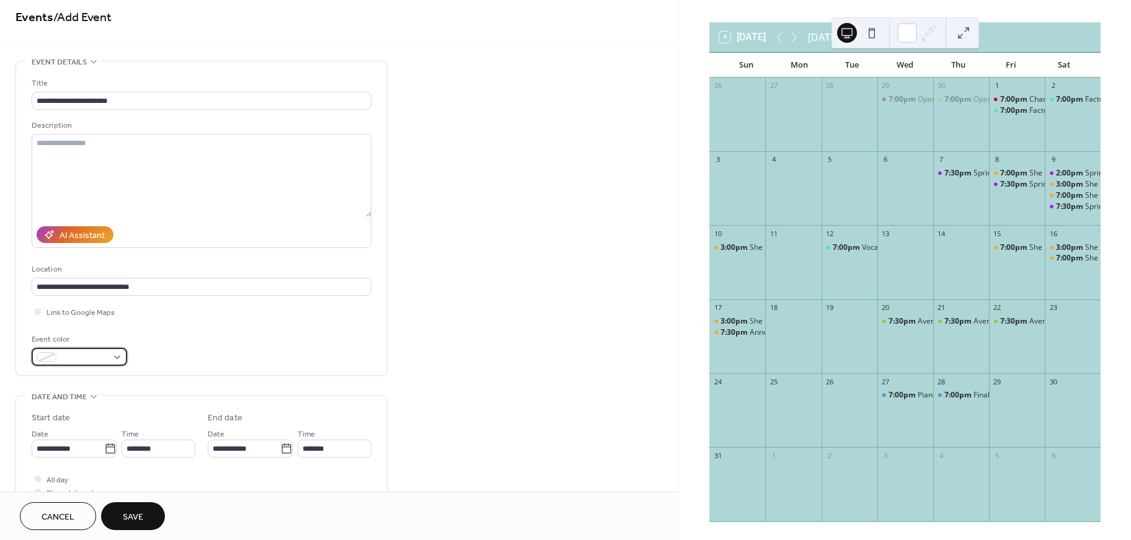
click at [73, 361] on span at bounding box center [84, 357] width 46 height 13
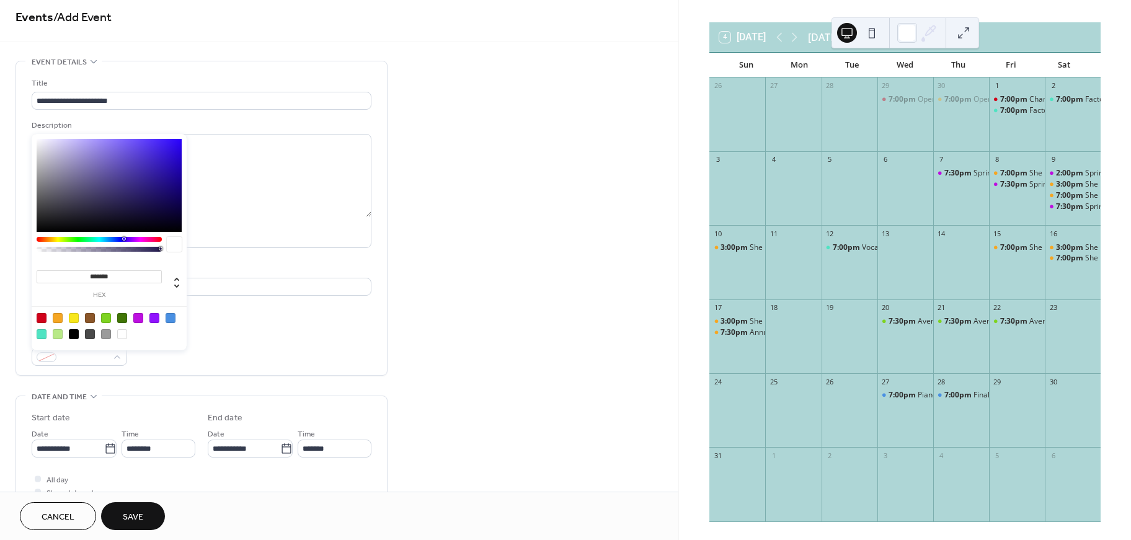
click at [47, 319] on div at bounding box center [108, 325] width 157 height 39
click at [43, 319] on div at bounding box center [42, 318] width 10 height 10
type input "*******"
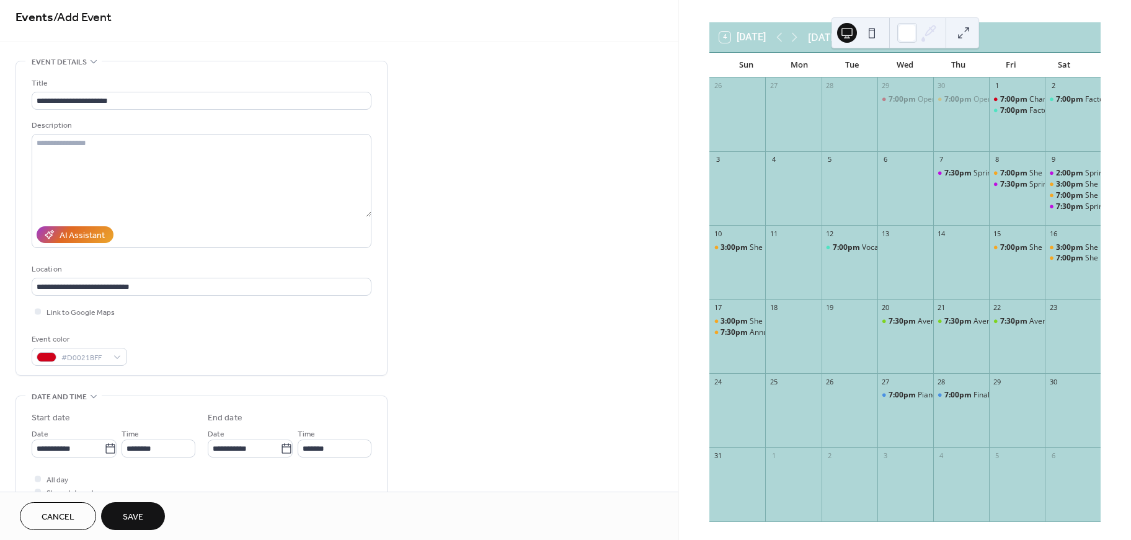
click at [289, 327] on div "**********" at bounding box center [202, 221] width 340 height 289
click at [108, 452] on icon at bounding box center [110, 449] width 12 height 12
click at [104, 452] on input "**********" at bounding box center [68, 448] width 73 height 18
click at [172, 291] on span "›" at bounding box center [172, 289] width 19 height 25
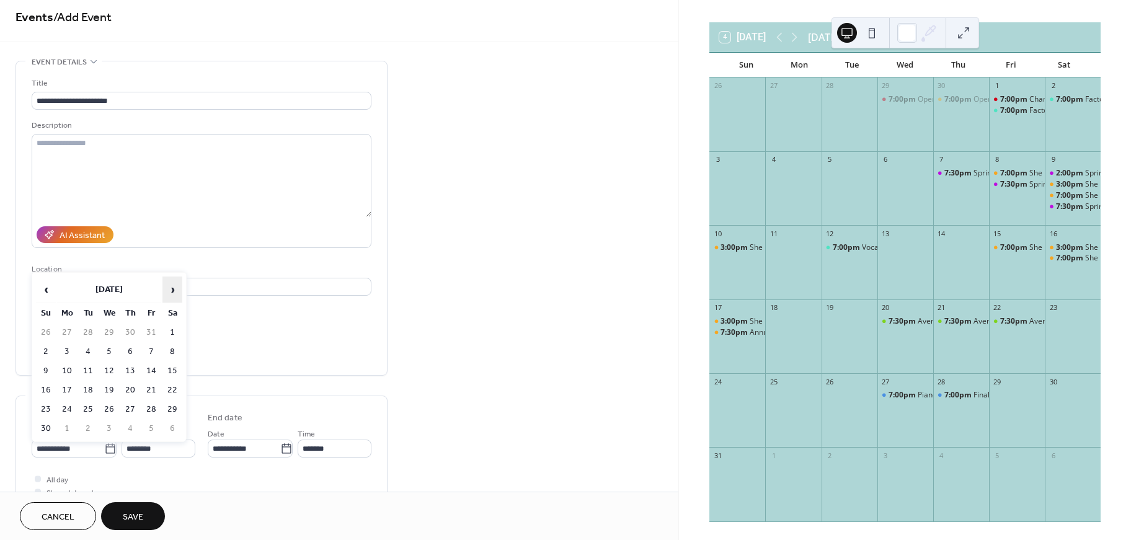
click at [172, 291] on span "›" at bounding box center [172, 289] width 19 height 25
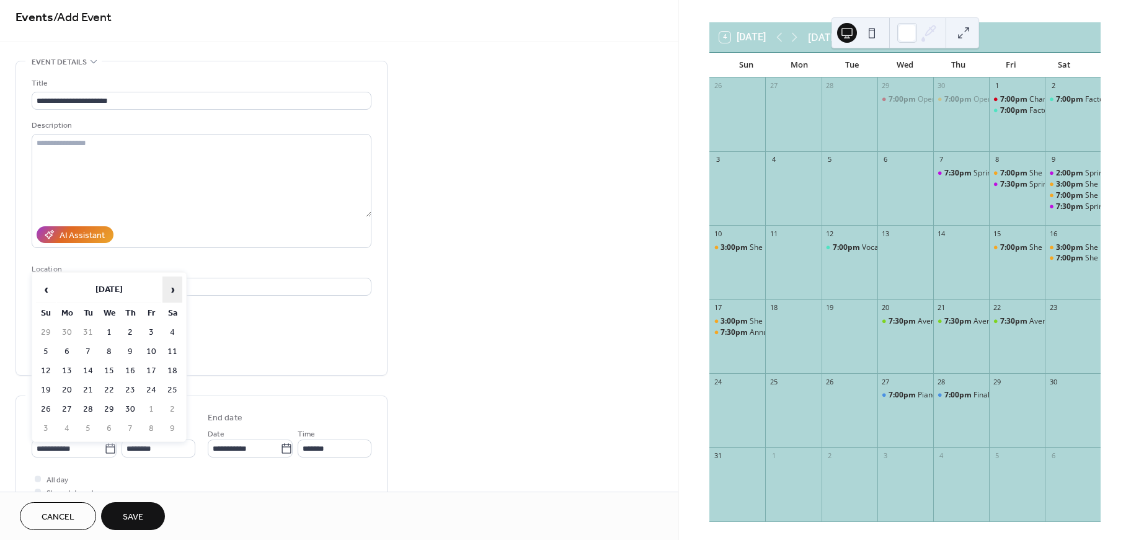
click at [172, 291] on span "›" at bounding box center [172, 289] width 19 height 25
click at [50, 290] on span "‹" at bounding box center [46, 289] width 19 height 25
click at [151, 389] on td "22" at bounding box center [151, 390] width 20 height 18
type input "**********"
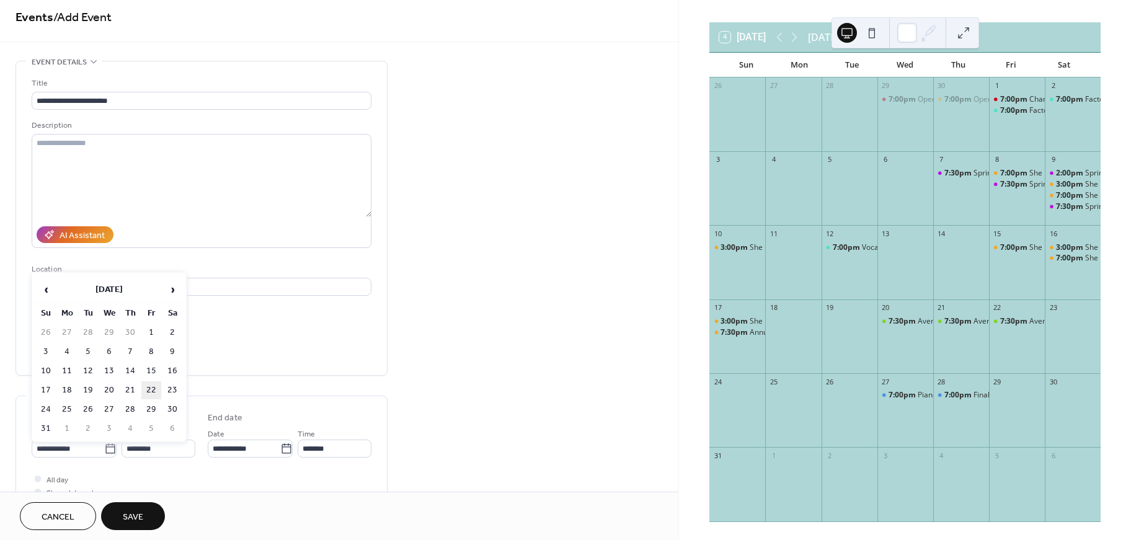
type input "**********"
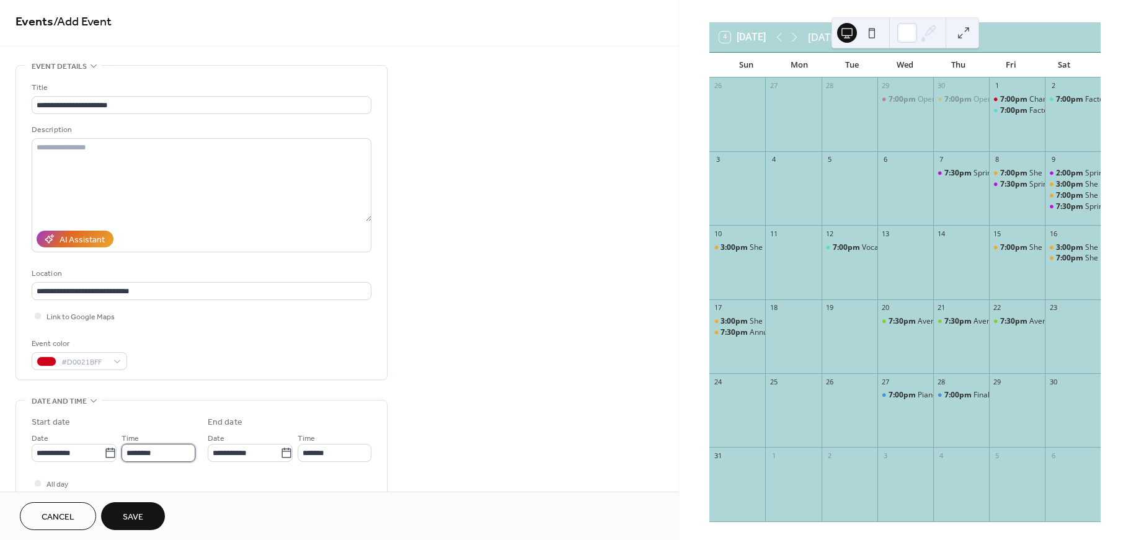
click at [168, 461] on input "********" at bounding box center [158, 453] width 74 height 18
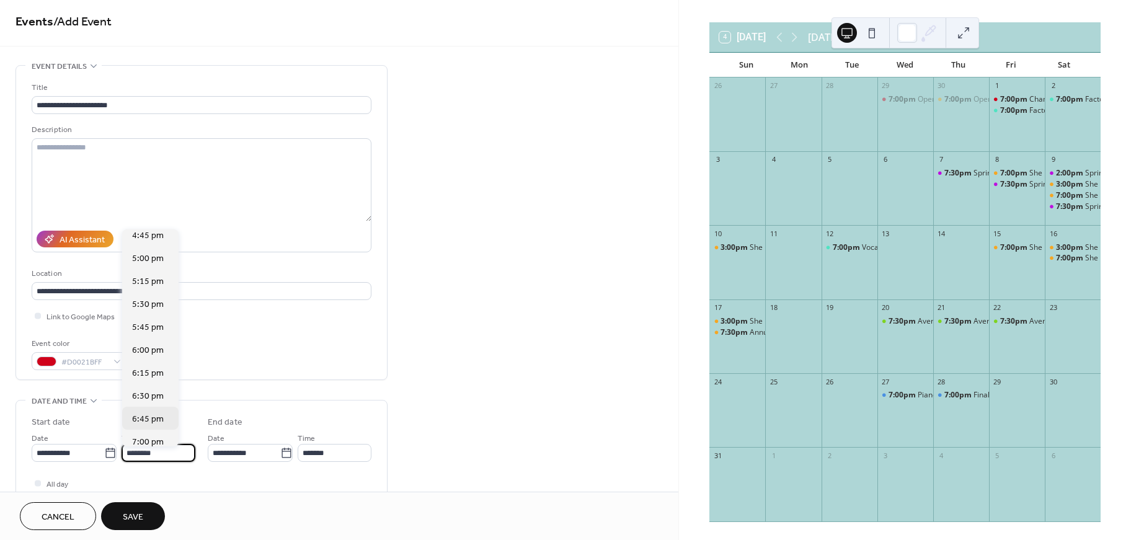
scroll to position [1549, 0]
click at [152, 435] on span "7:00 pm" at bounding box center [148, 436] width 32 height 13
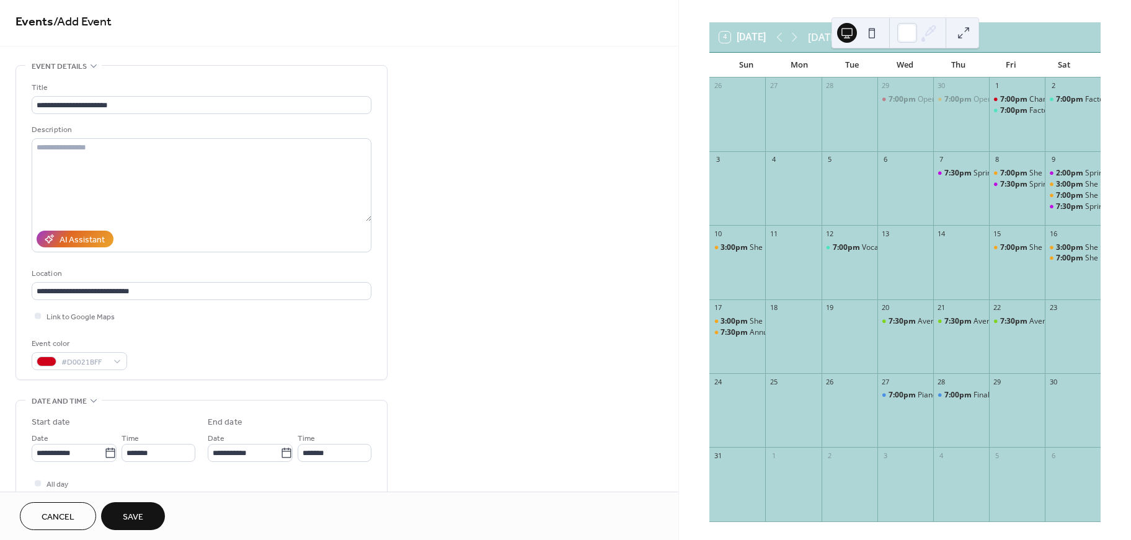
type input "*******"
click at [338, 459] on input "*******" at bounding box center [335, 453] width 74 height 18
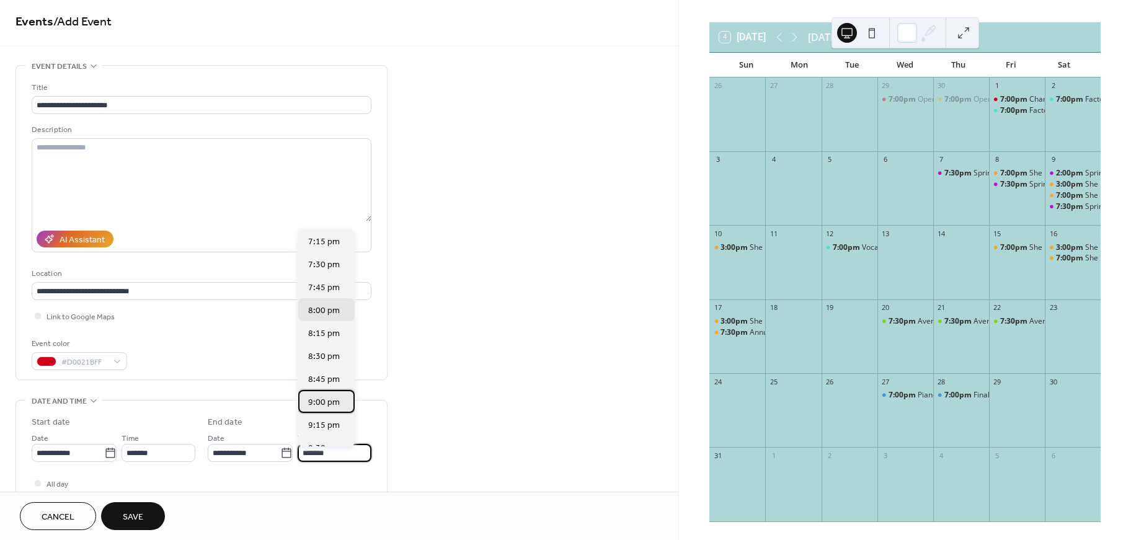
click at [335, 403] on span "9:00 pm" at bounding box center [324, 402] width 32 height 13
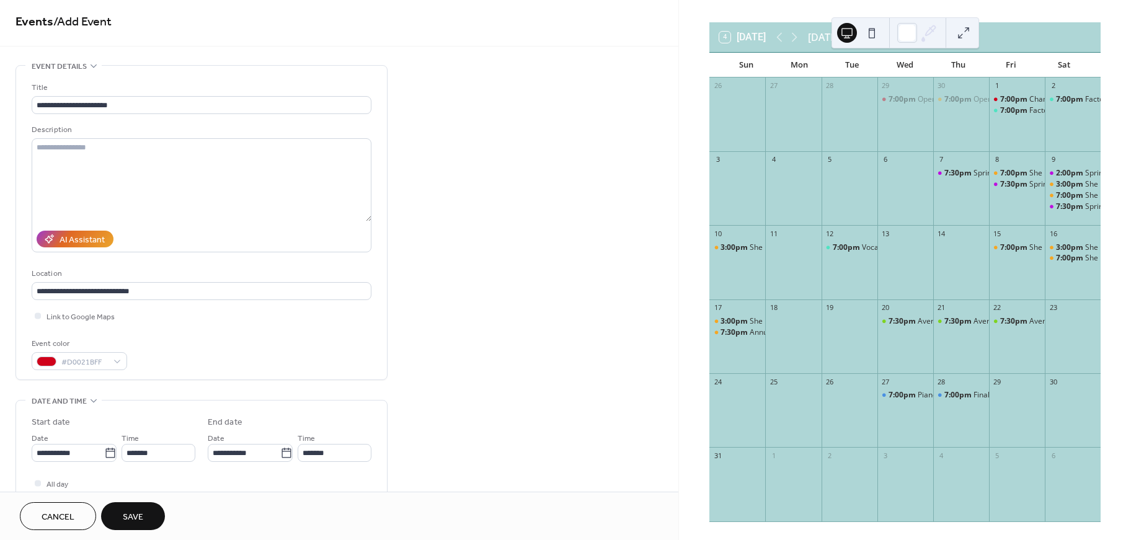
type input "*******"
click at [123, 516] on span "Save" at bounding box center [133, 517] width 20 height 13
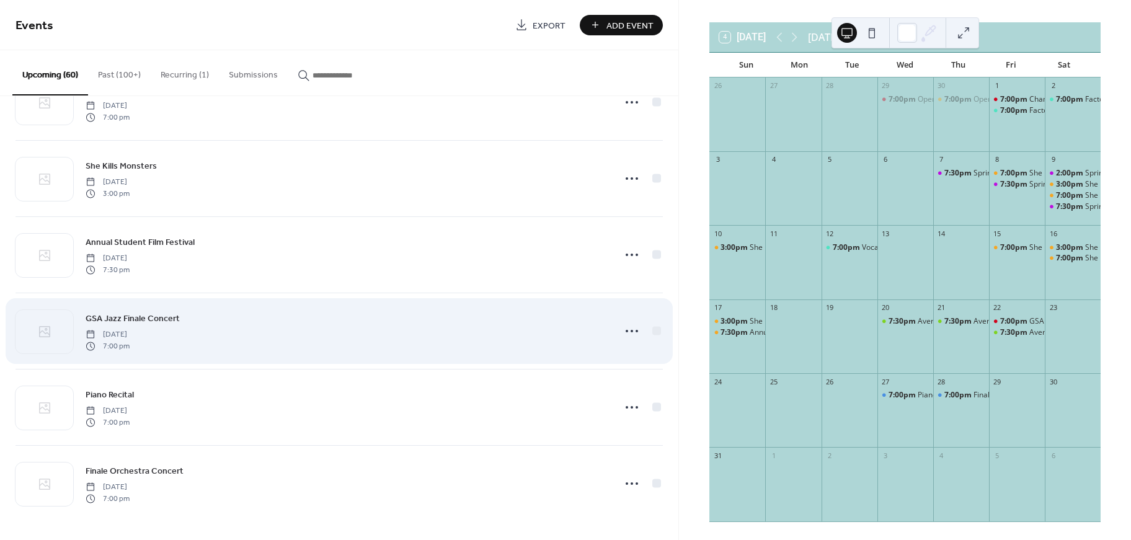
scroll to position [4167, 0]
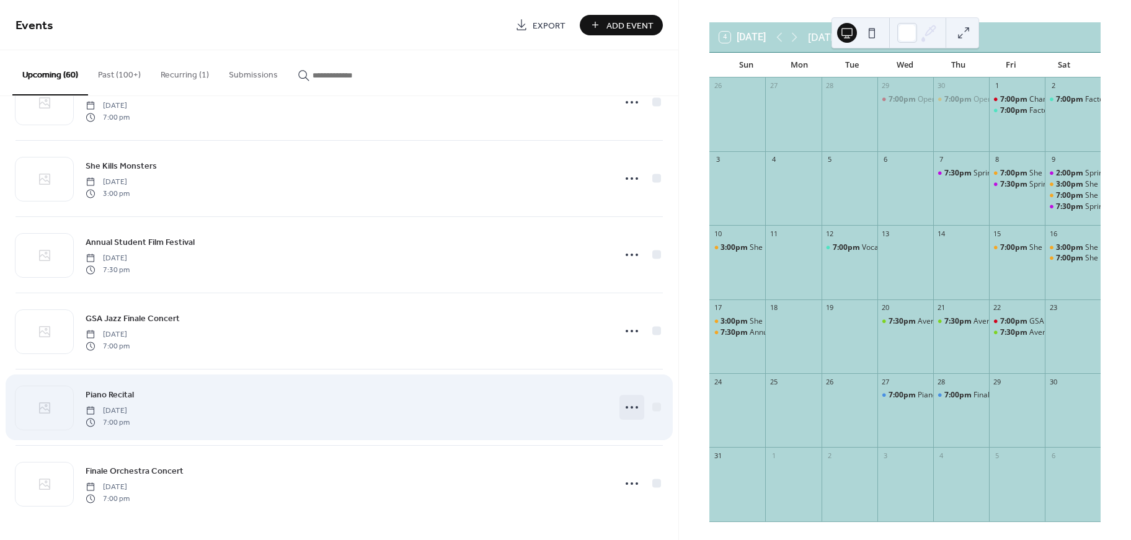
click at [629, 404] on icon at bounding box center [632, 407] width 20 height 20
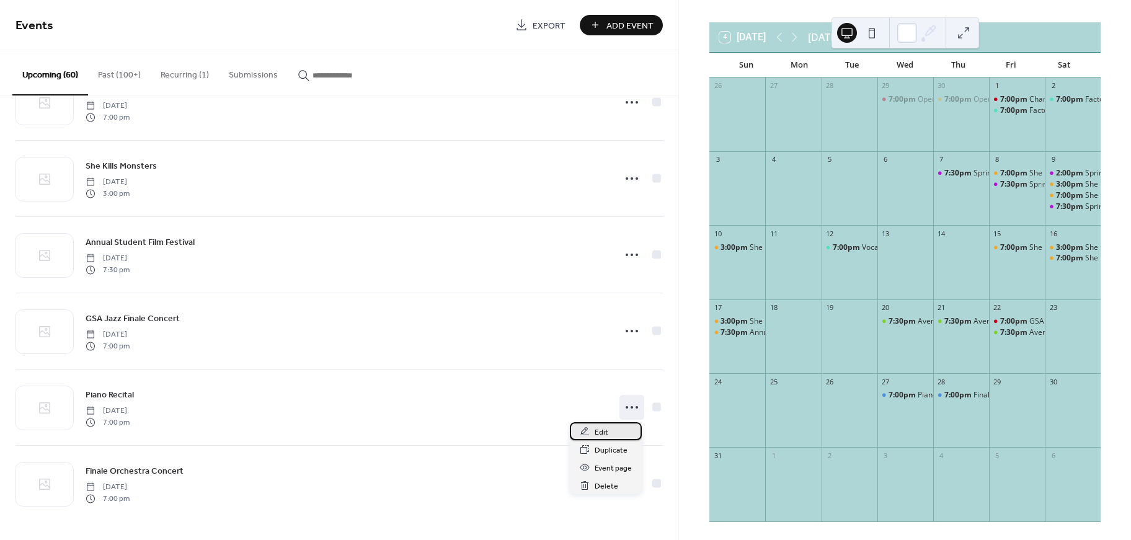
click at [600, 429] on span "Edit" at bounding box center [601, 432] width 14 height 13
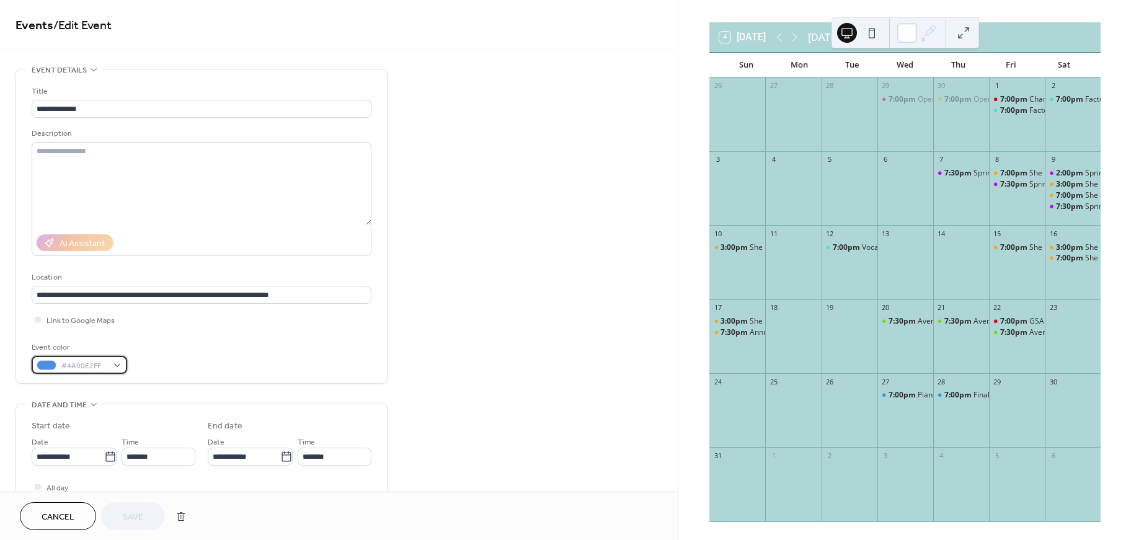
click at [102, 368] on span "#4A90E2FF" at bounding box center [84, 366] width 46 height 13
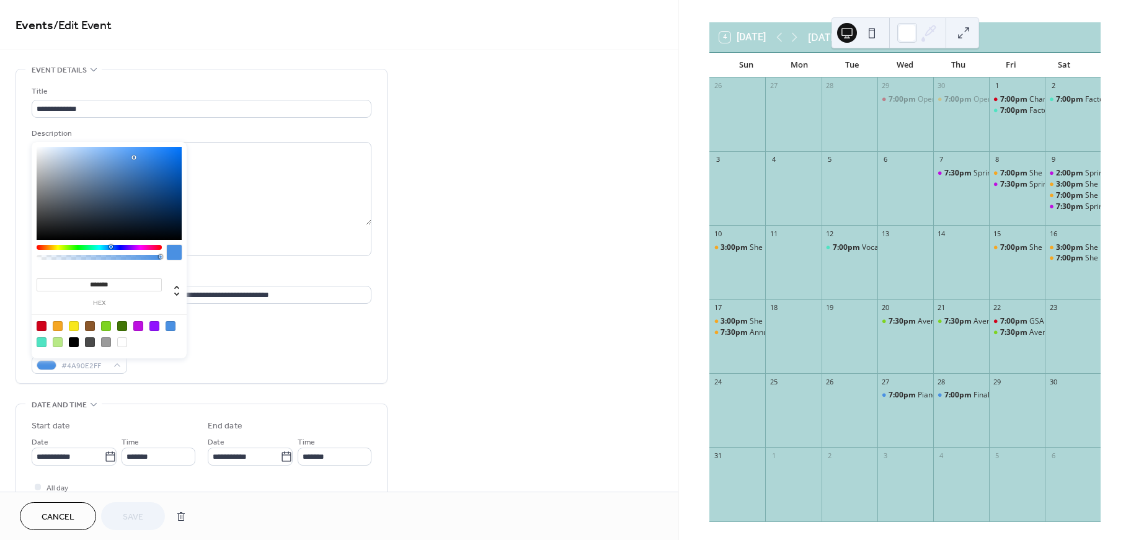
click at [38, 324] on div at bounding box center [42, 326] width 10 height 10
type input "*******"
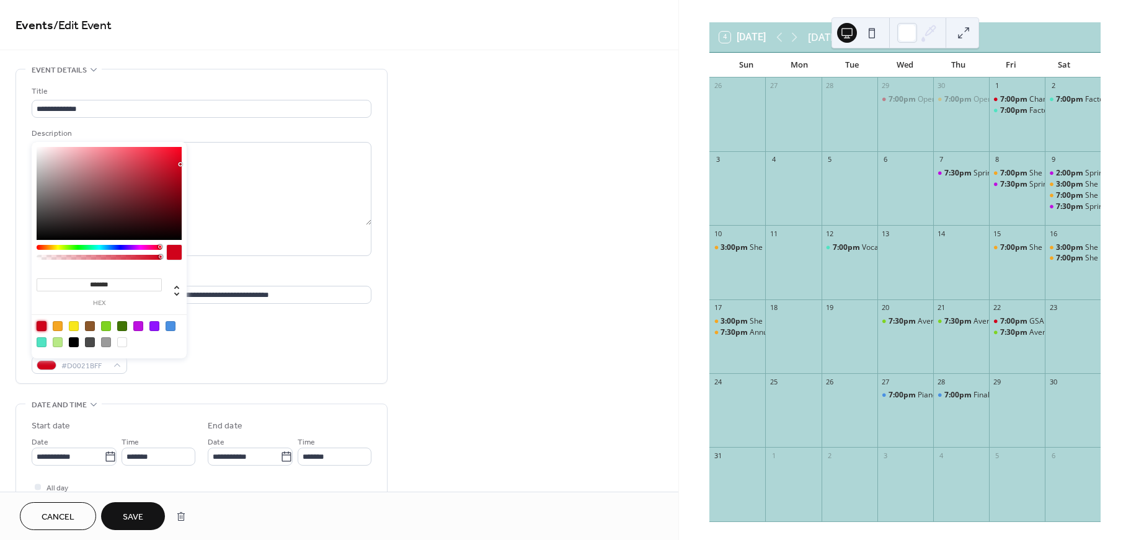
click at [237, 360] on div "Event color #D0021BFF" at bounding box center [202, 357] width 340 height 33
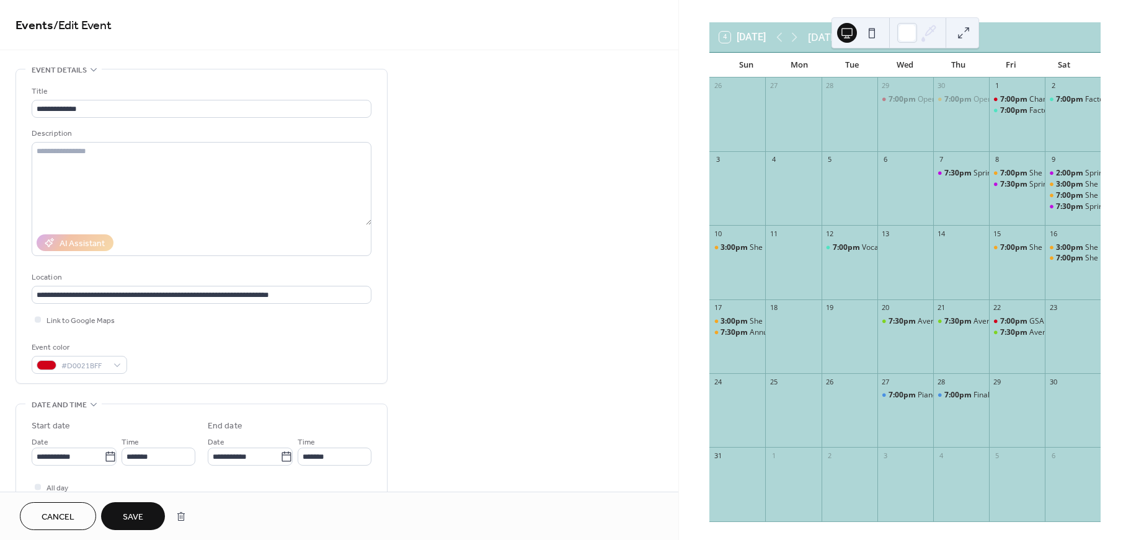
click at [138, 526] on button "Save" at bounding box center [133, 516] width 64 height 28
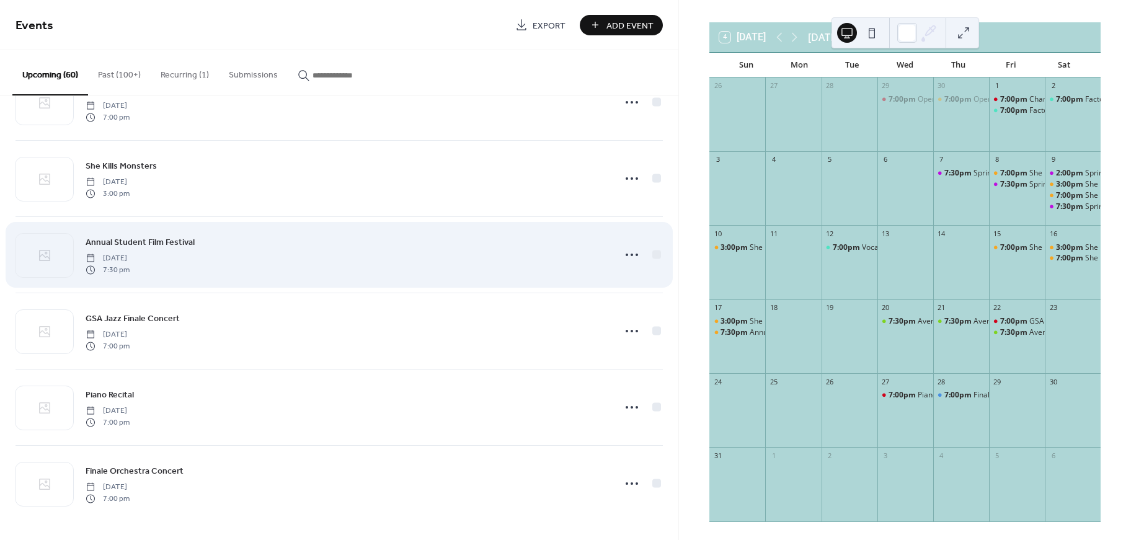
scroll to position [4167, 0]
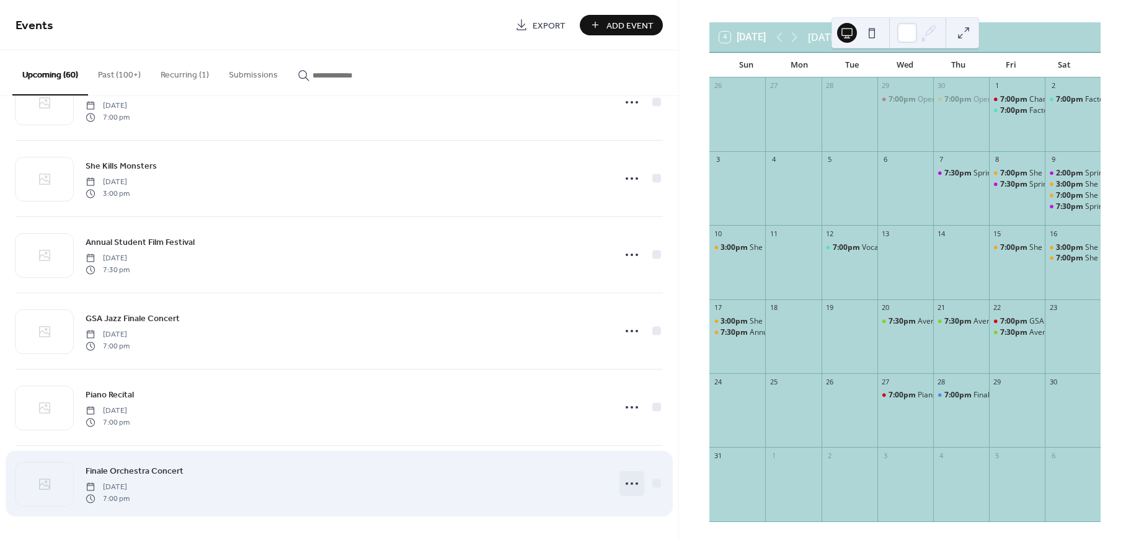
click at [622, 480] on icon at bounding box center [632, 484] width 20 height 20
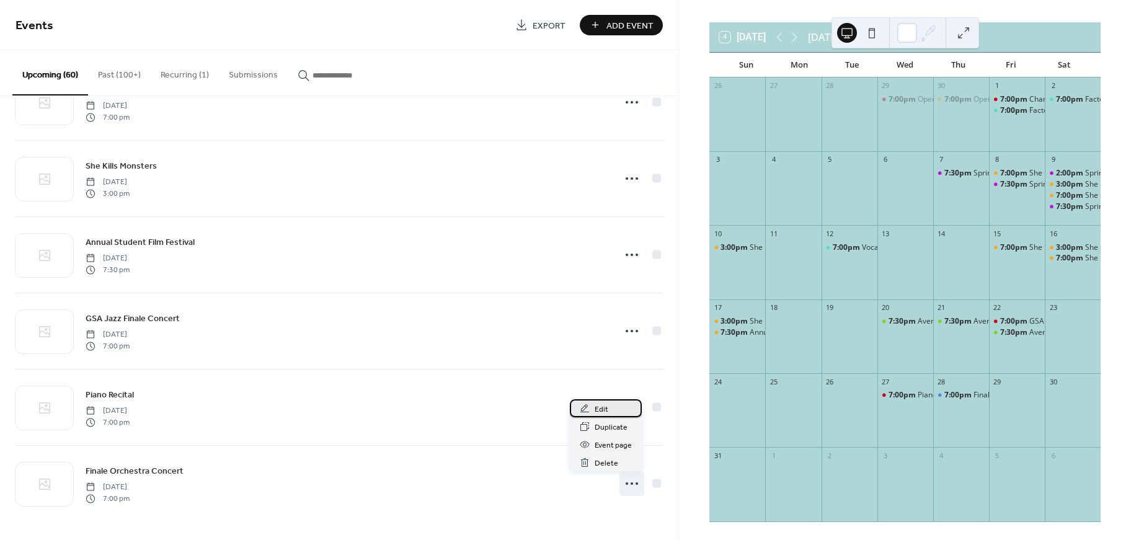
click at [607, 415] on span "Edit" at bounding box center [601, 409] width 14 height 13
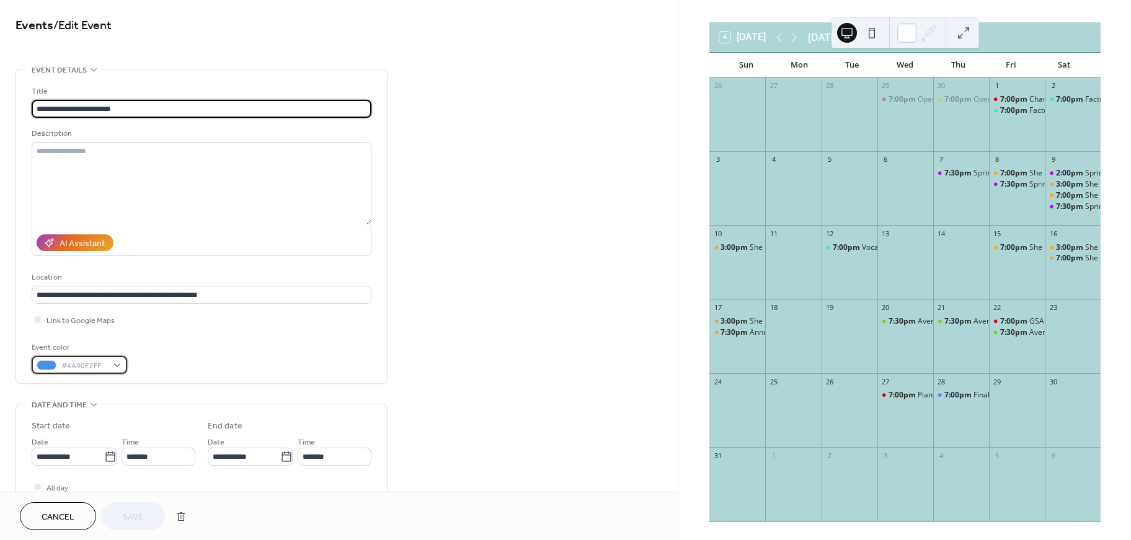
click at [102, 366] on span "#4A90E2FF" at bounding box center [84, 366] width 46 height 13
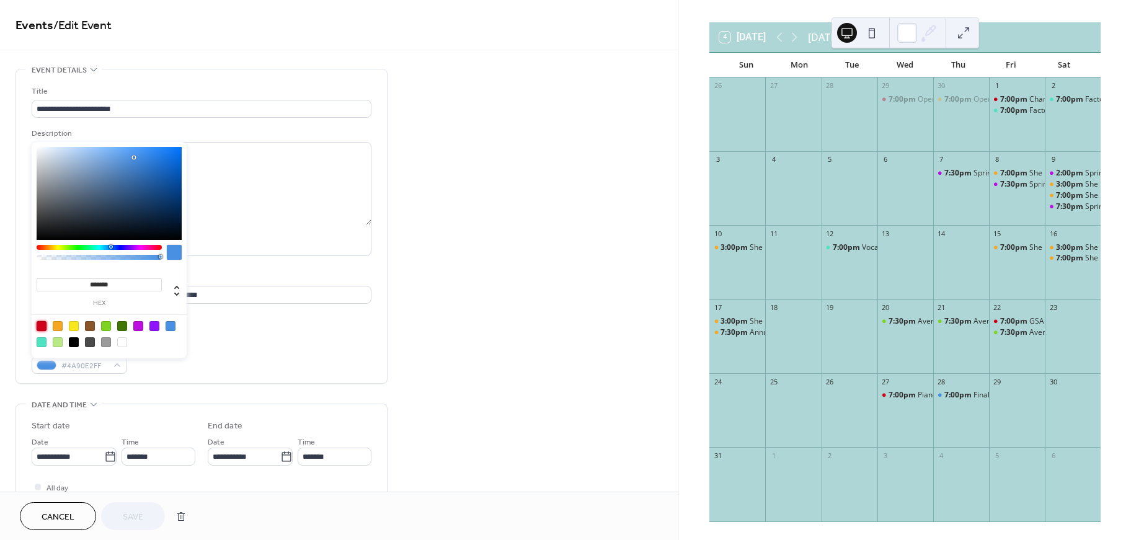
click at [45, 329] on div at bounding box center [42, 326] width 10 height 10
type input "*******"
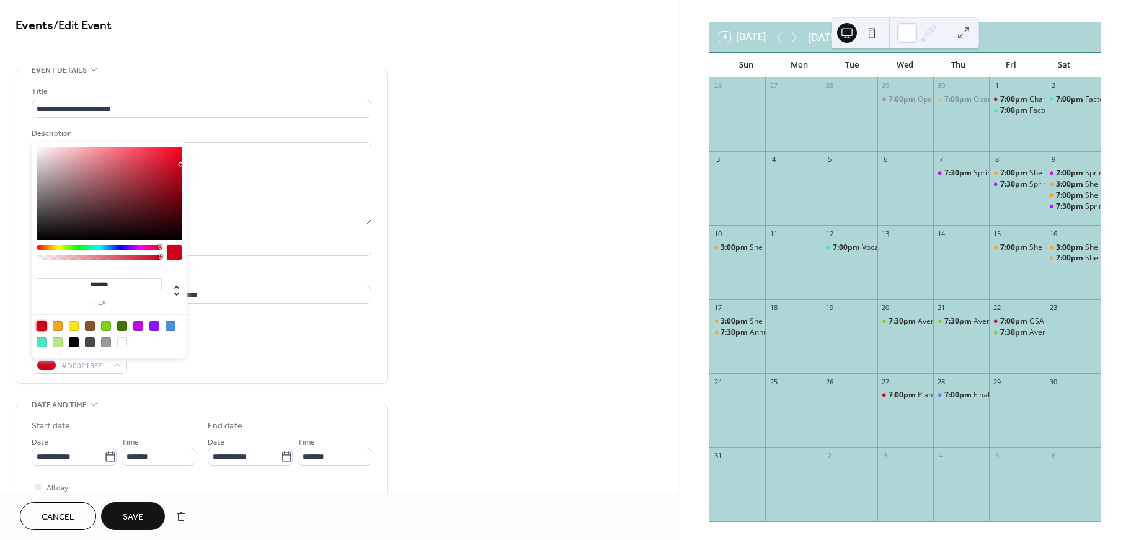
click at [273, 357] on div "Event color #D0021BFF" at bounding box center [202, 357] width 340 height 33
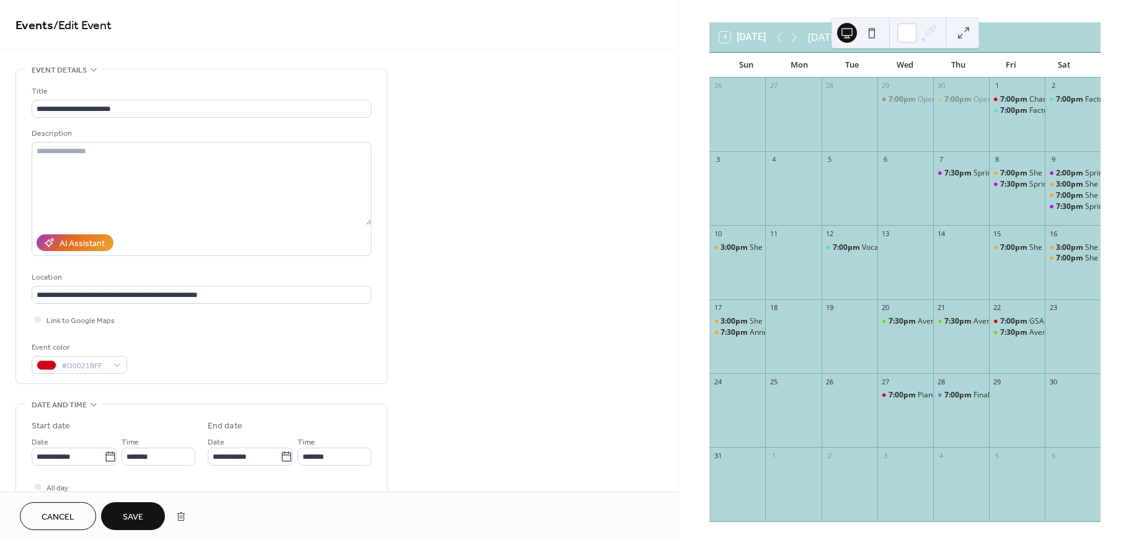
click at [141, 508] on button "Save" at bounding box center [133, 516] width 64 height 28
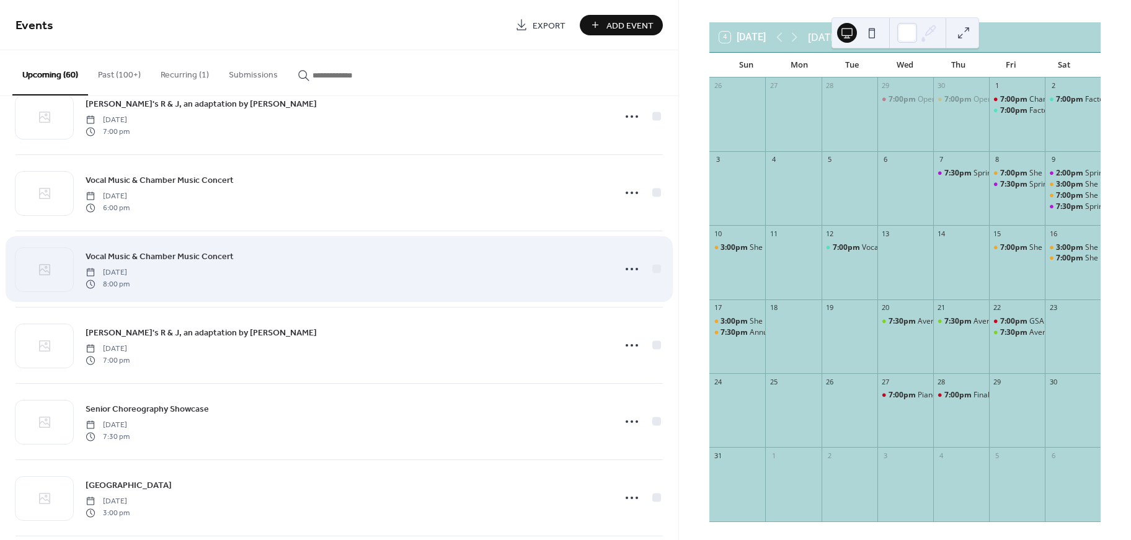
scroll to position [1186, 0]
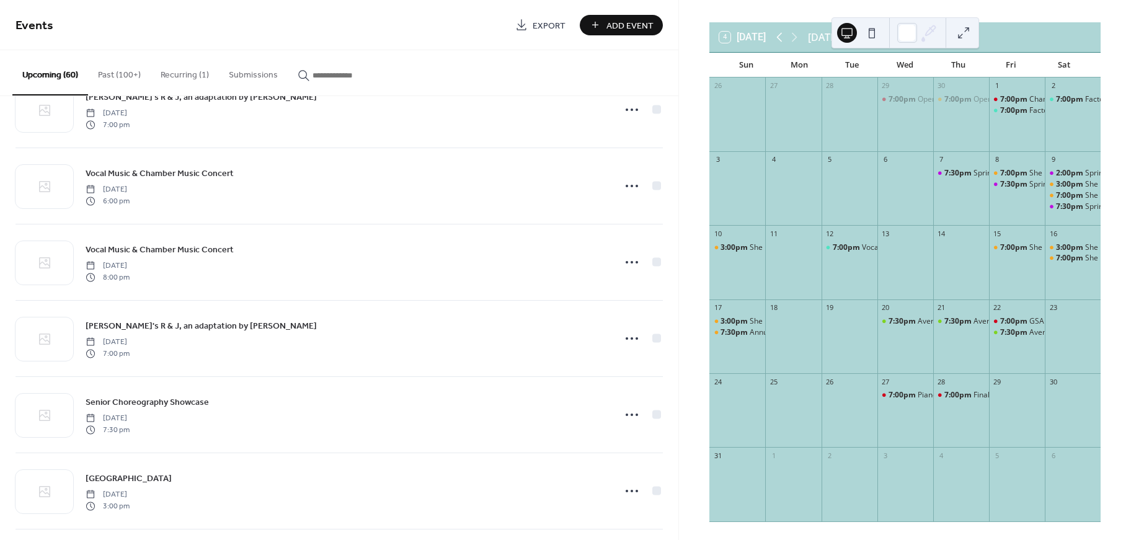
click at [781, 42] on icon at bounding box center [779, 37] width 15 height 15
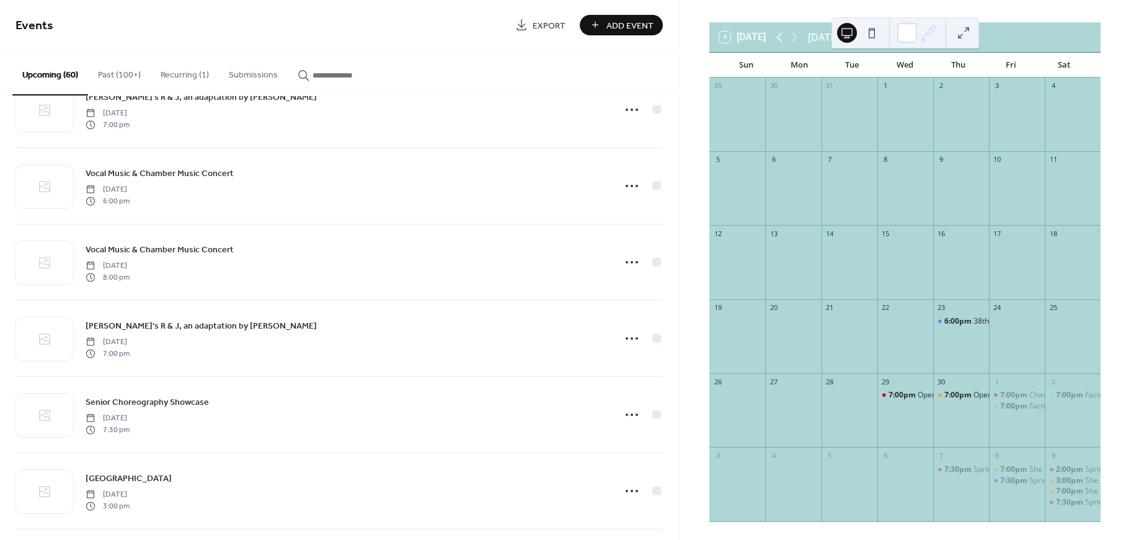
click at [782, 42] on icon at bounding box center [779, 37] width 15 height 15
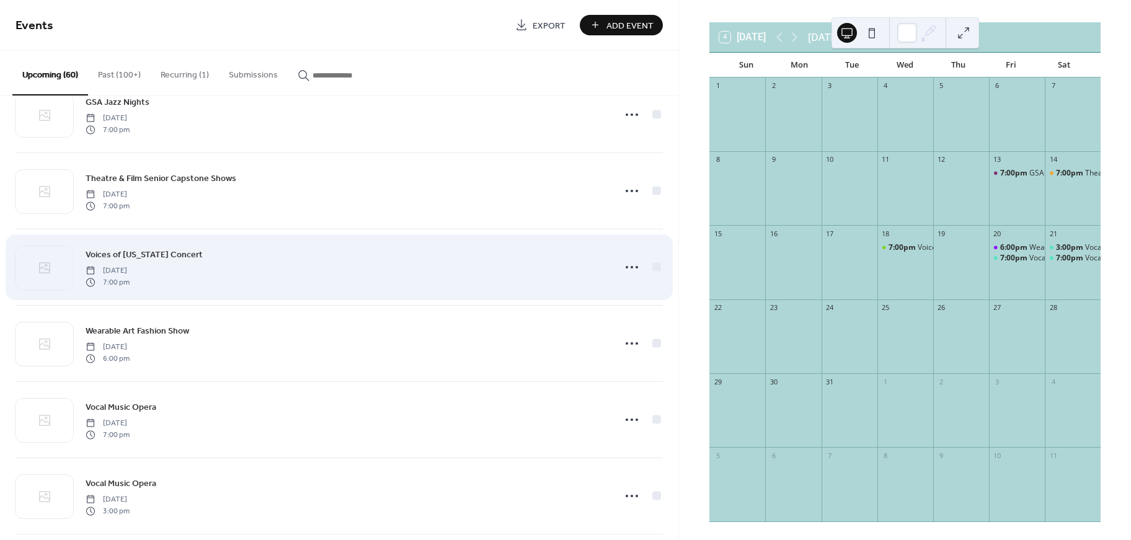
scroll to position [2323, 0]
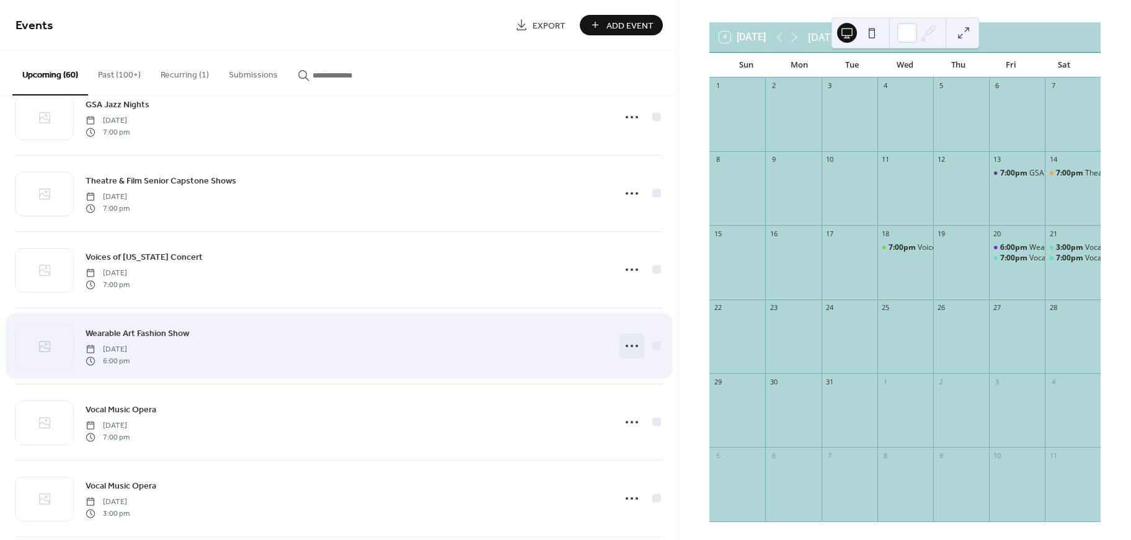
click at [625, 345] on circle at bounding box center [626, 346] width 2 height 2
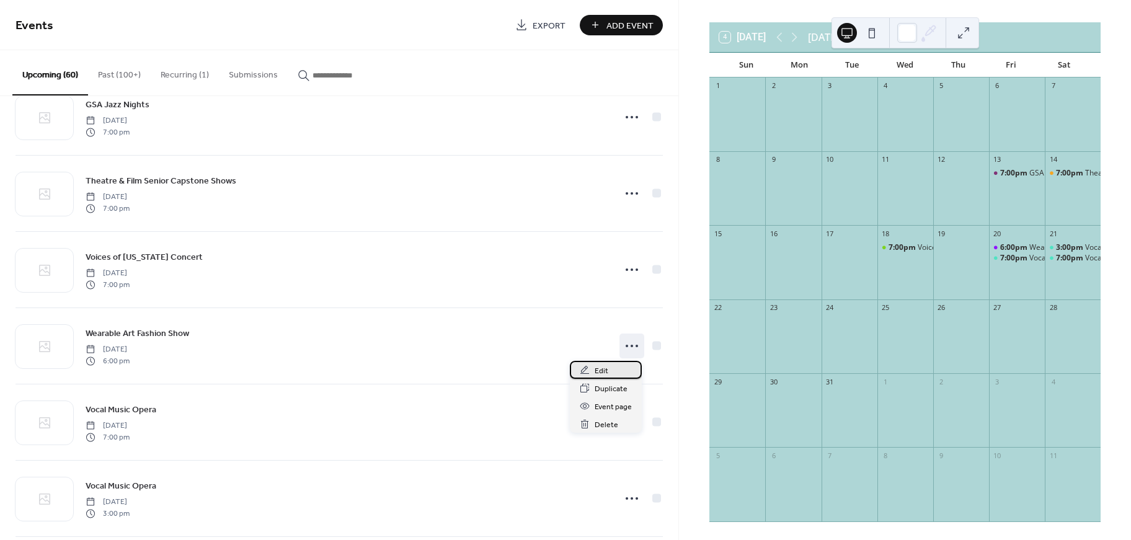
click at [614, 373] on div "Edit" at bounding box center [606, 370] width 72 height 18
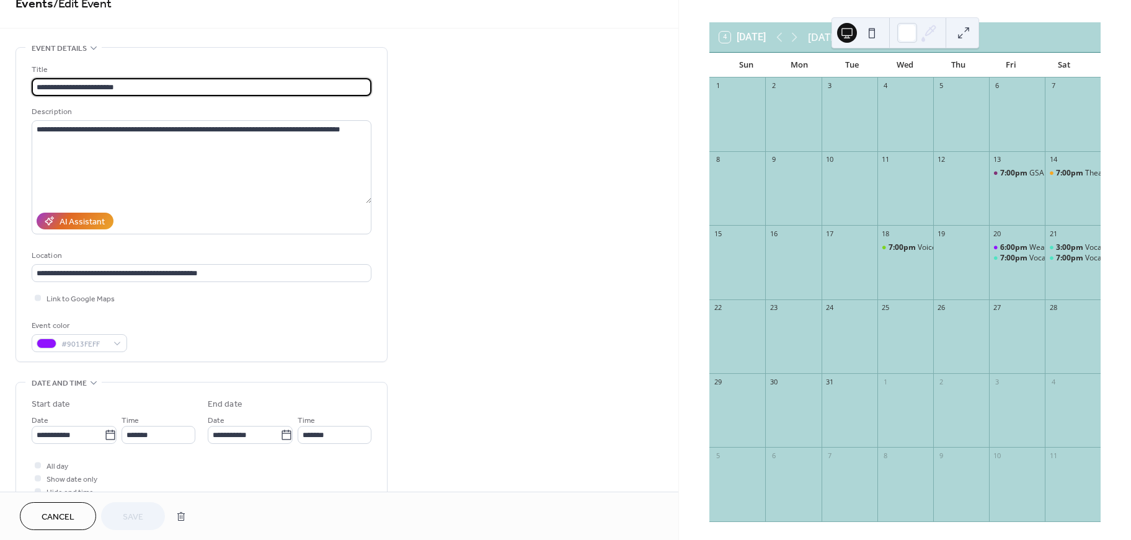
scroll to position [22, 0]
click at [94, 345] on span "#9013FEFF" at bounding box center [84, 343] width 46 height 13
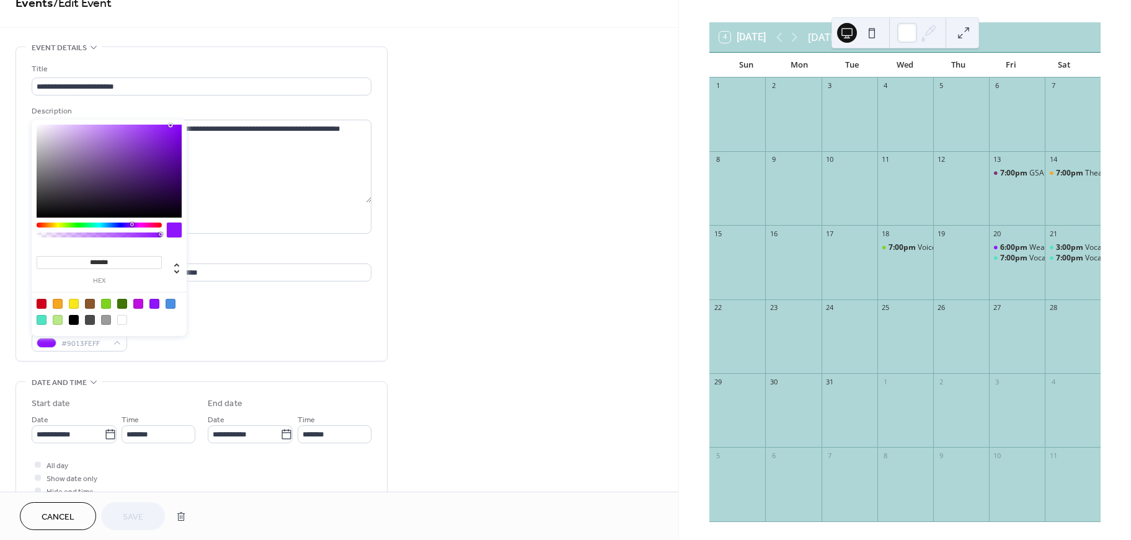
click at [171, 303] on div at bounding box center [171, 304] width 10 height 10
type input "*******"
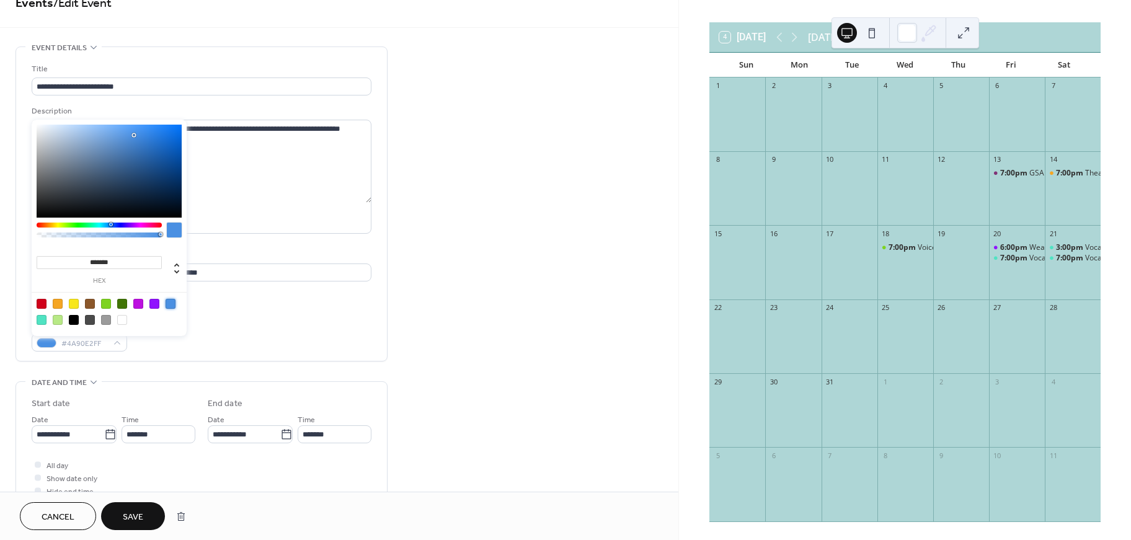
click at [123, 515] on button "Save" at bounding box center [133, 516] width 64 height 28
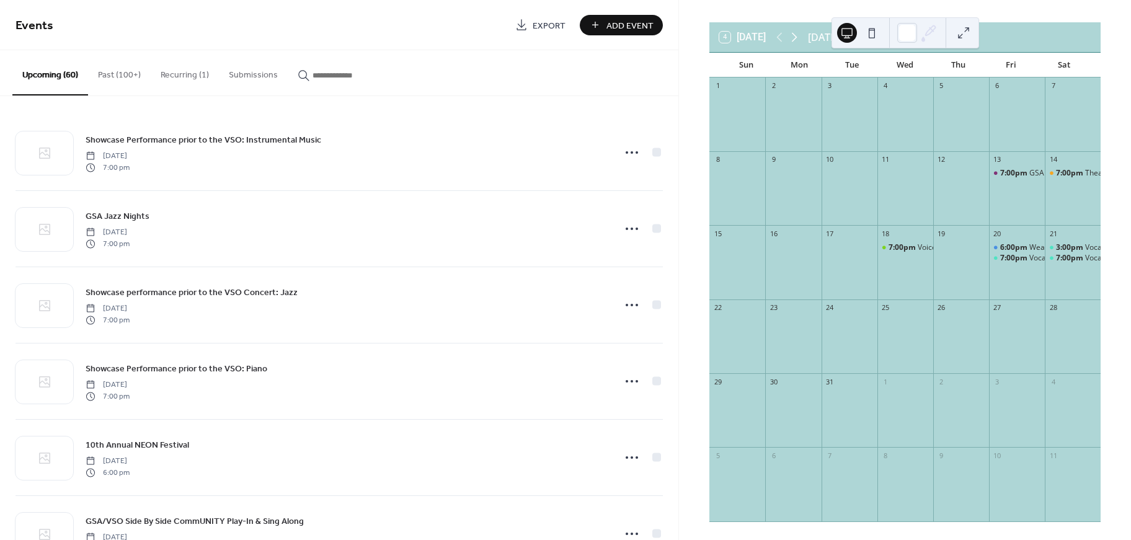
click at [793, 38] on icon at bounding box center [794, 37] width 15 height 15
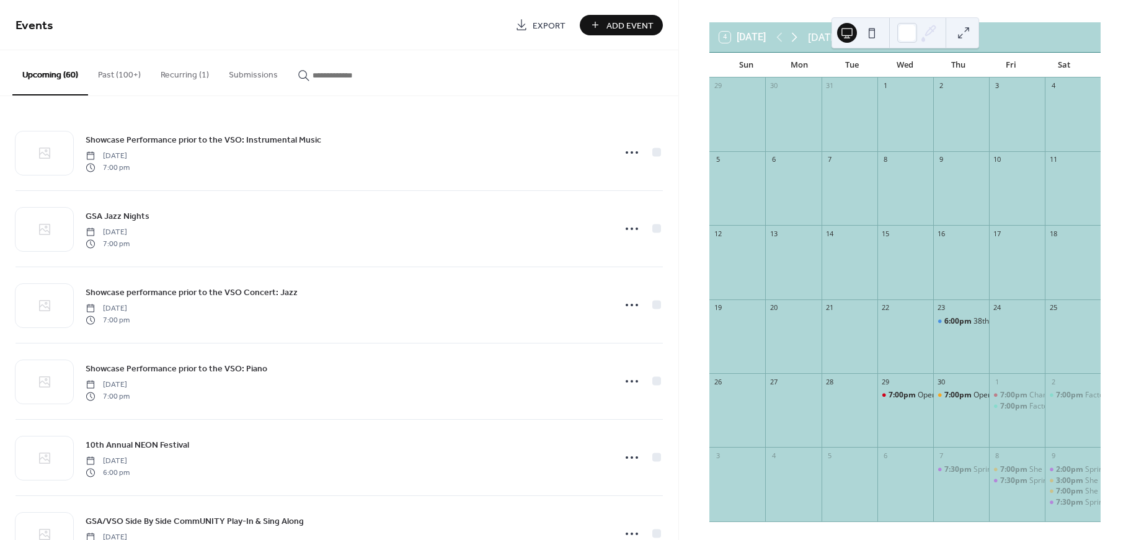
click at [793, 38] on icon at bounding box center [794, 37] width 15 height 15
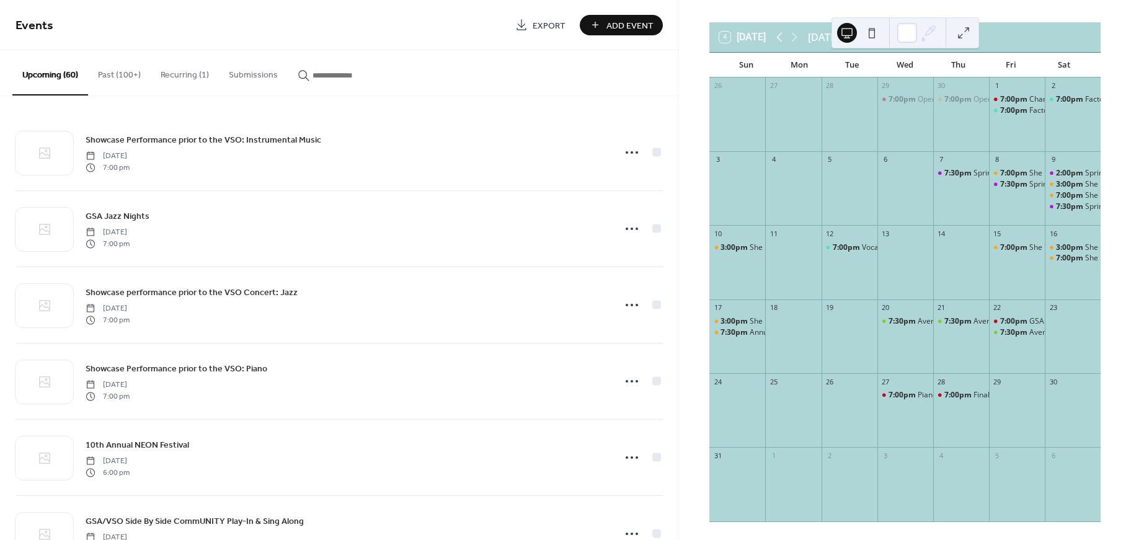
click at [779, 37] on icon at bounding box center [779, 37] width 15 height 15
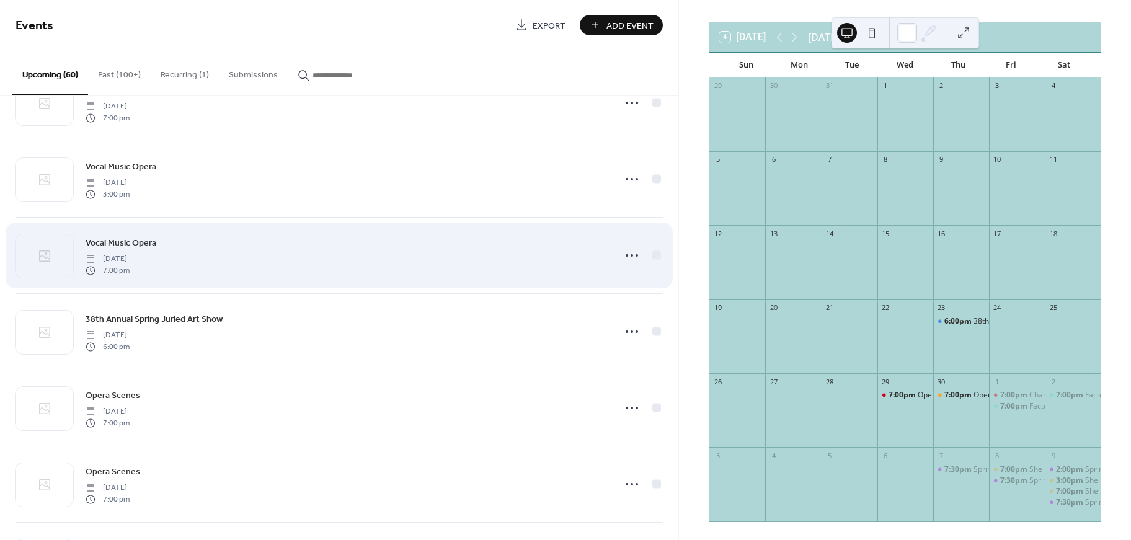
scroll to position [2652, 0]
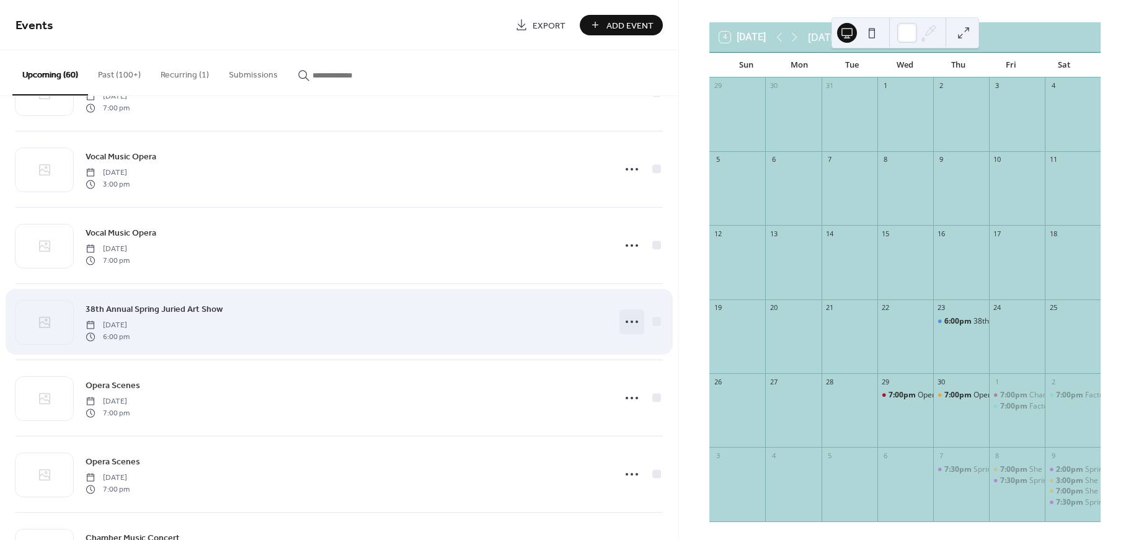
click at [629, 324] on icon at bounding box center [632, 322] width 20 height 20
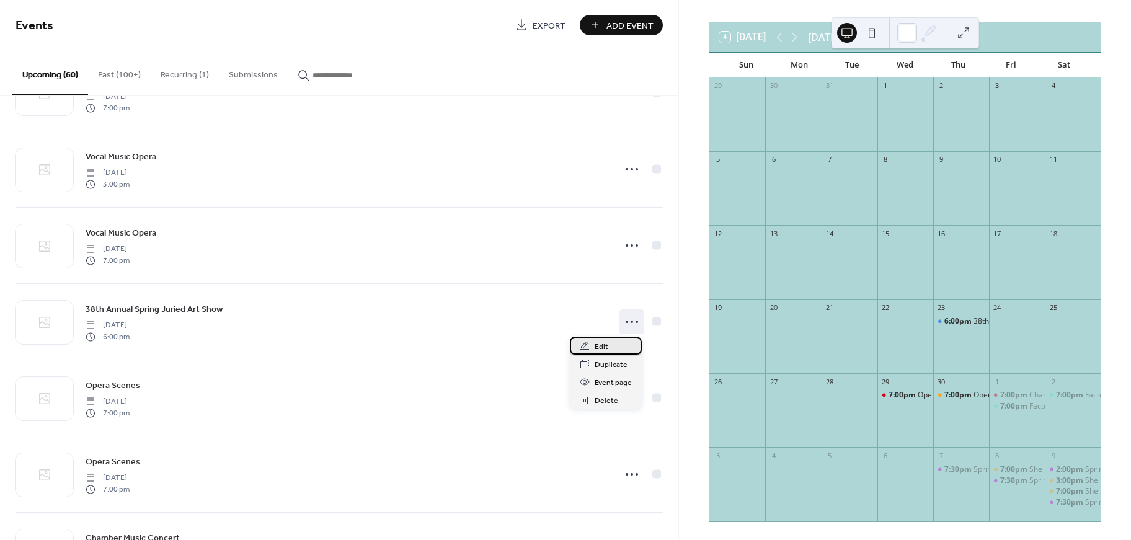
click at [611, 342] on div "Edit" at bounding box center [606, 346] width 72 height 18
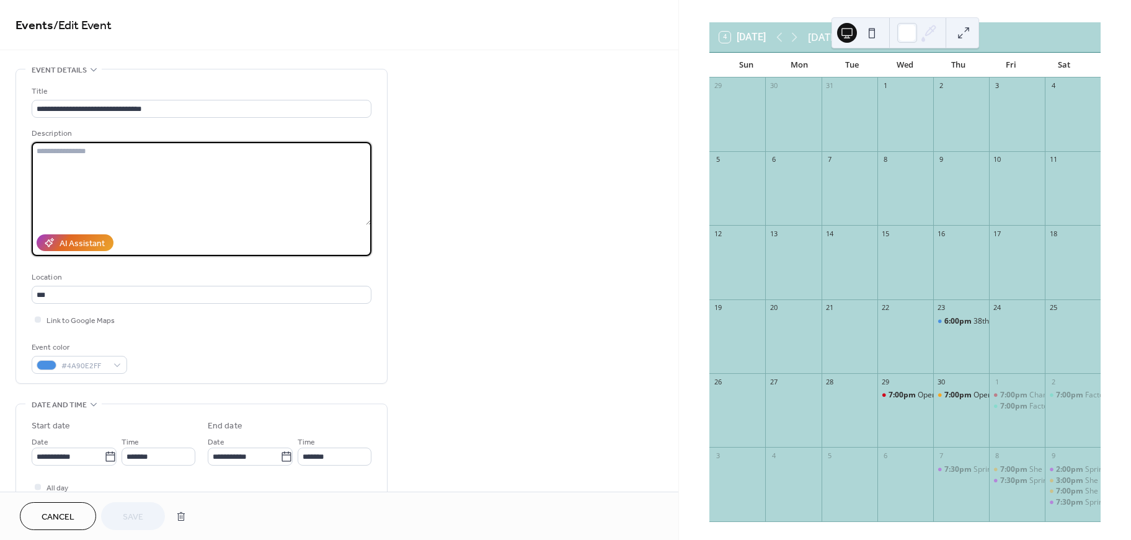
click at [196, 179] on textarea at bounding box center [202, 183] width 340 height 83
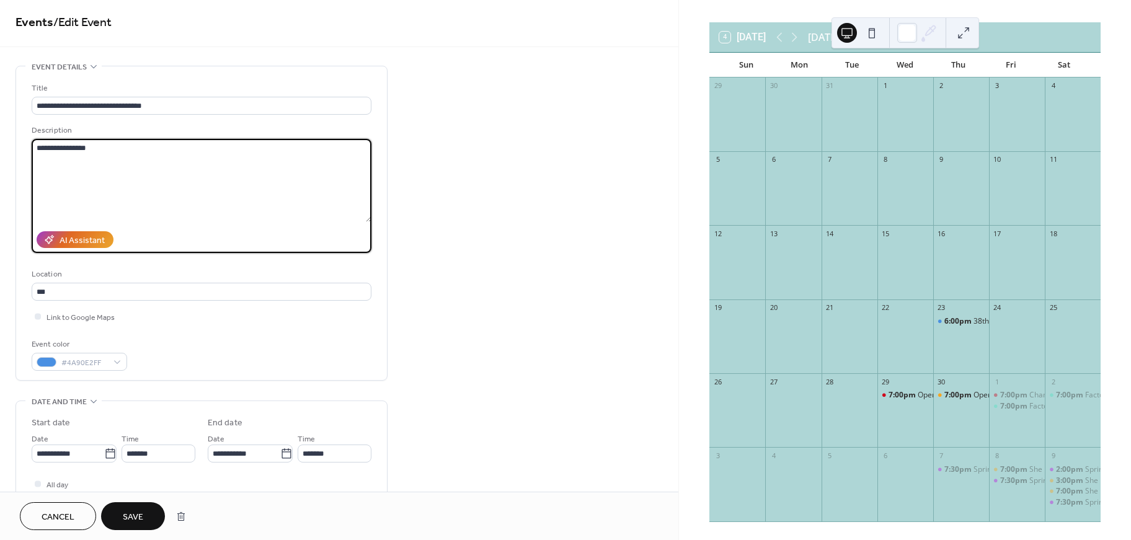
type textarea "**********"
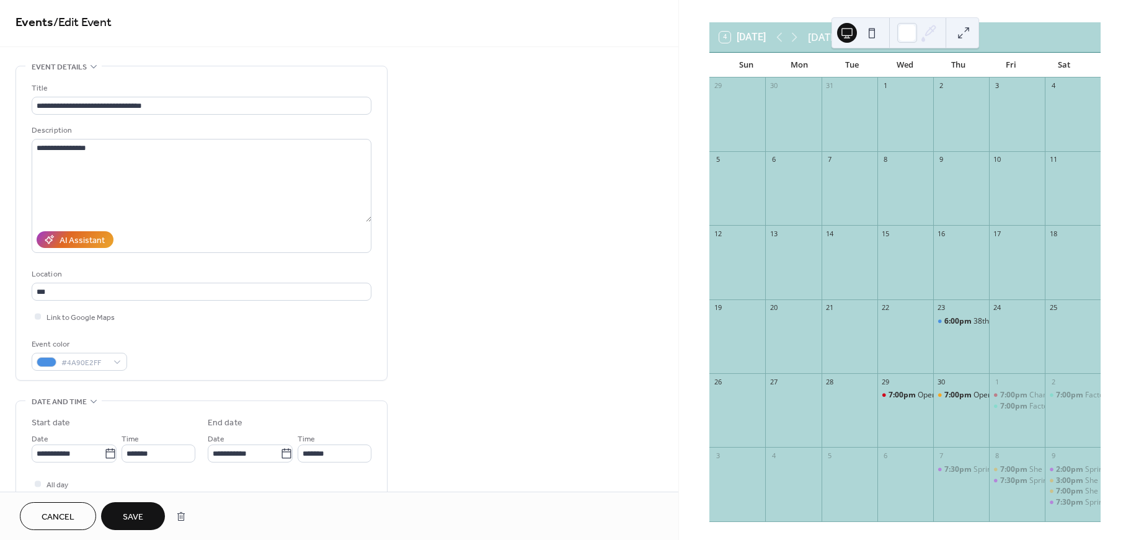
click at [125, 515] on span "Save" at bounding box center [133, 517] width 20 height 13
